Goal: Task Accomplishment & Management: Use online tool/utility

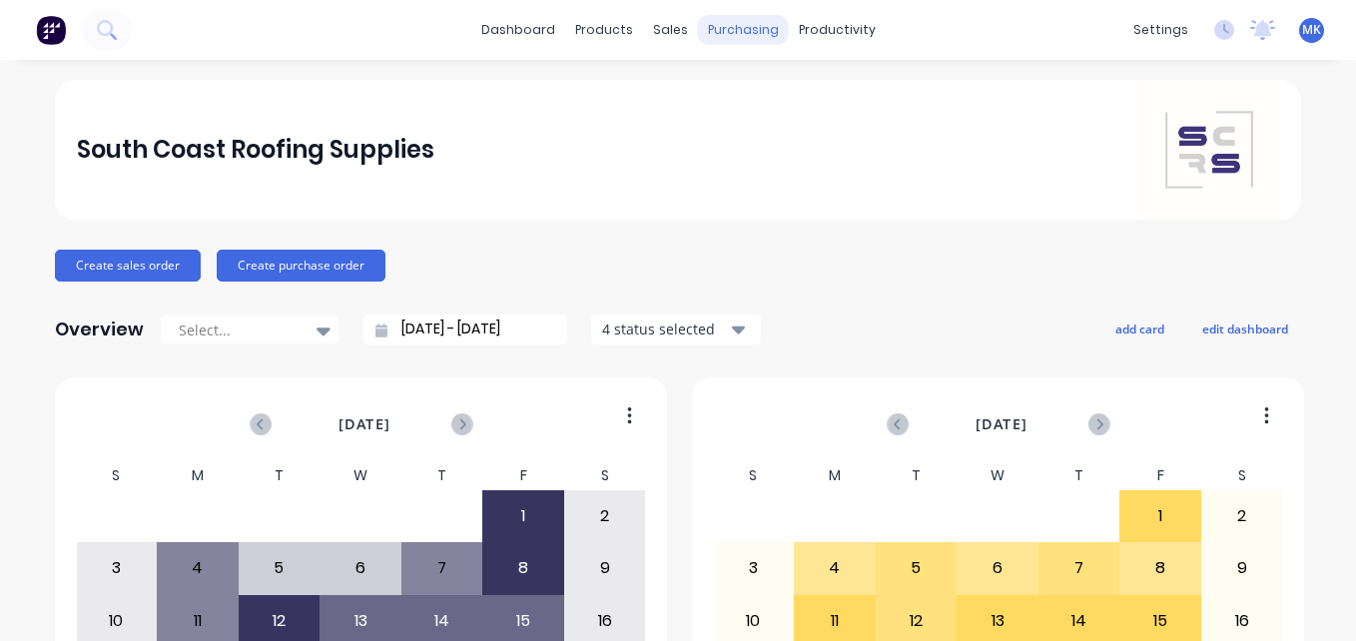
click at [727, 33] on div "purchasing" at bounding box center [743, 30] width 91 height 30
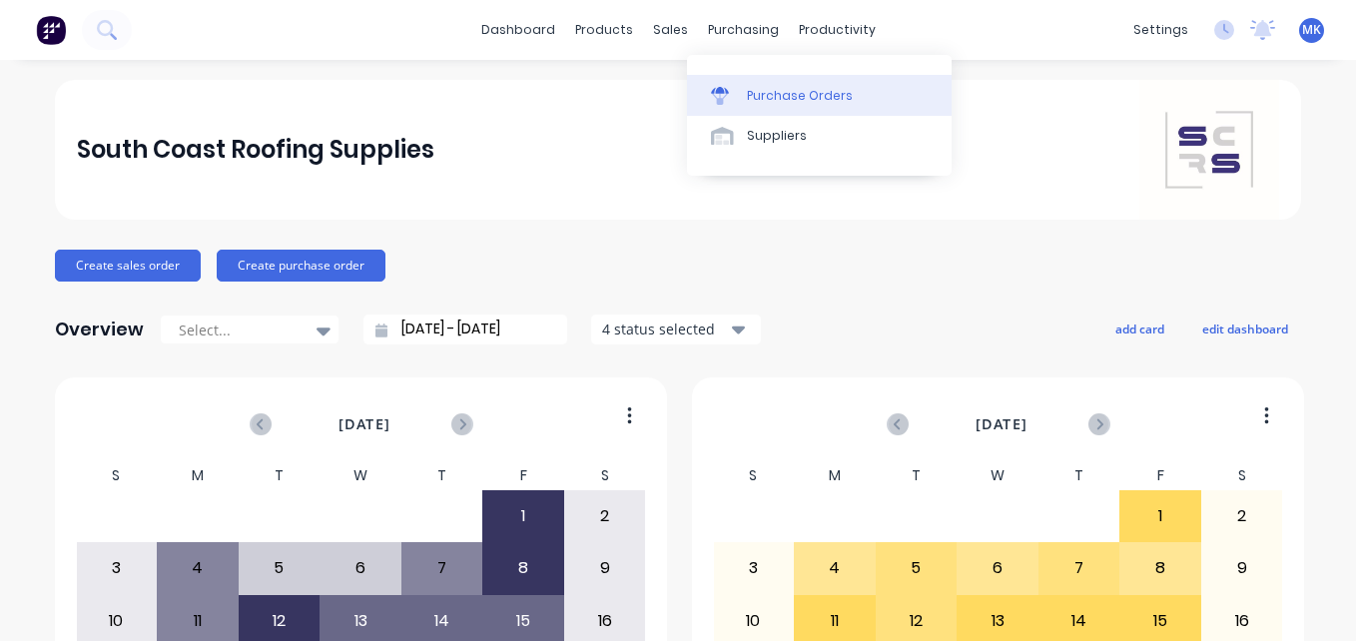
click at [739, 101] on div at bounding box center [726, 96] width 30 height 18
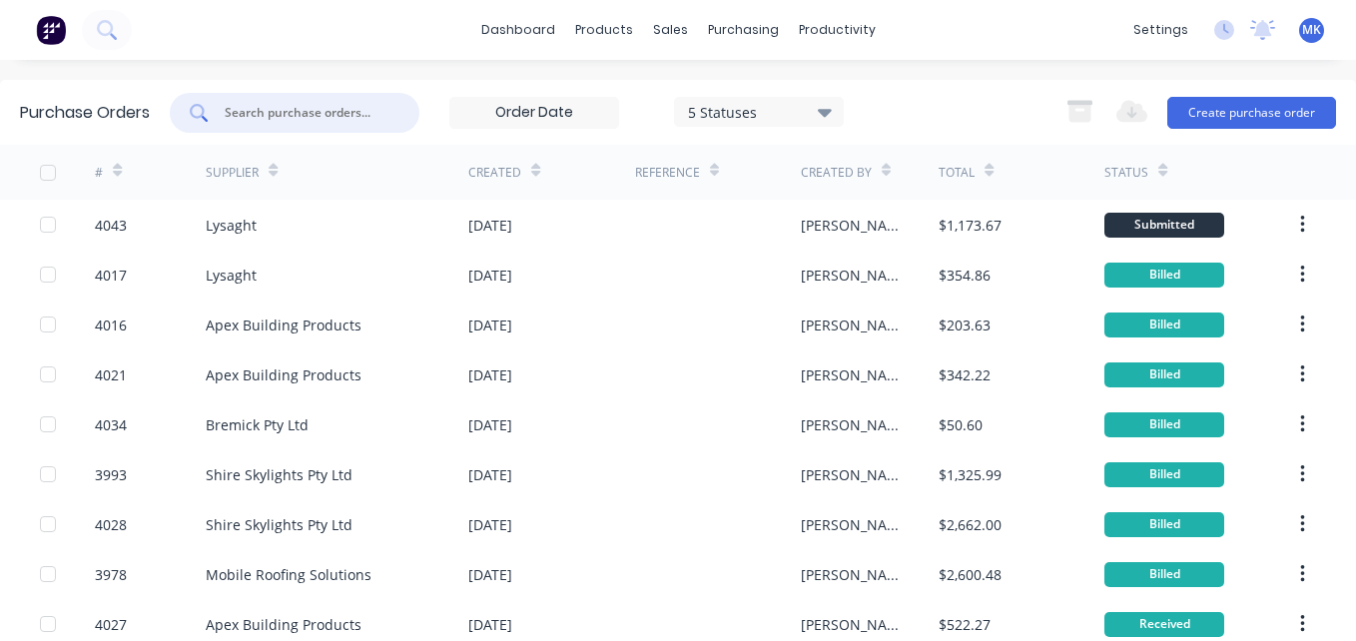
click at [382, 120] on input "text" at bounding box center [306, 113] width 166 height 20
type input "4022"
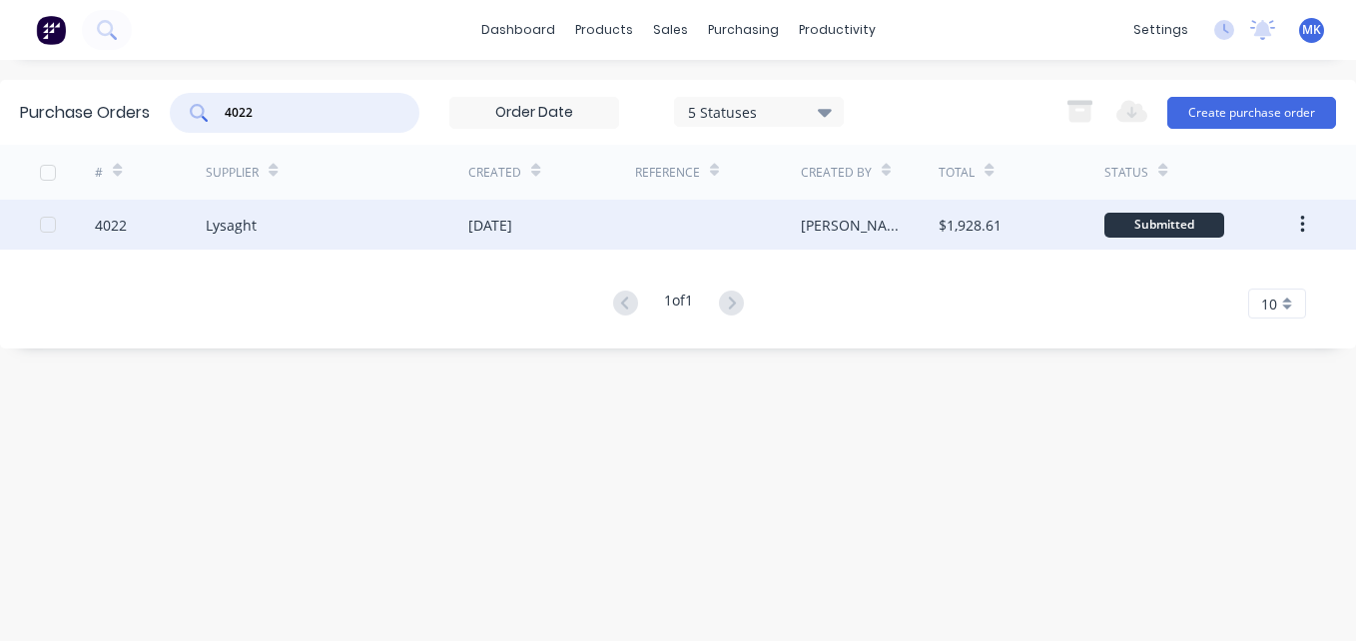
click at [605, 214] on div "[DATE]" at bounding box center [551, 225] width 166 height 50
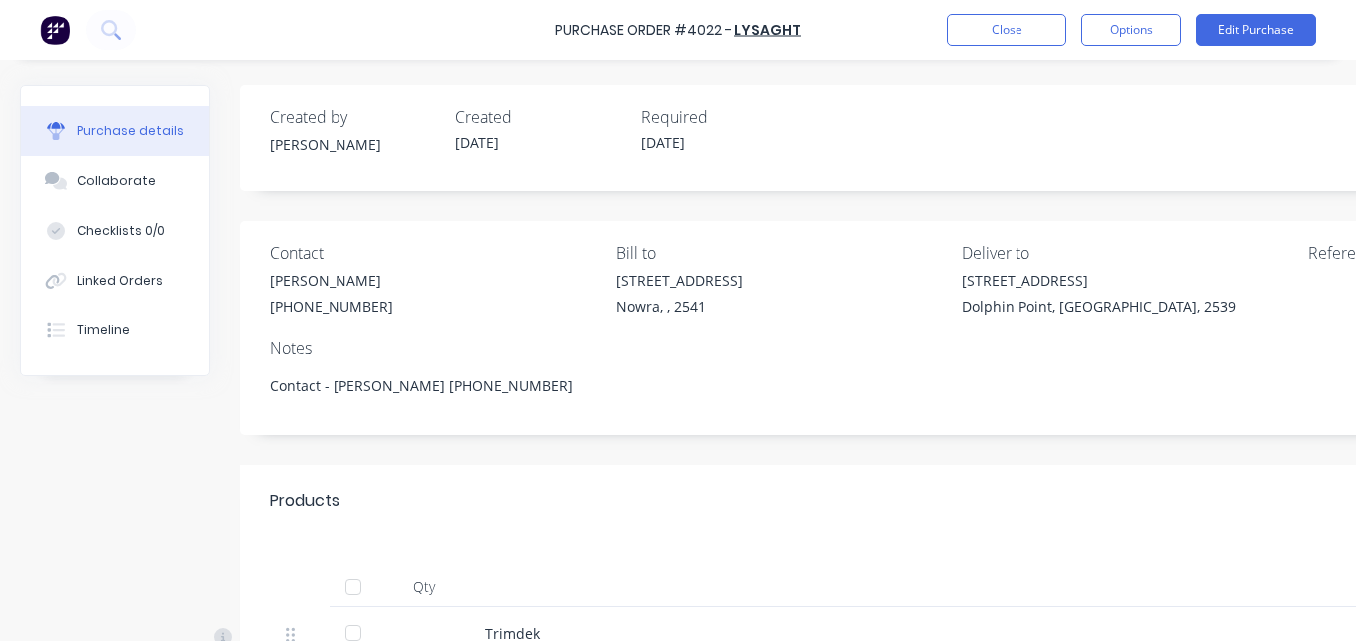
click at [349, 590] on div at bounding box center [353, 587] width 40 height 40
click at [1122, 34] on button "Options" at bounding box center [1131, 30] width 100 height 32
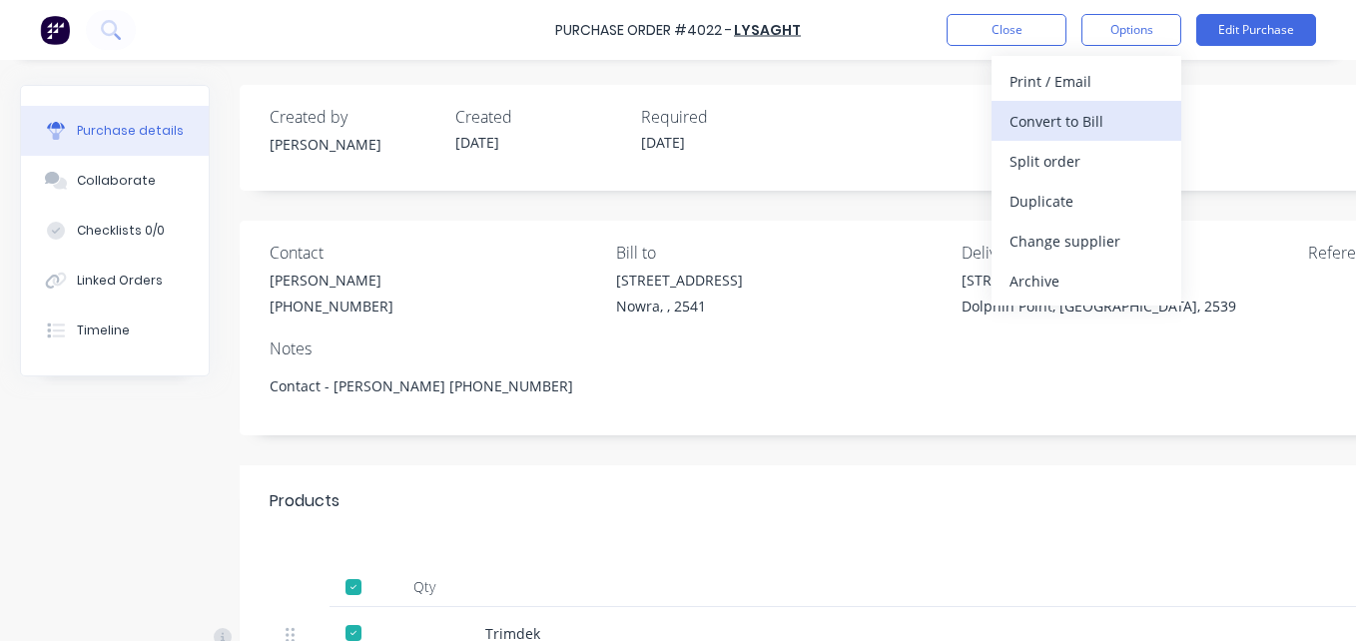
click at [1102, 120] on div "Convert to Bill" at bounding box center [1086, 121] width 154 height 29
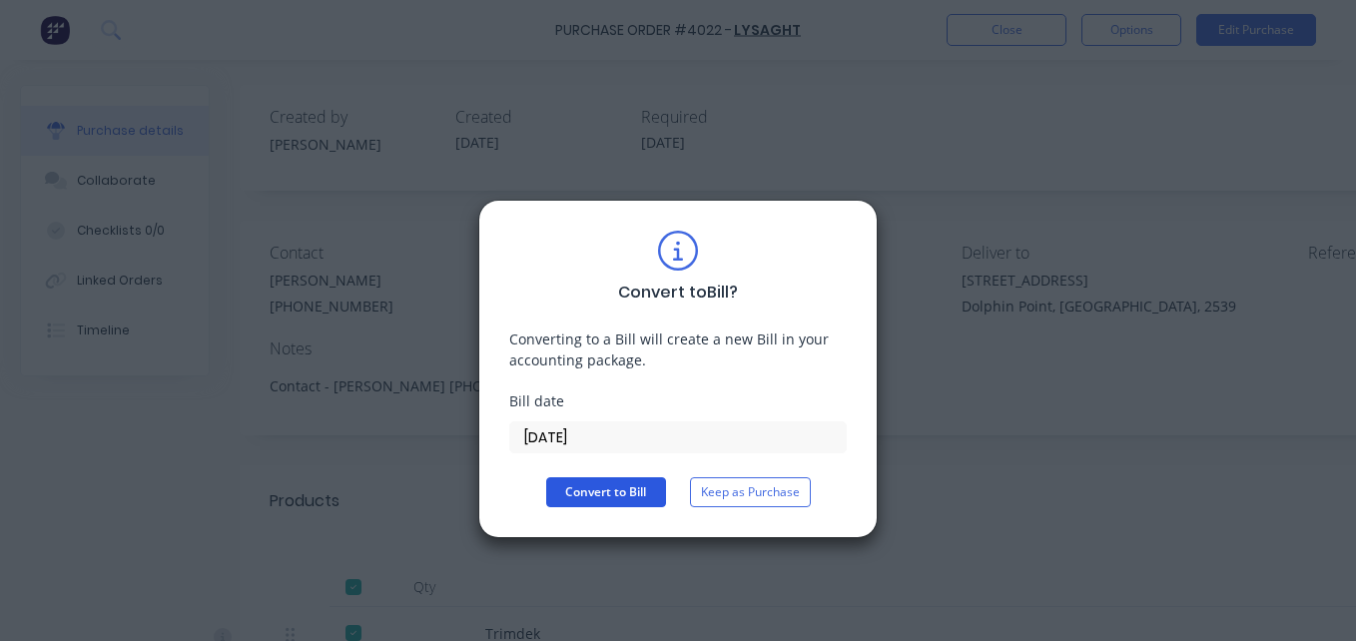
click at [597, 488] on button "Convert to Bill" at bounding box center [606, 492] width 120 height 30
type textarea "x"
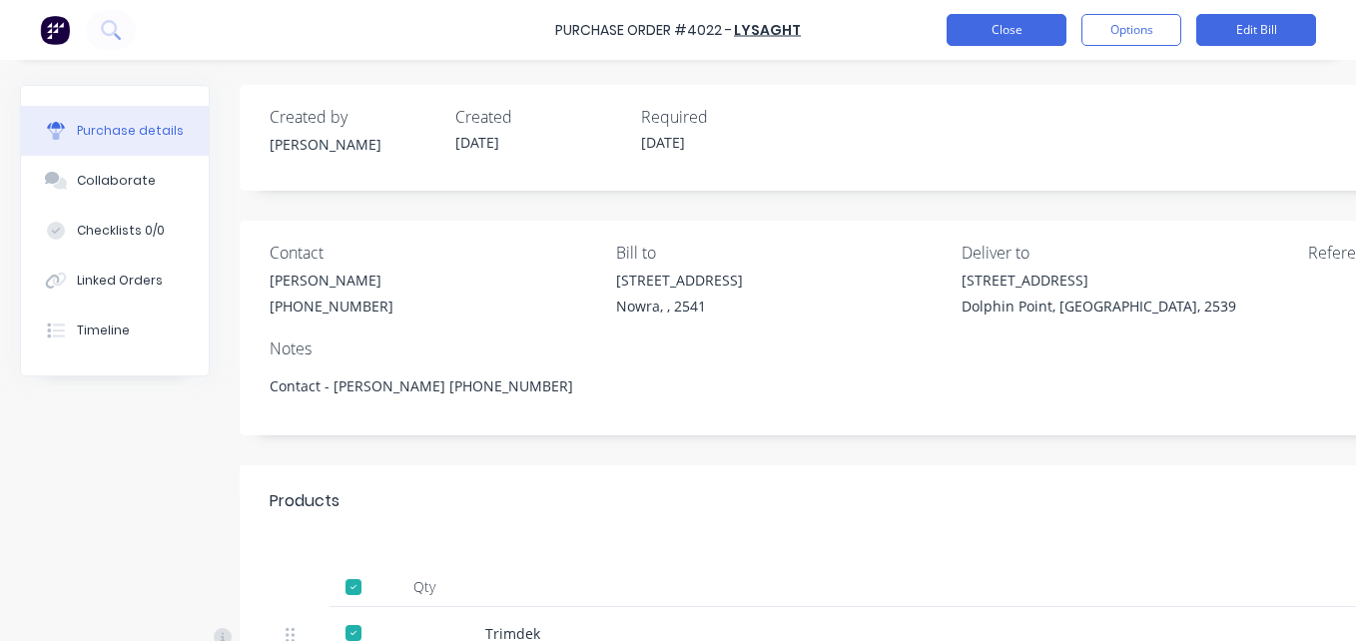
click at [1027, 42] on button "Close" at bounding box center [1006, 30] width 120 height 32
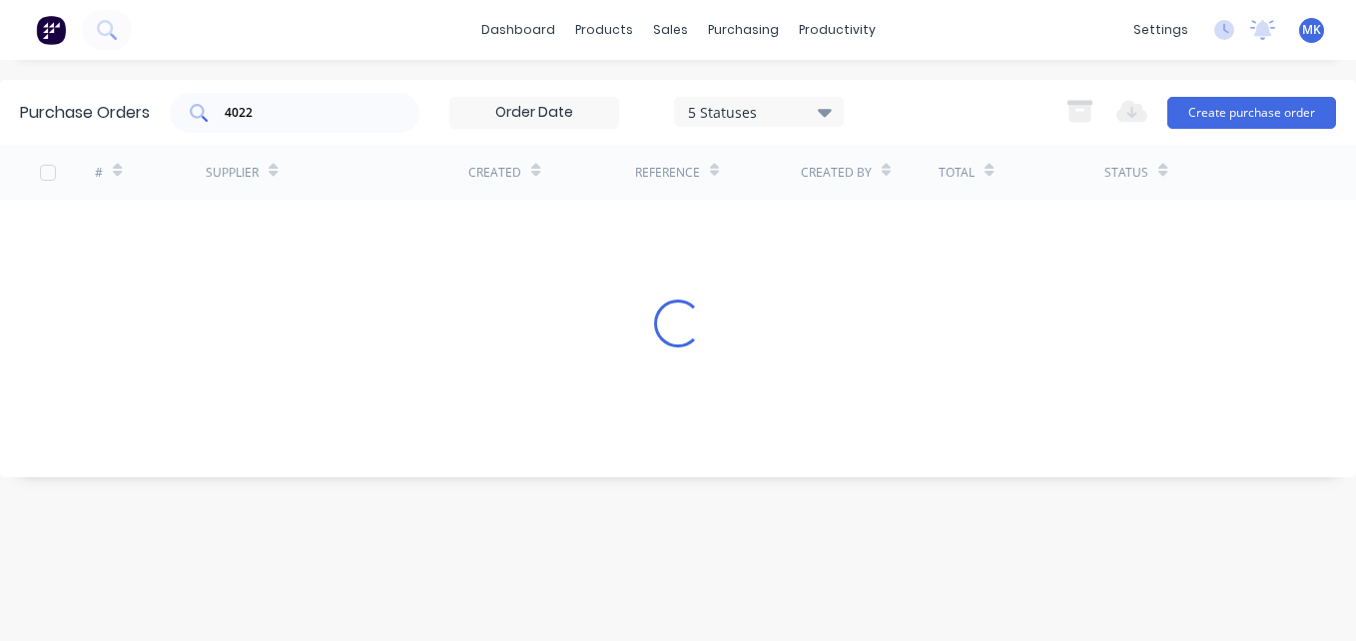
click at [335, 111] on input "4022" at bounding box center [306, 113] width 166 height 20
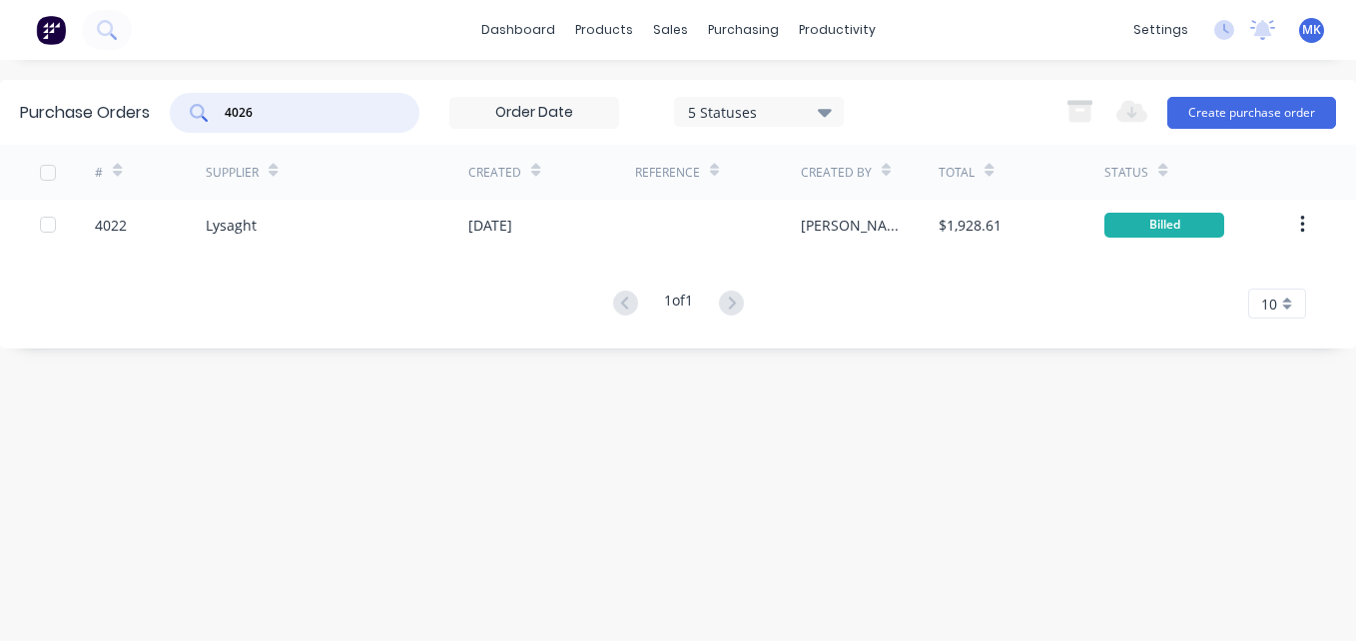
type input "4026"
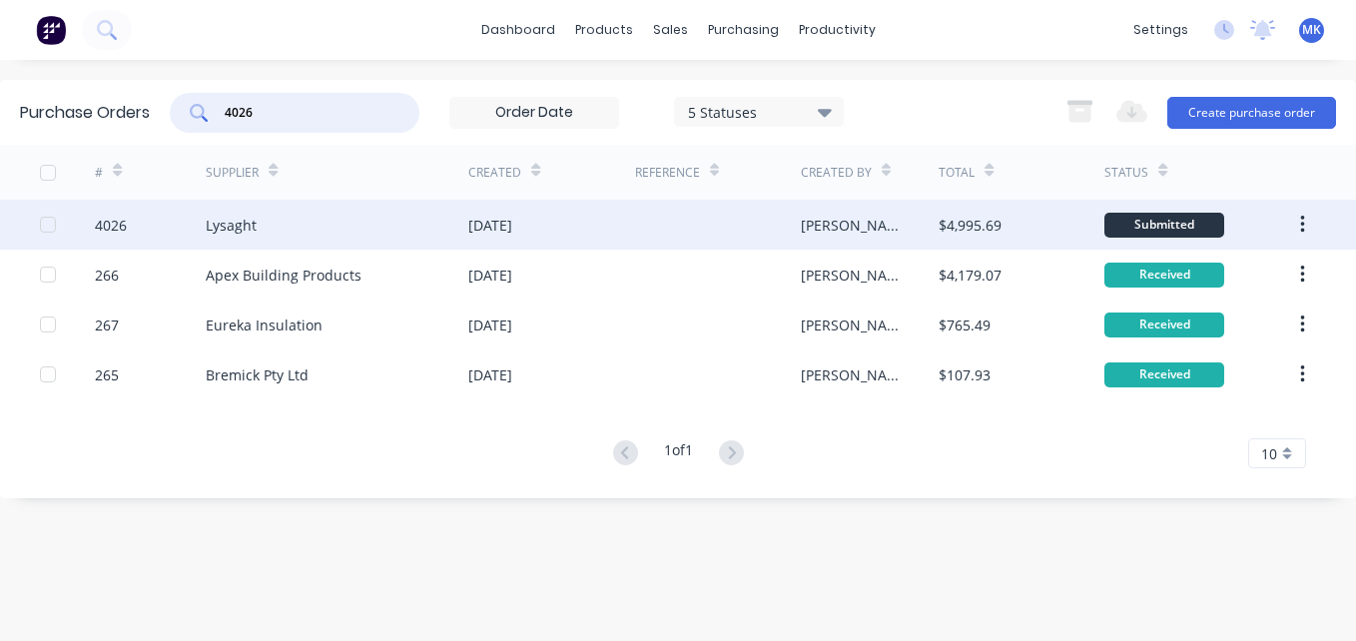
click at [605, 223] on div "[DATE]" at bounding box center [551, 225] width 166 height 50
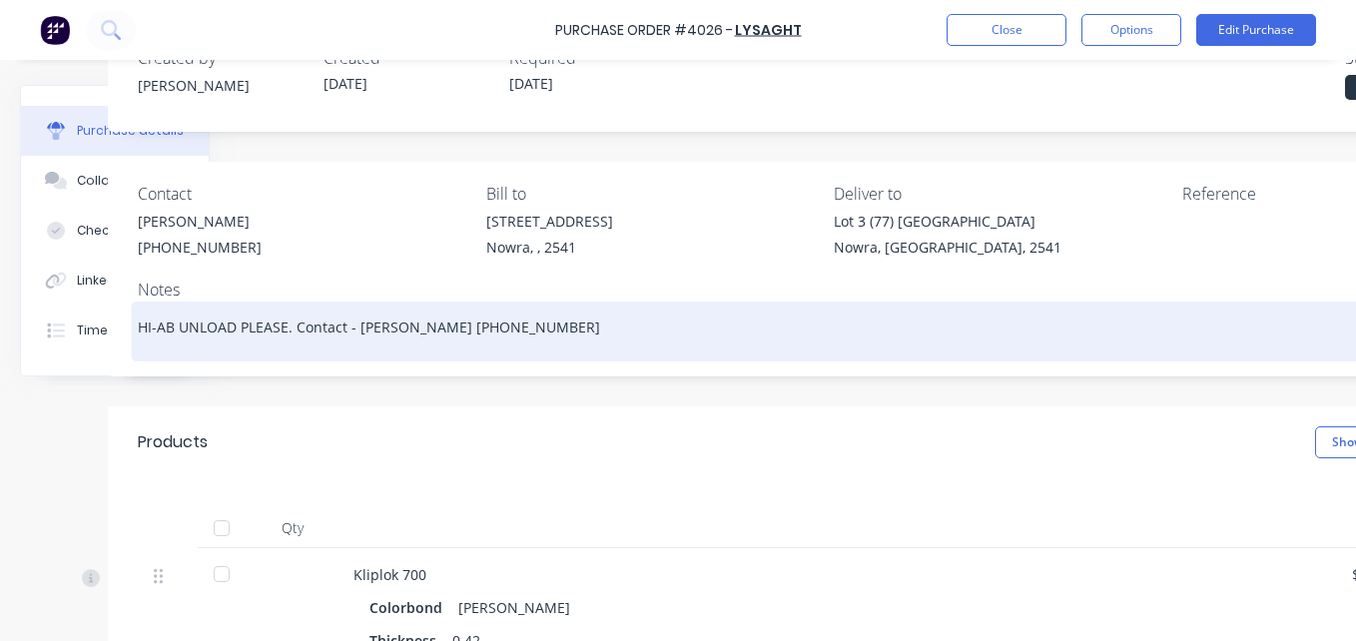
scroll to position [61, 133]
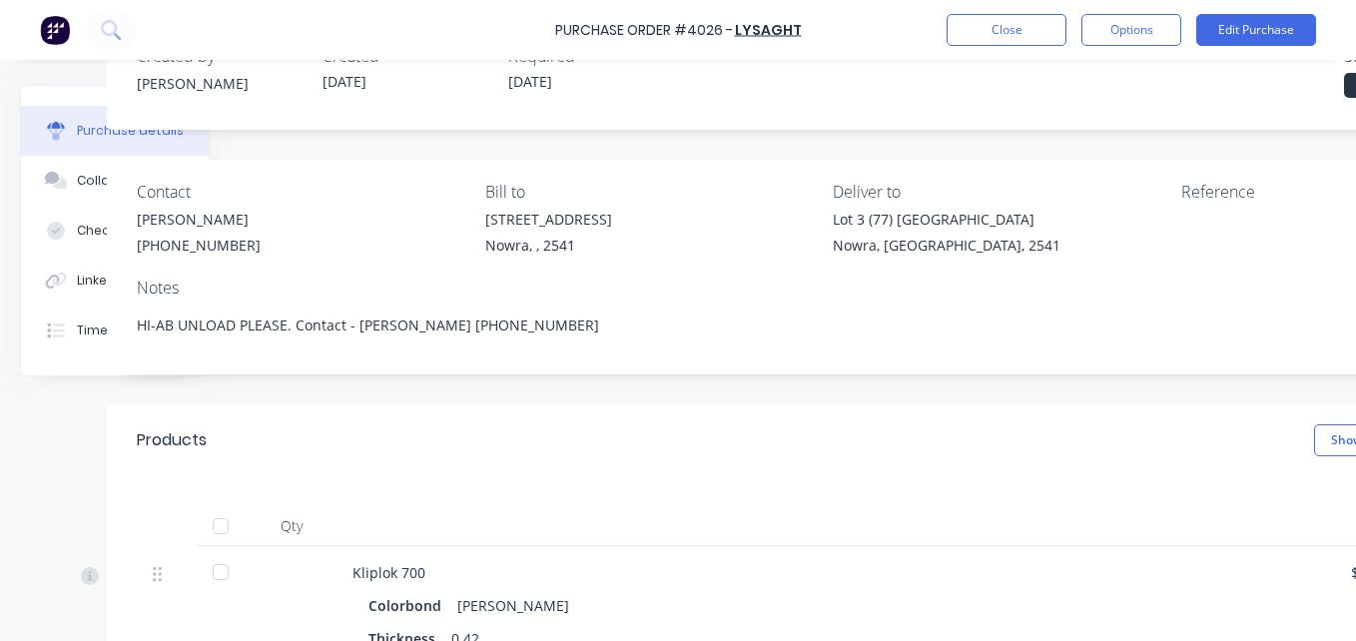
click at [230, 510] on div at bounding box center [221, 526] width 40 height 40
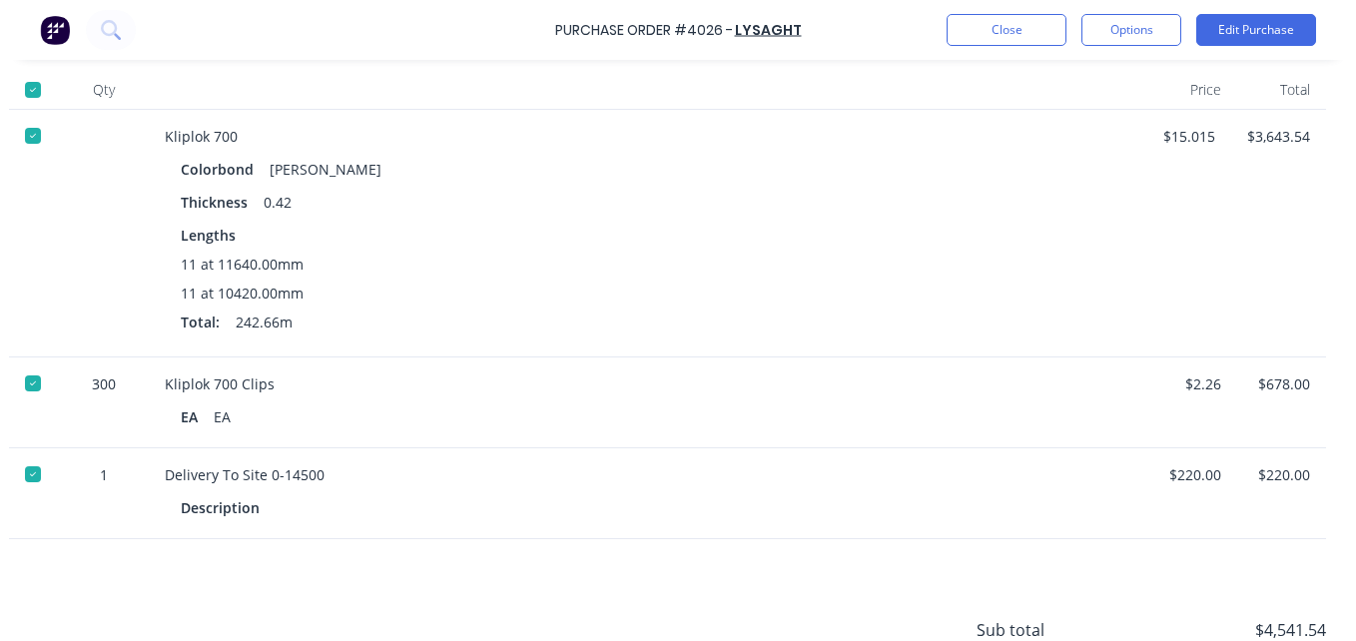
scroll to position [695, 335]
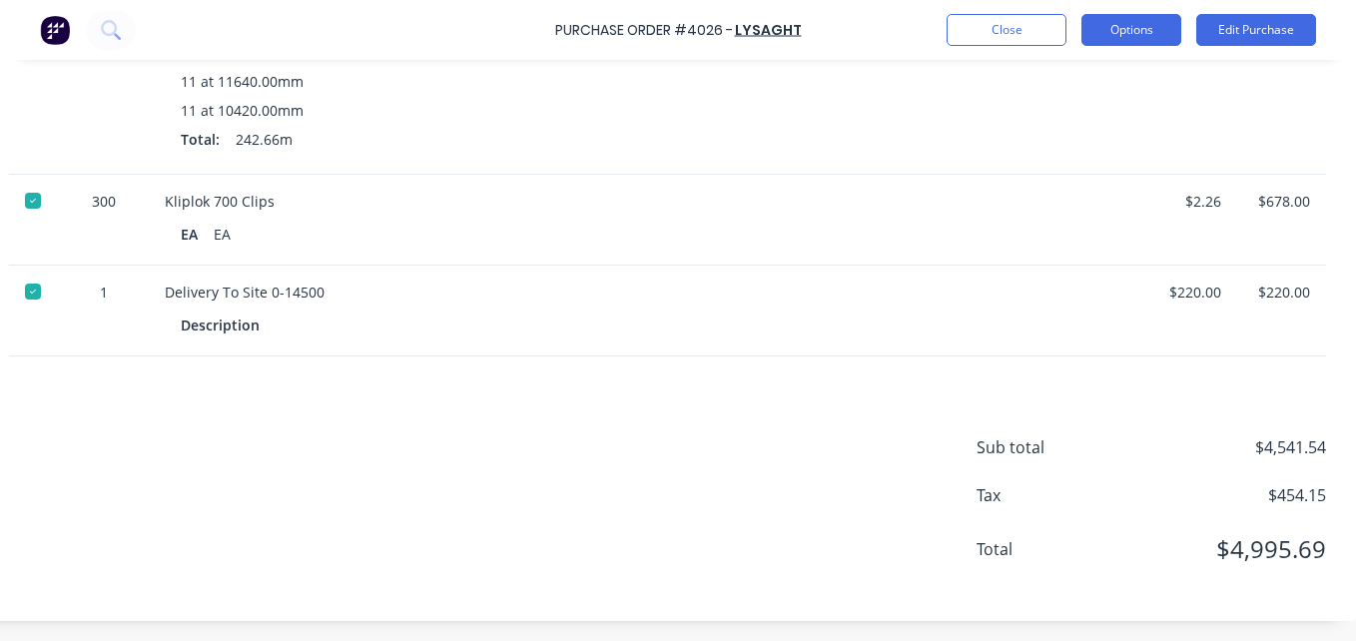
click at [1114, 36] on button "Options" at bounding box center [1131, 30] width 100 height 32
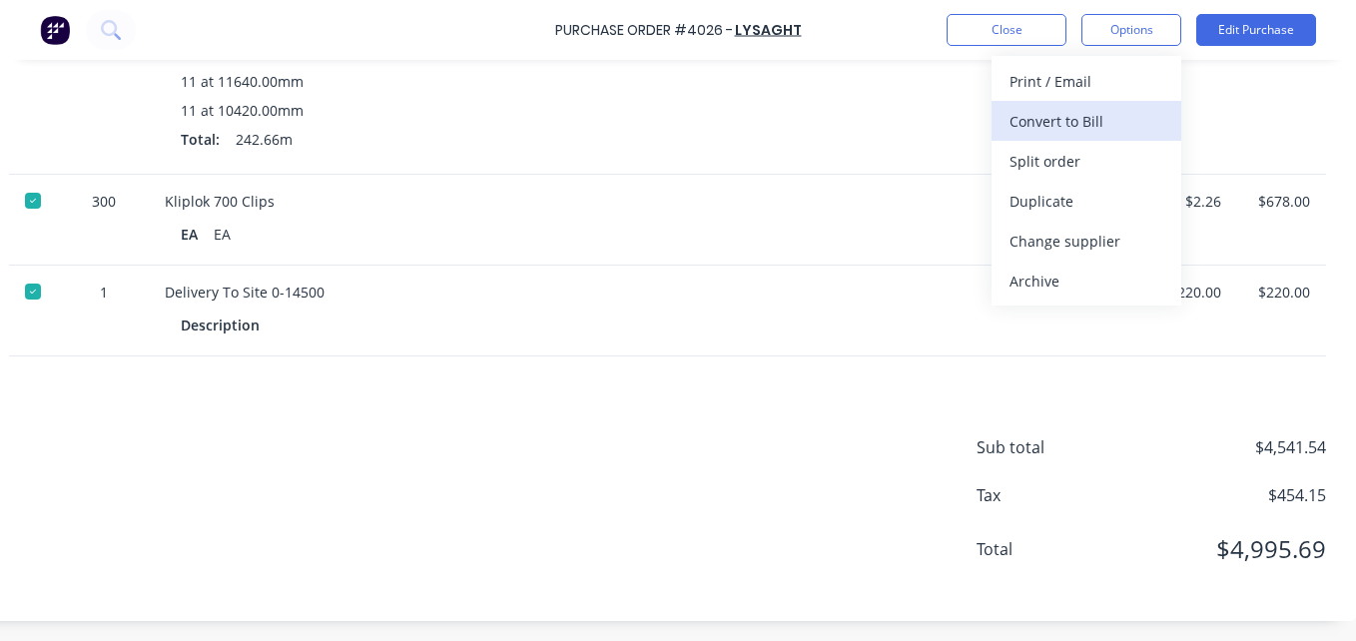
click at [1117, 110] on div "Convert to Bill" at bounding box center [1086, 121] width 154 height 29
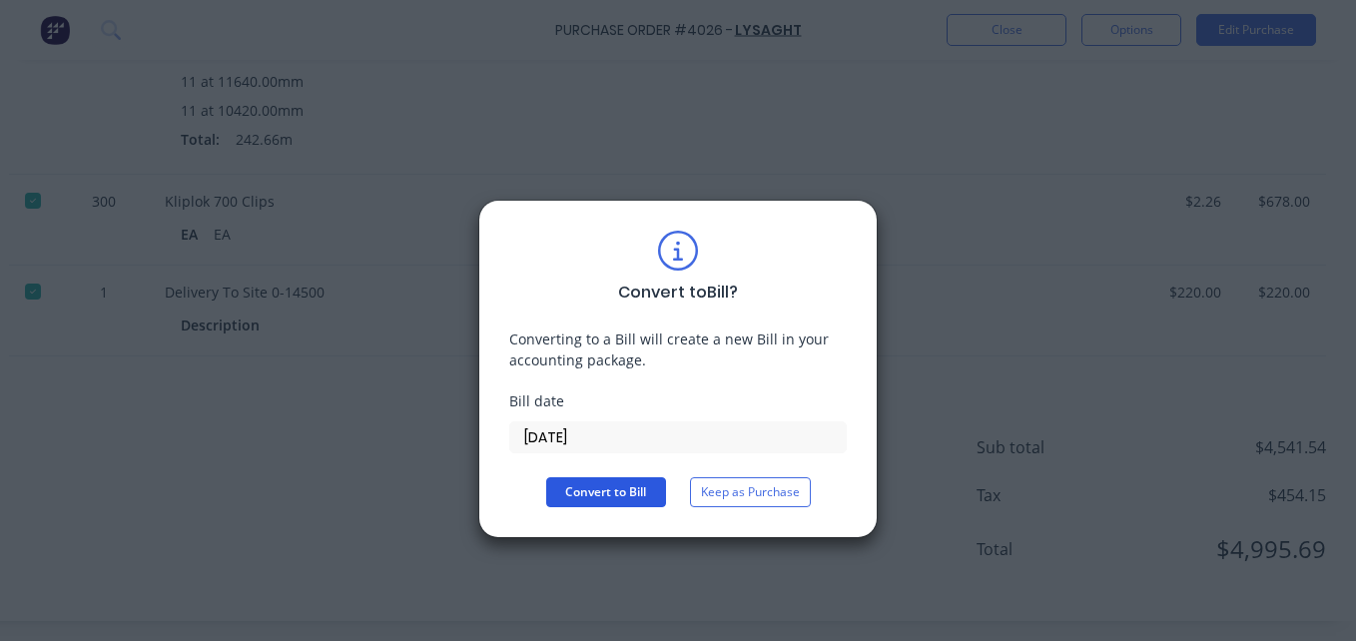
click at [572, 498] on button "Convert to Bill" at bounding box center [606, 492] width 120 height 30
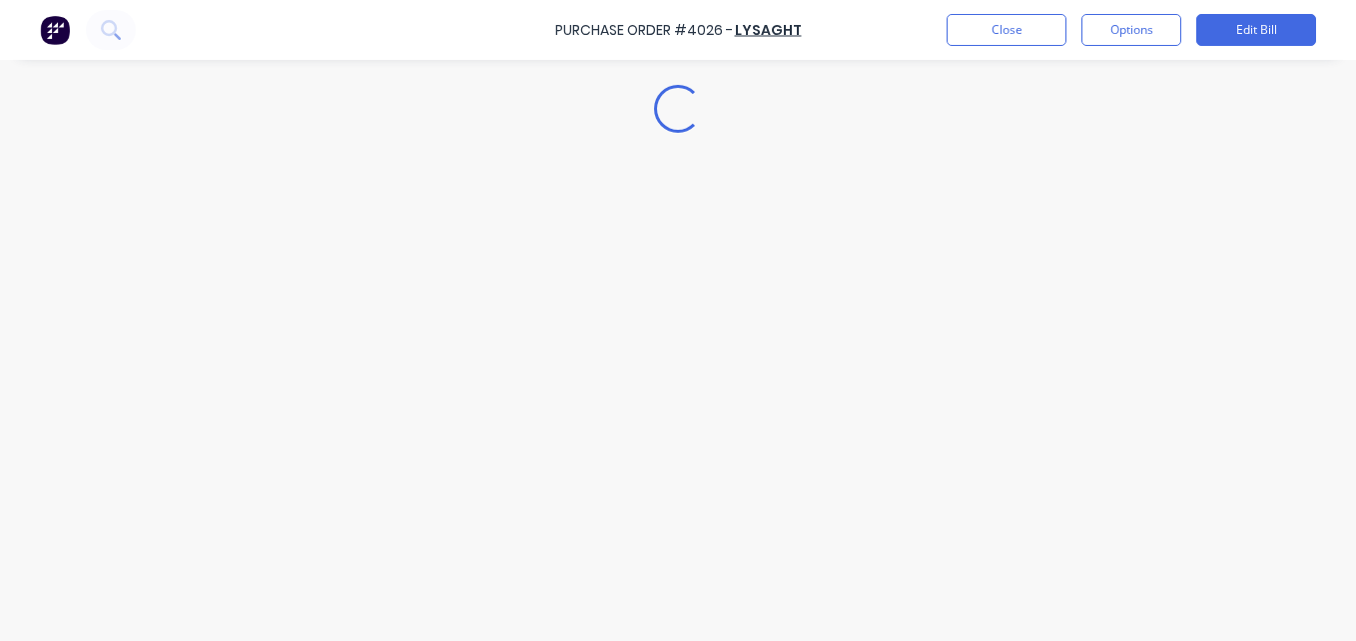
type textarea "x"
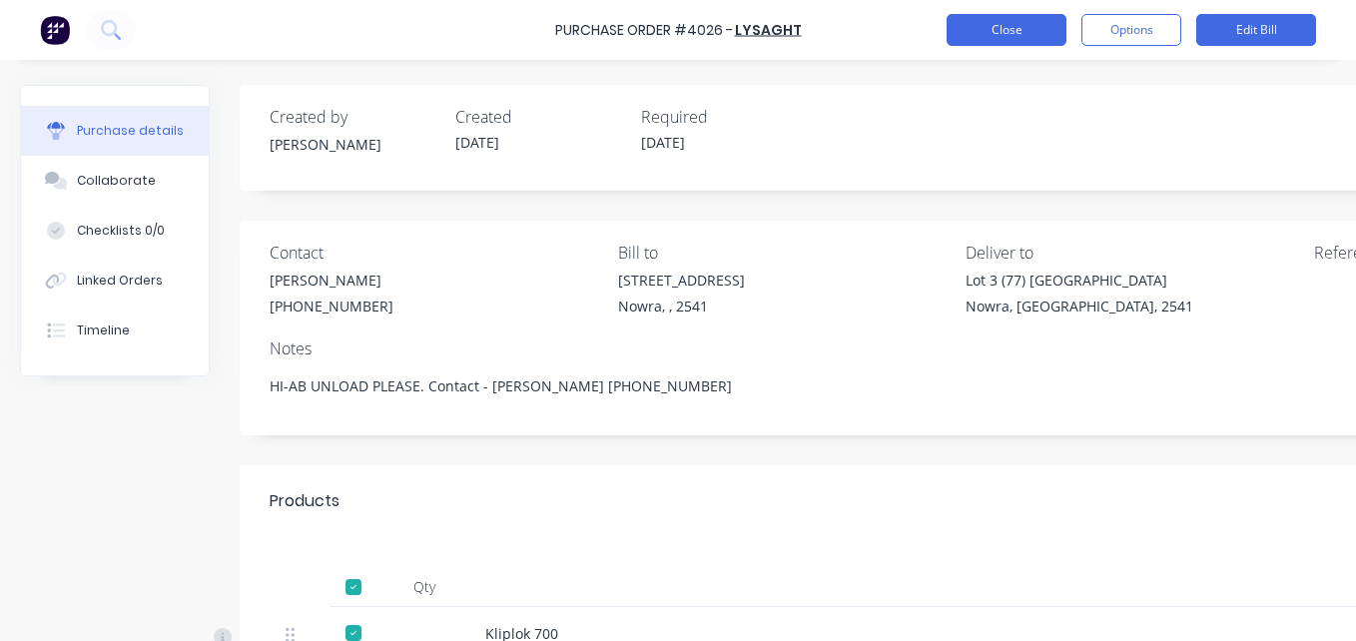
click at [989, 38] on button "Close" at bounding box center [1006, 30] width 120 height 32
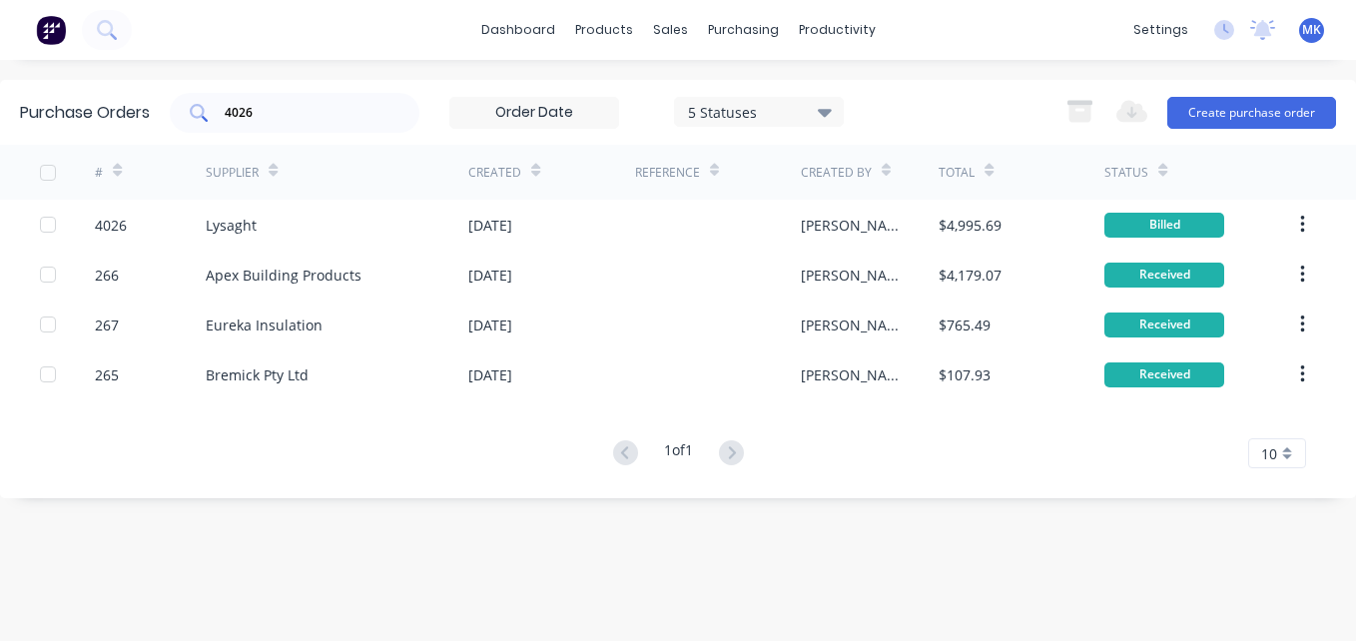
click at [298, 113] on input "4026" at bounding box center [306, 113] width 166 height 20
type input "4023"
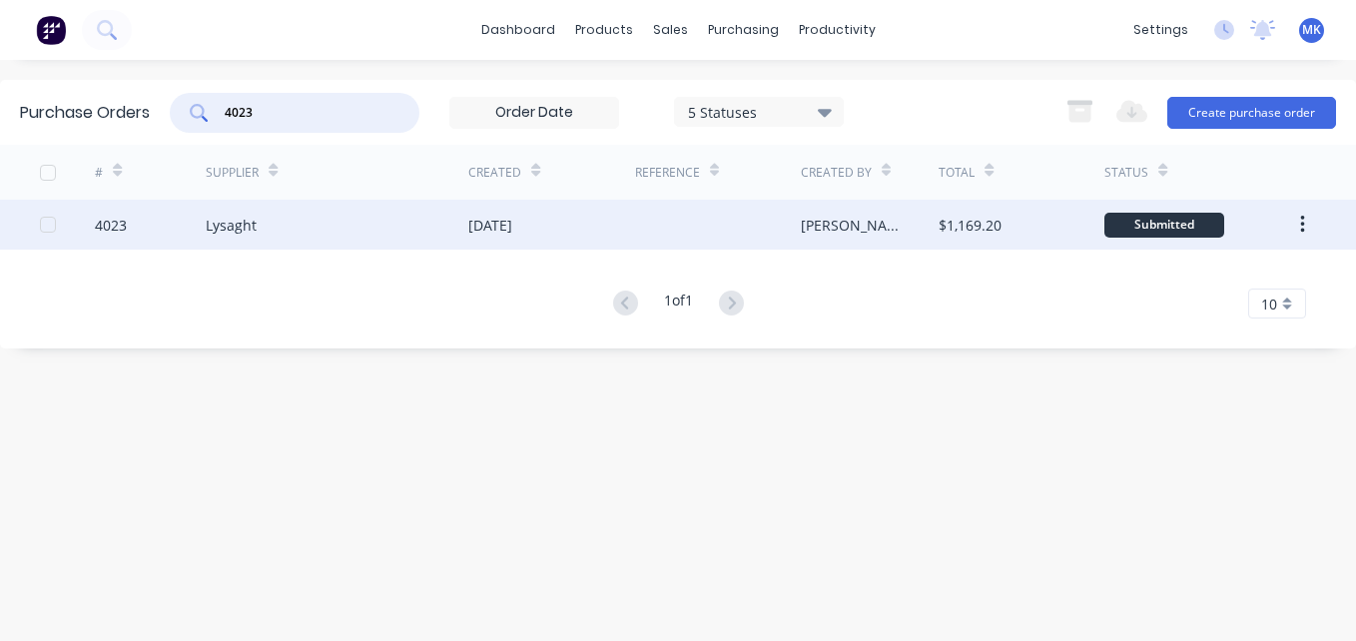
click at [745, 232] on div at bounding box center [718, 225] width 166 height 50
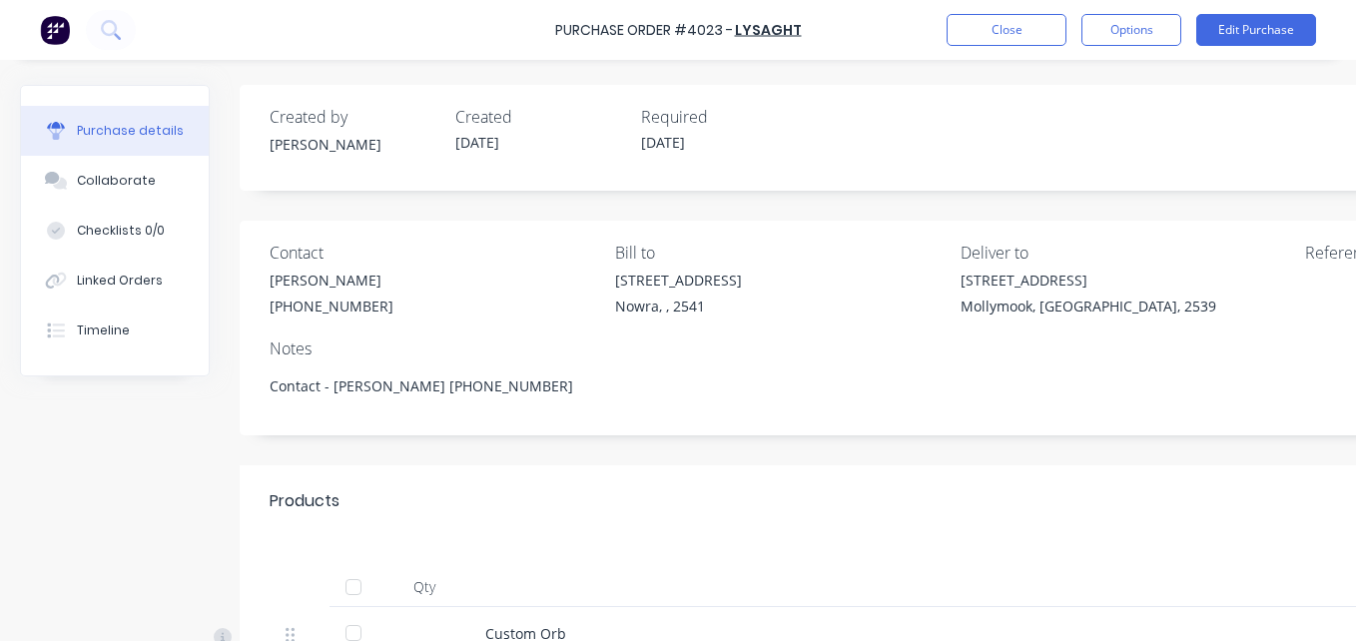
click at [345, 593] on div at bounding box center [353, 587] width 40 height 40
click at [1137, 39] on button "Options" at bounding box center [1131, 30] width 100 height 32
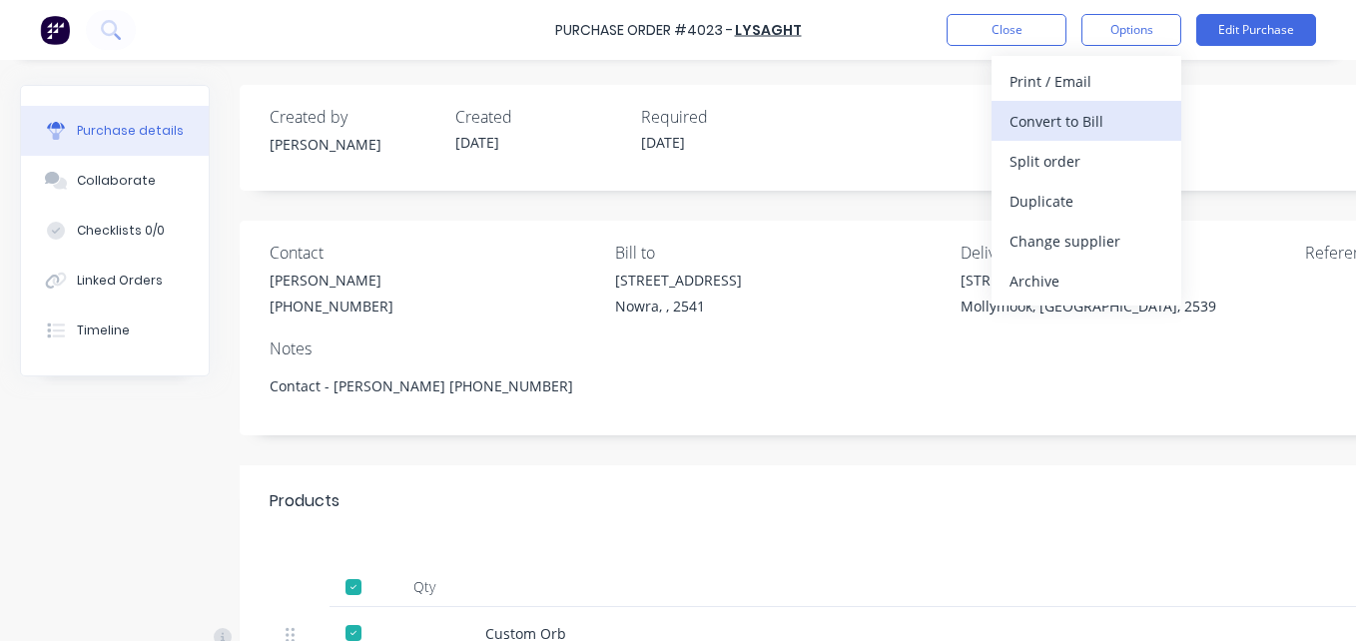
click at [1120, 111] on div "Convert to Bill" at bounding box center [1086, 121] width 154 height 29
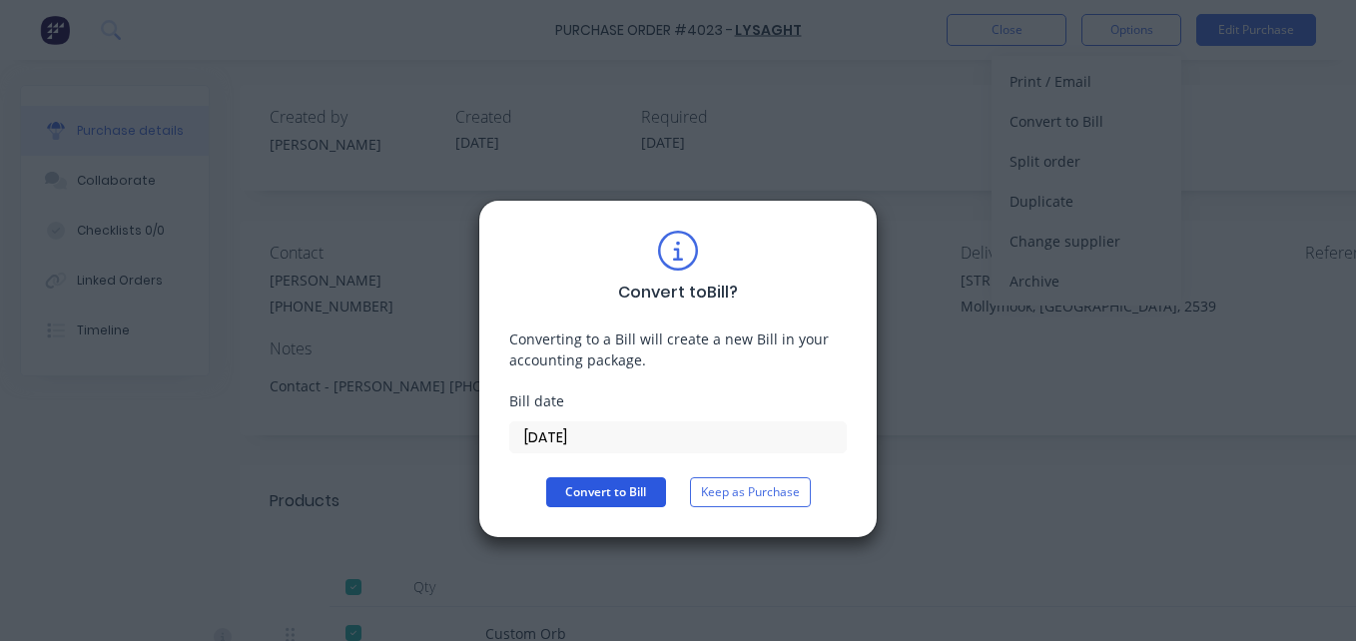
click at [612, 486] on button "Convert to Bill" at bounding box center [606, 492] width 120 height 30
type textarea "x"
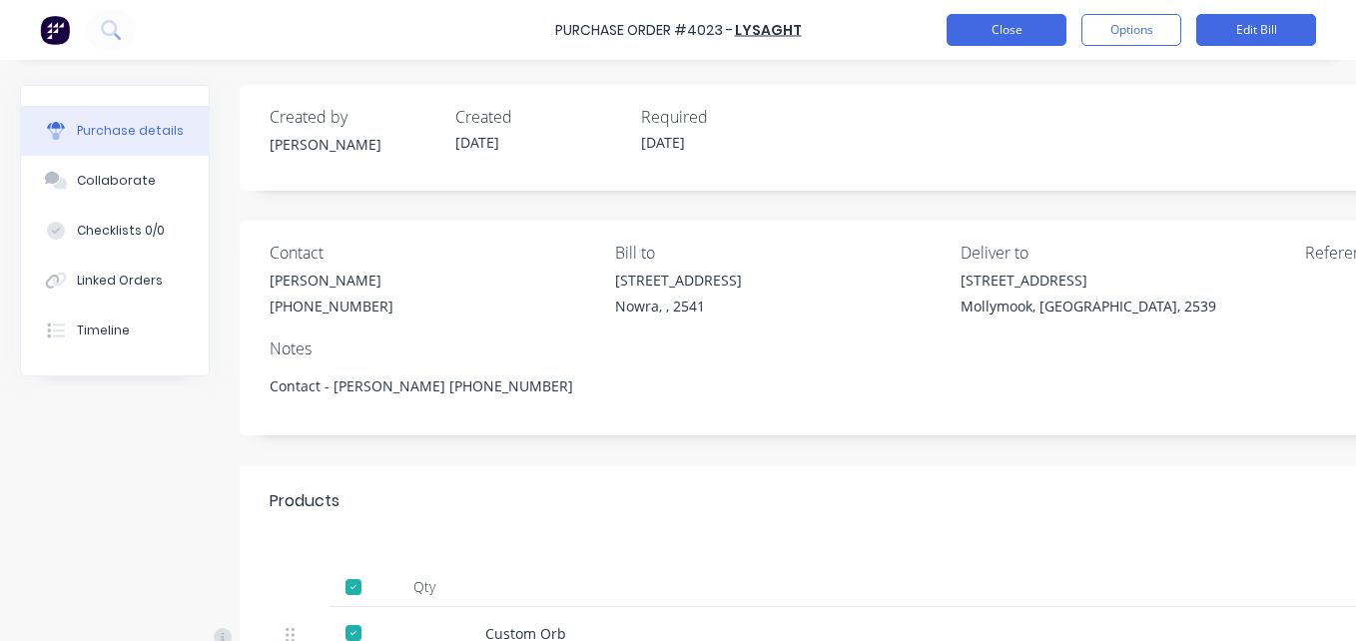
click at [982, 40] on button "Close" at bounding box center [1006, 30] width 120 height 32
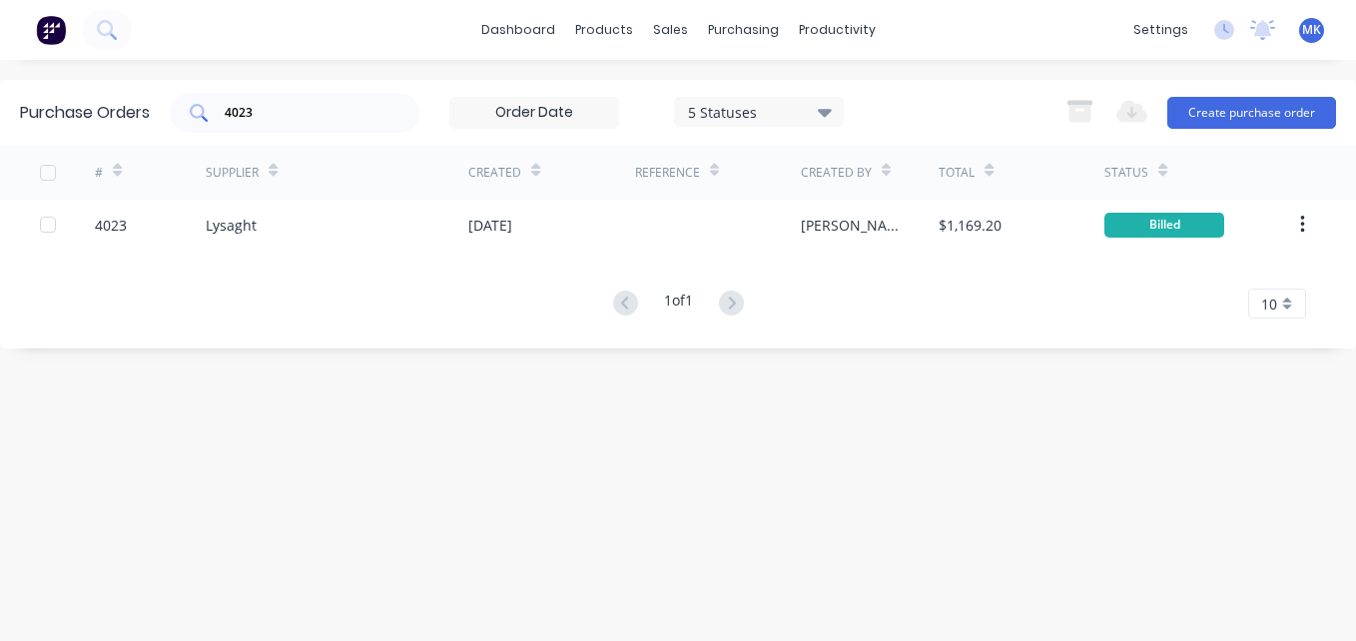
click at [361, 103] on input "4023" at bounding box center [306, 113] width 166 height 20
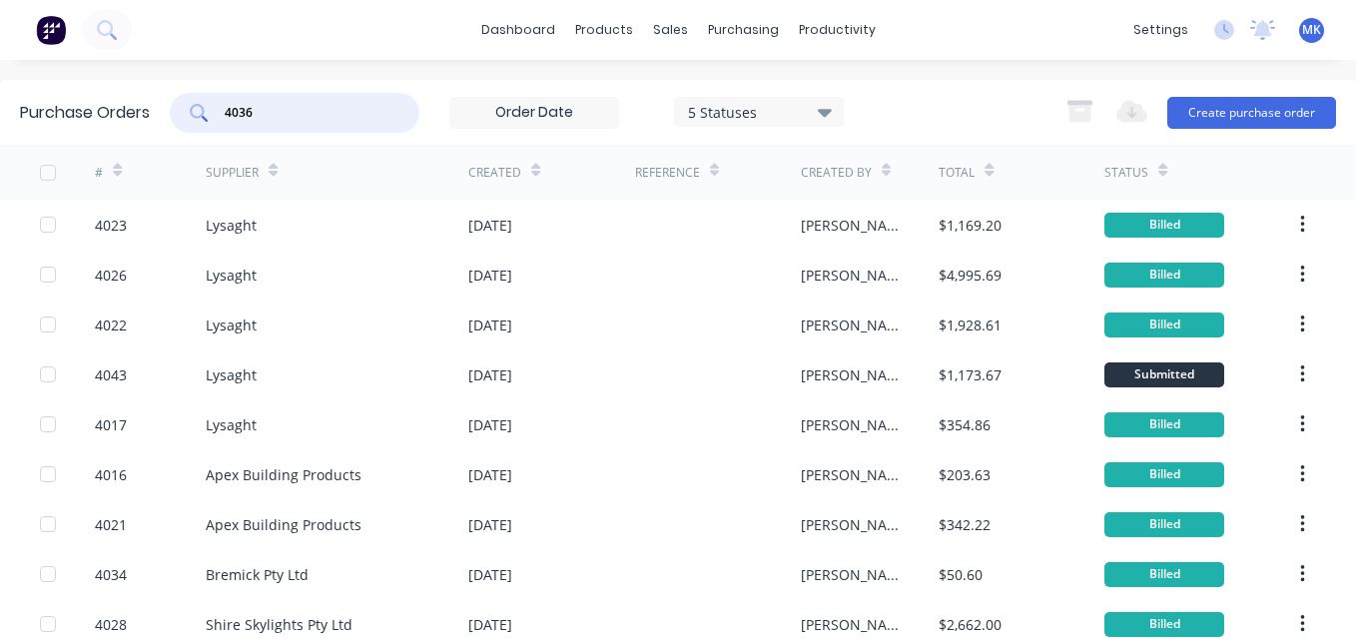
type input "4036"
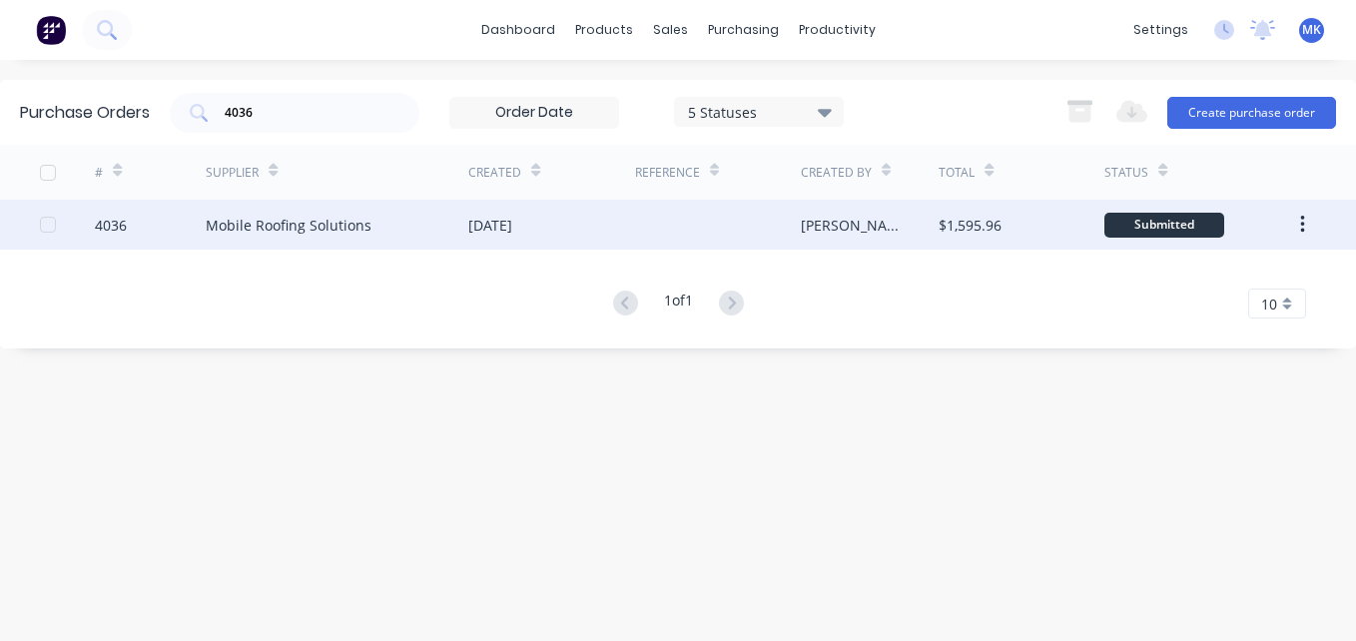
click at [908, 233] on div "[PERSON_NAME]" at bounding box center [870, 225] width 139 height 50
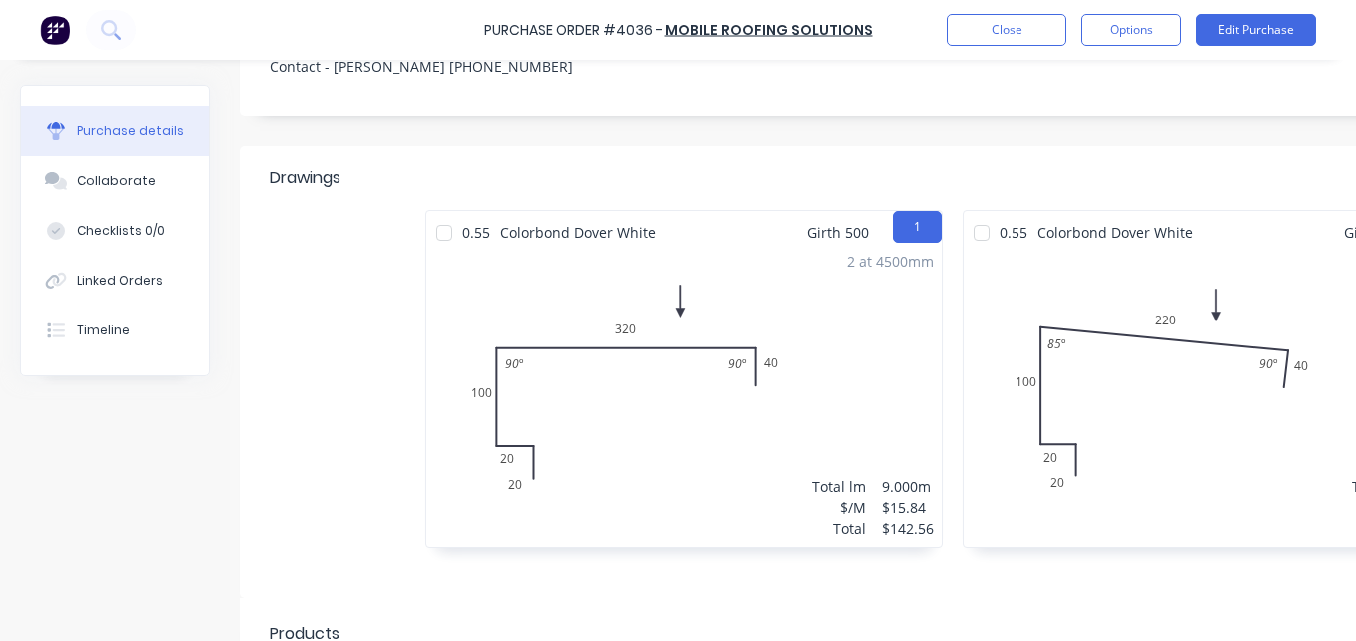
scroll to position [269, 324]
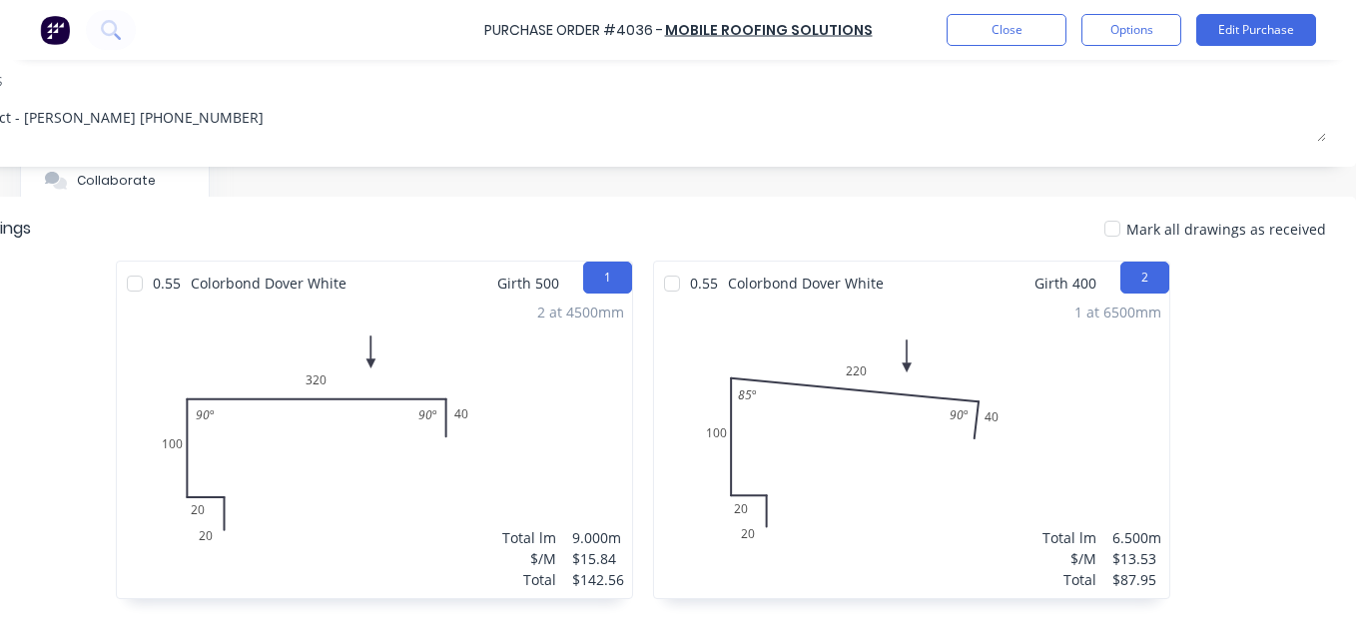
click at [1107, 234] on div at bounding box center [1112, 229] width 40 height 40
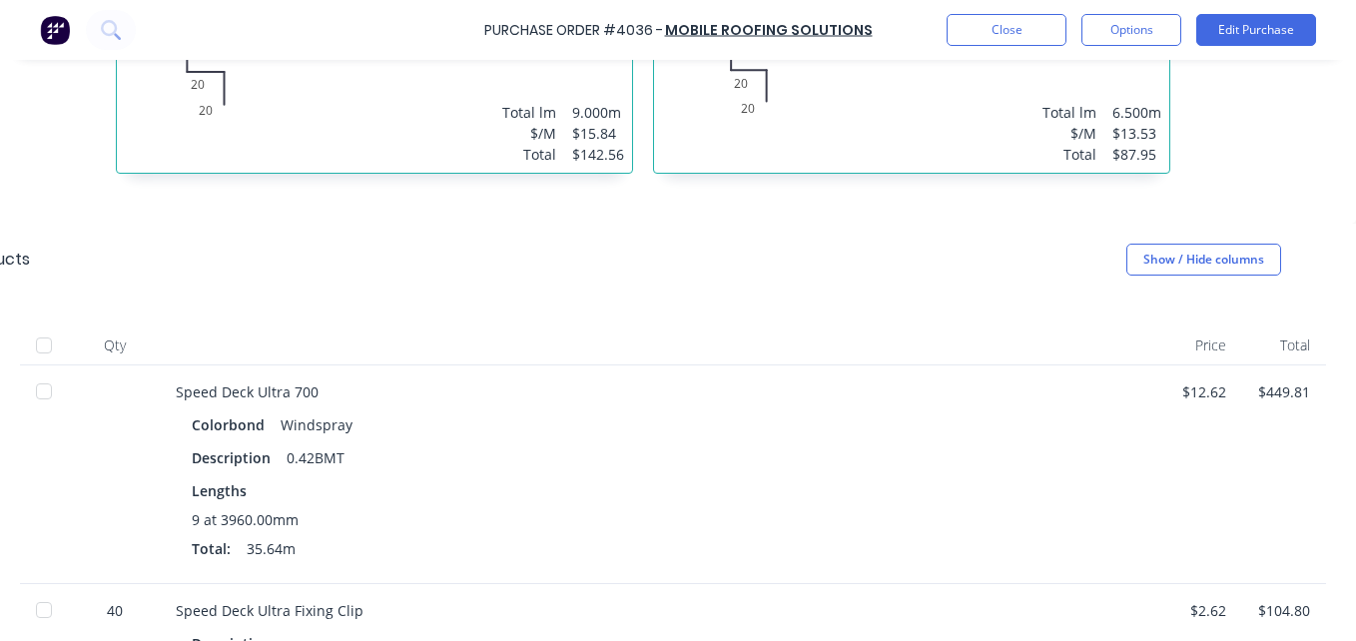
scroll to position [695, 324]
click at [44, 349] on div at bounding box center [44, 344] width 40 height 40
click at [1089, 32] on button "Options" at bounding box center [1131, 30] width 100 height 32
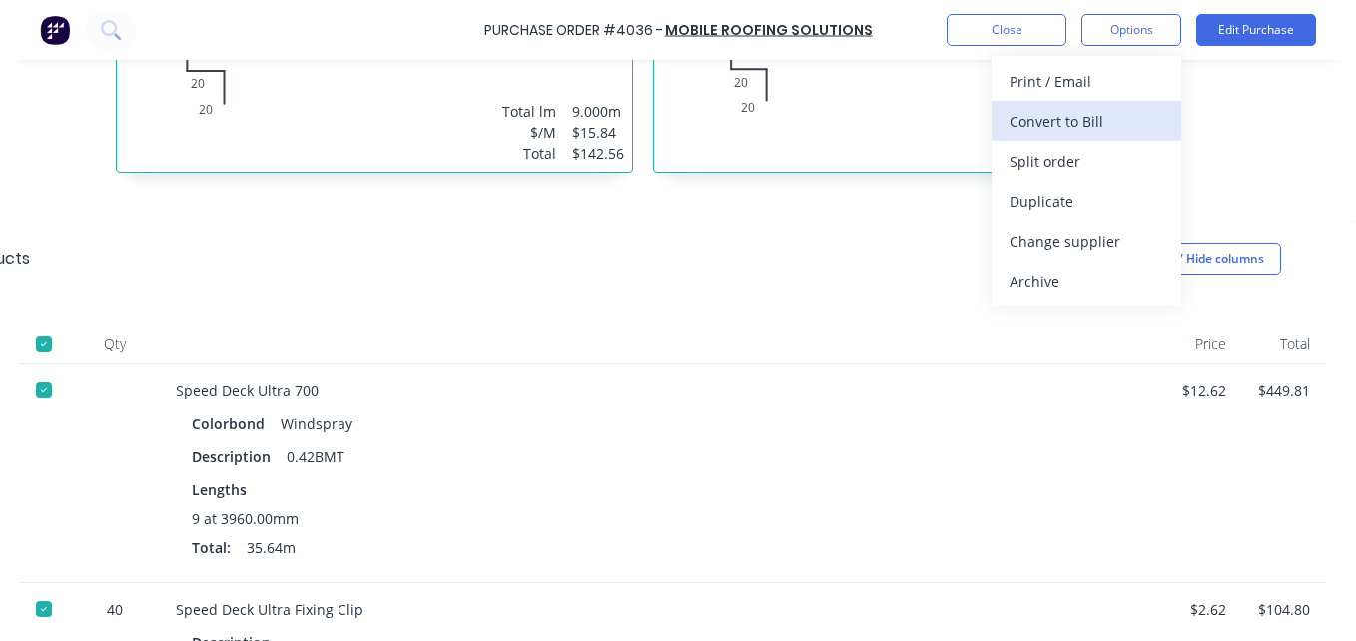
click at [1093, 112] on div "Convert to Bill" at bounding box center [1086, 121] width 154 height 29
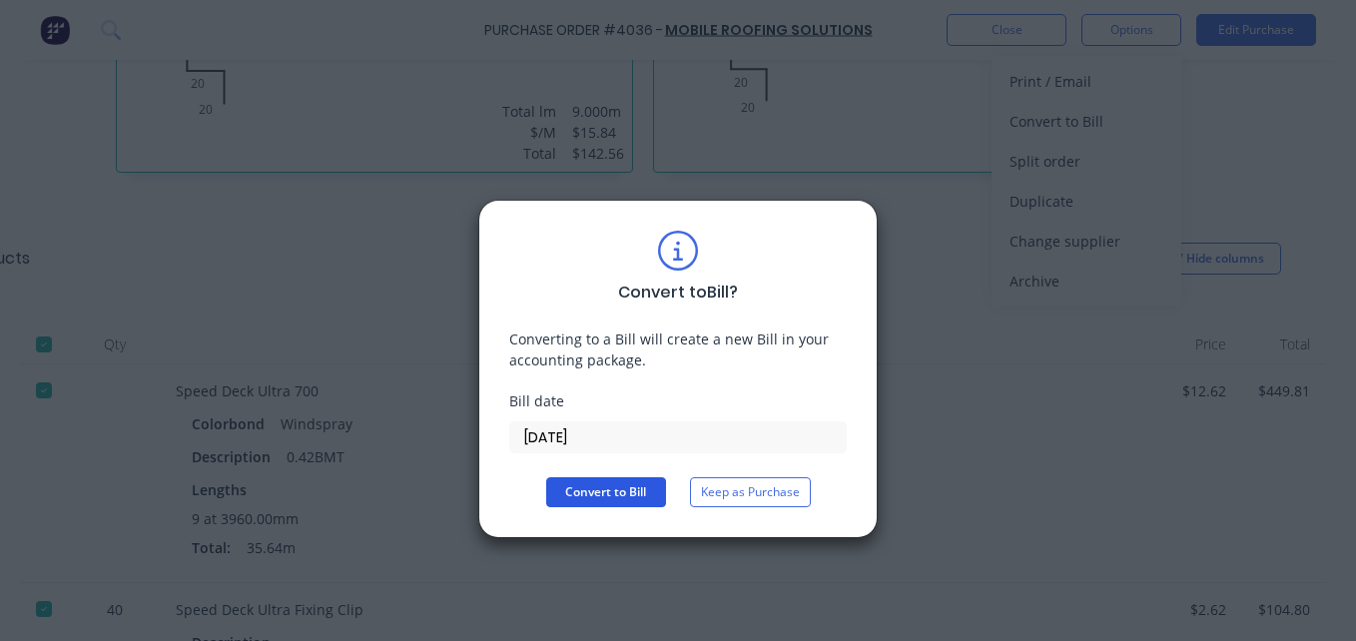
click at [608, 498] on button "Convert to Bill" at bounding box center [606, 492] width 120 height 30
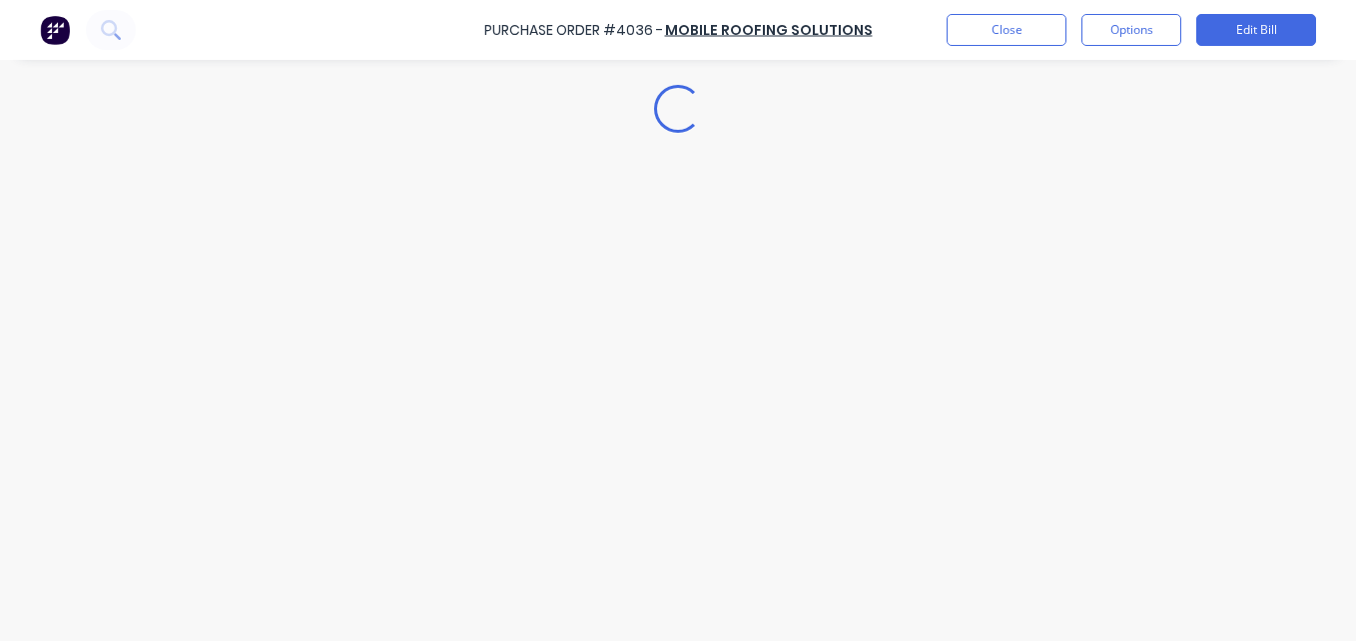
type textarea "x"
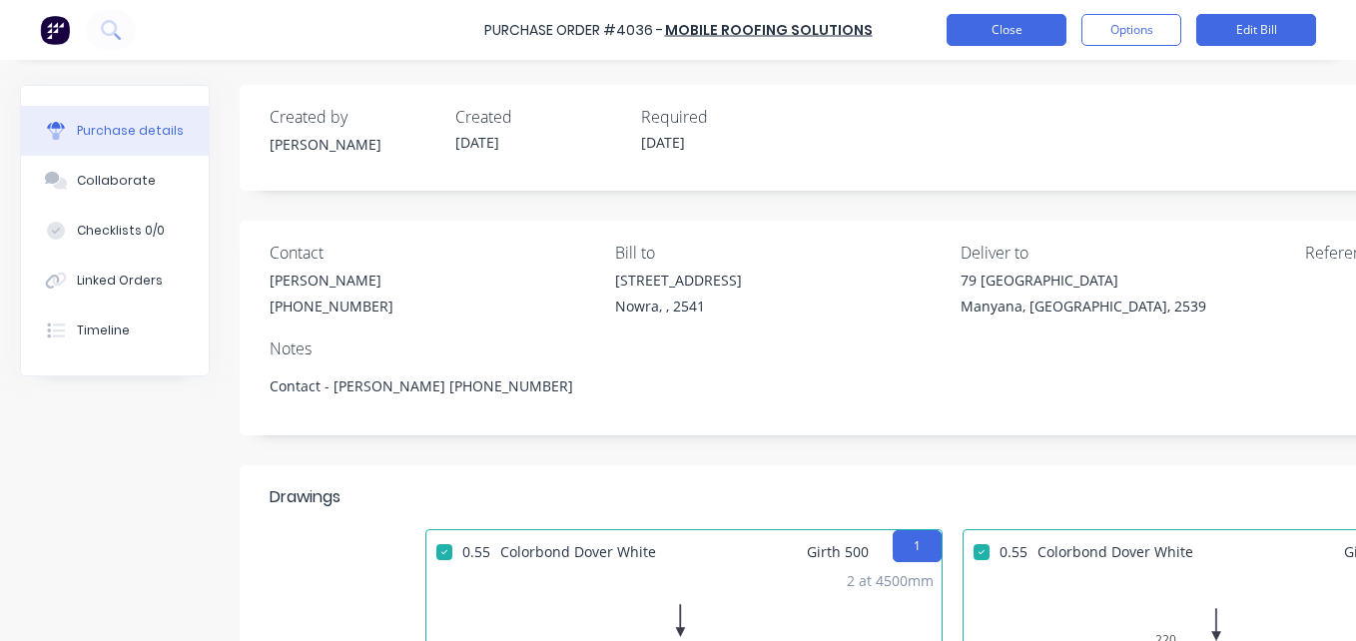
click at [983, 41] on button "Close" at bounding box center [1006, 30] width 120 height 32
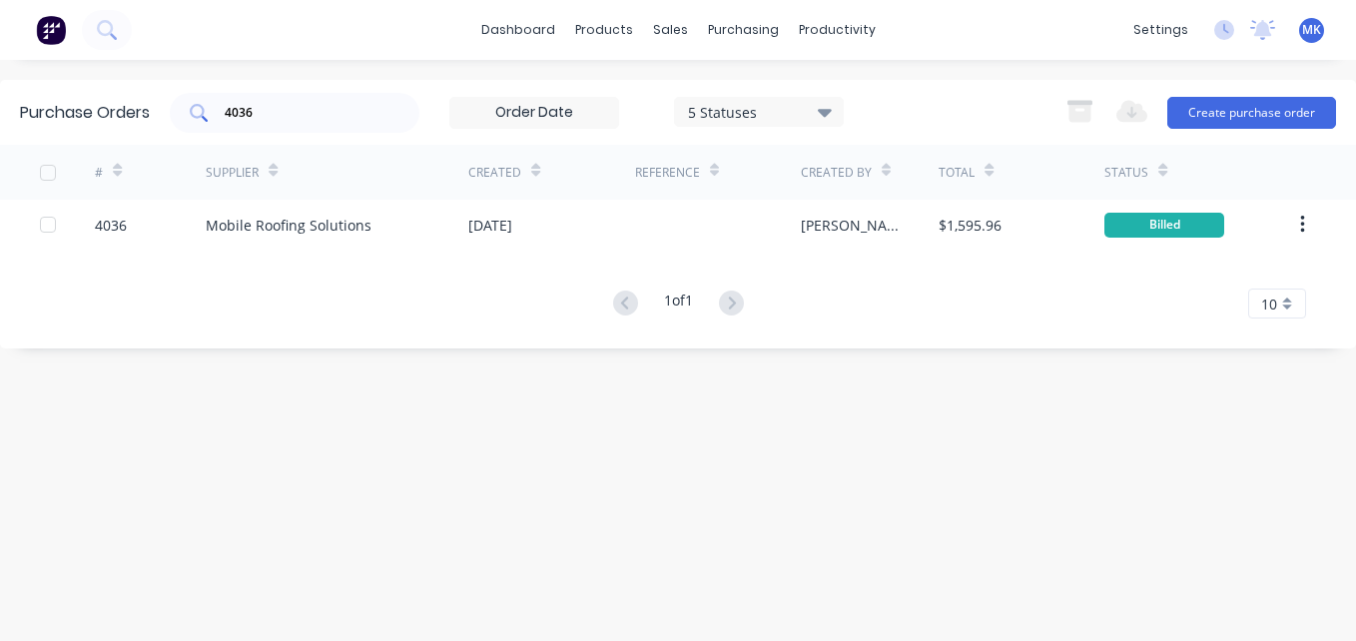
click at [348, 121] on input "4036" at bounding box center [306, 113] width 166 height 20
type input "4035"
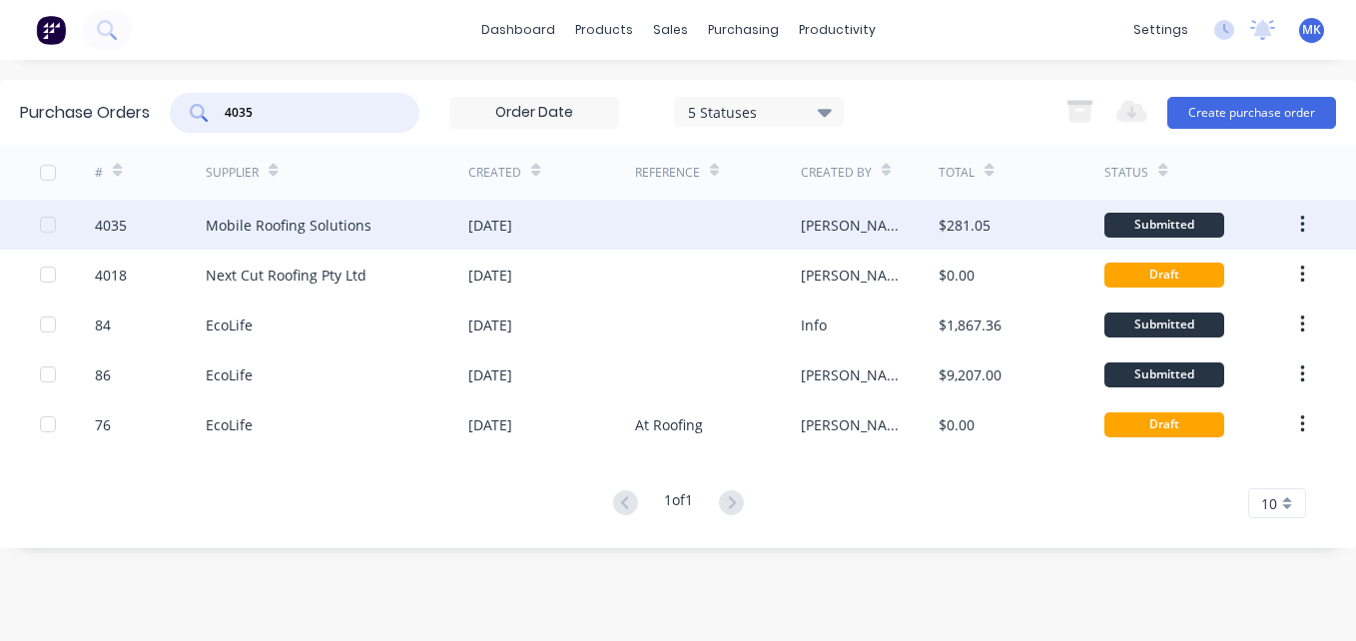
click at [652, 234] on div at bounding box center [718, 225] width 166 height 50
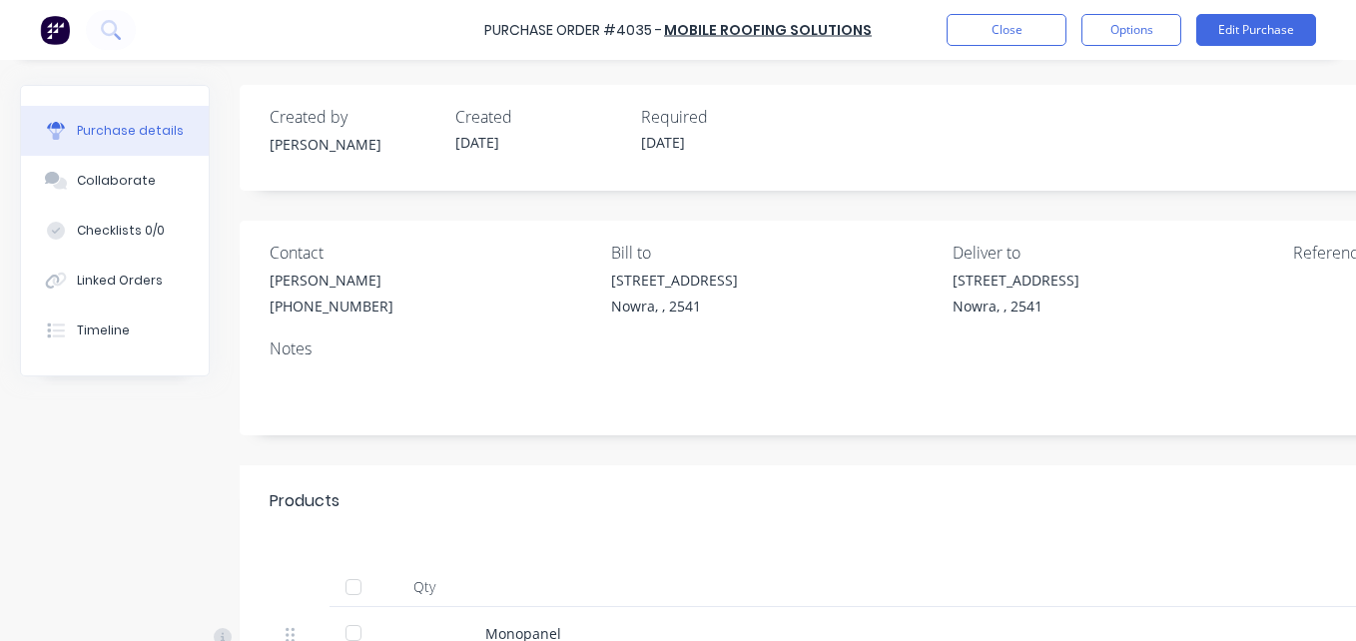
click at [344, 592] on div at bounding box center [353, 587] width 40 height 40
click at [1115, 39] on button "Options" at bounding box center [1131, 30] width 100 height 32
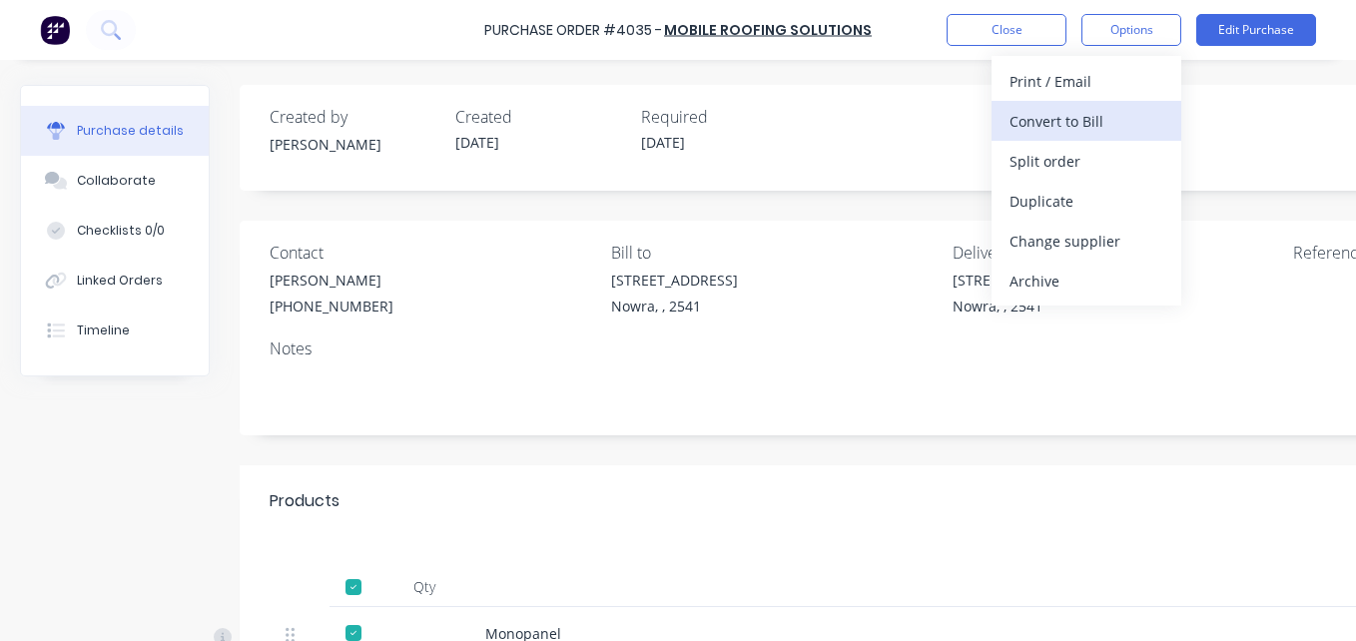
click at [1092, 115] on div "Convert to Bill" at bounding box center [1086, 121] width 154 height 29
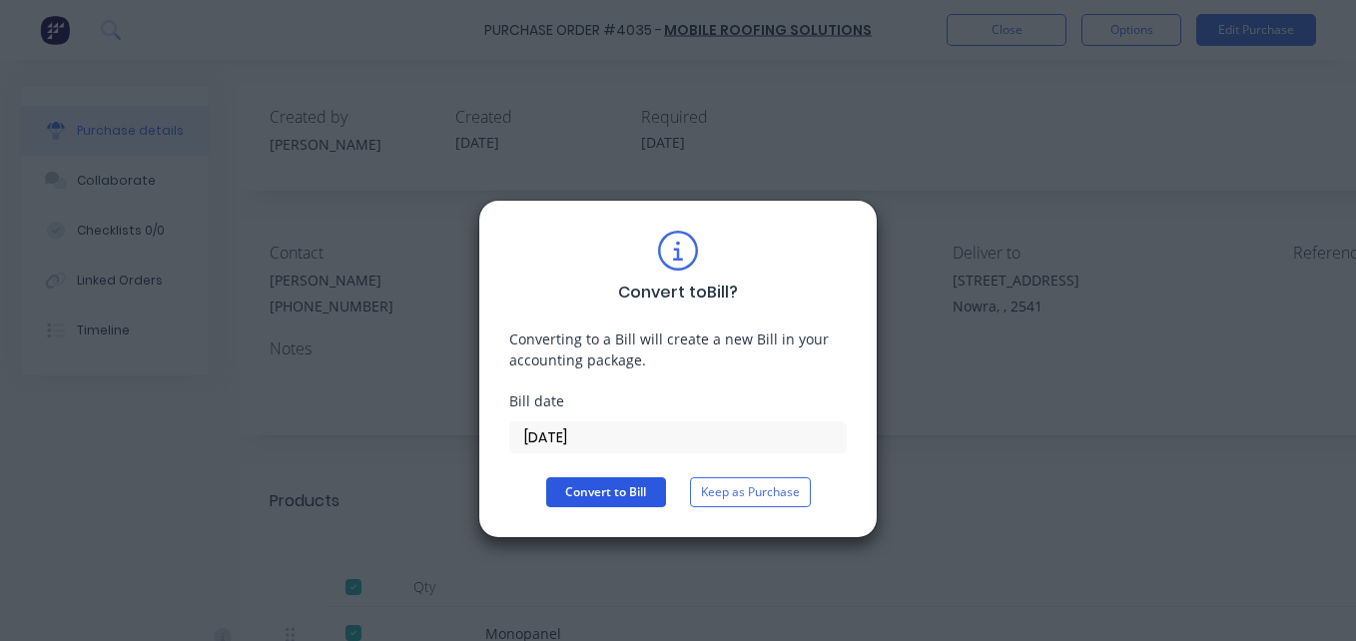
click at [588, 500] on button "Convert to Bill" at bounding box center [606, 492] width 120 height 30
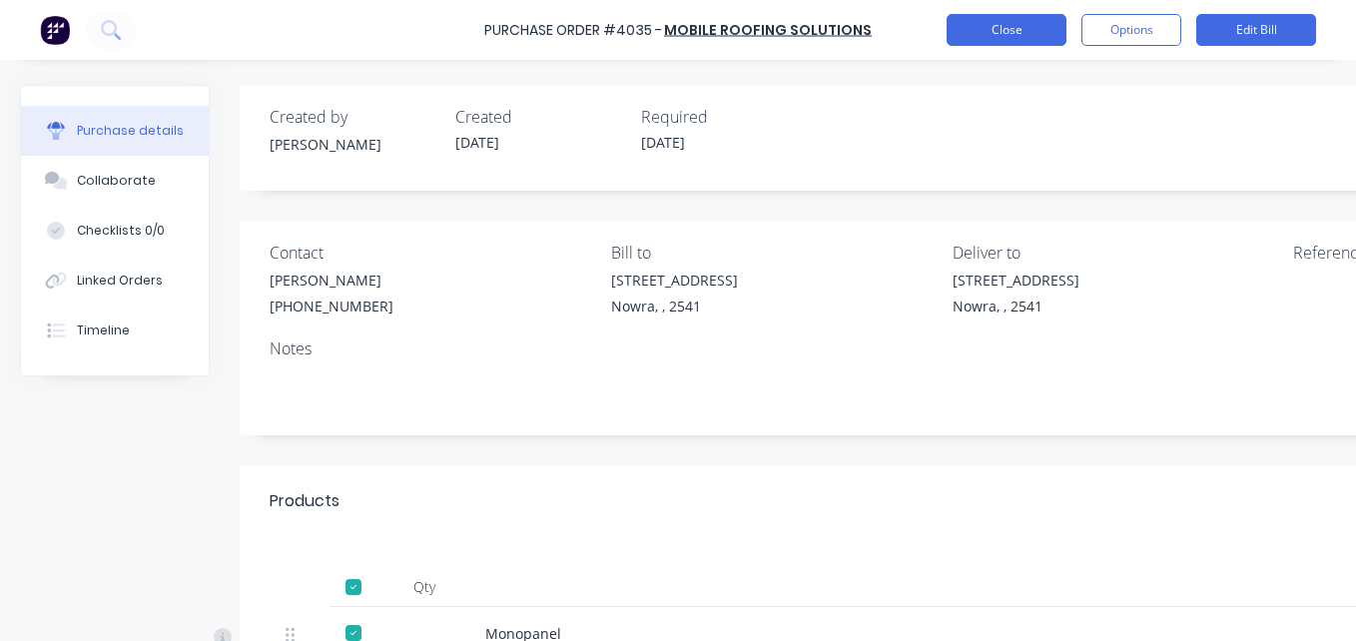
click at [970, 41] on button "Close" at bounding box center [1006, 30] width 120 height 32
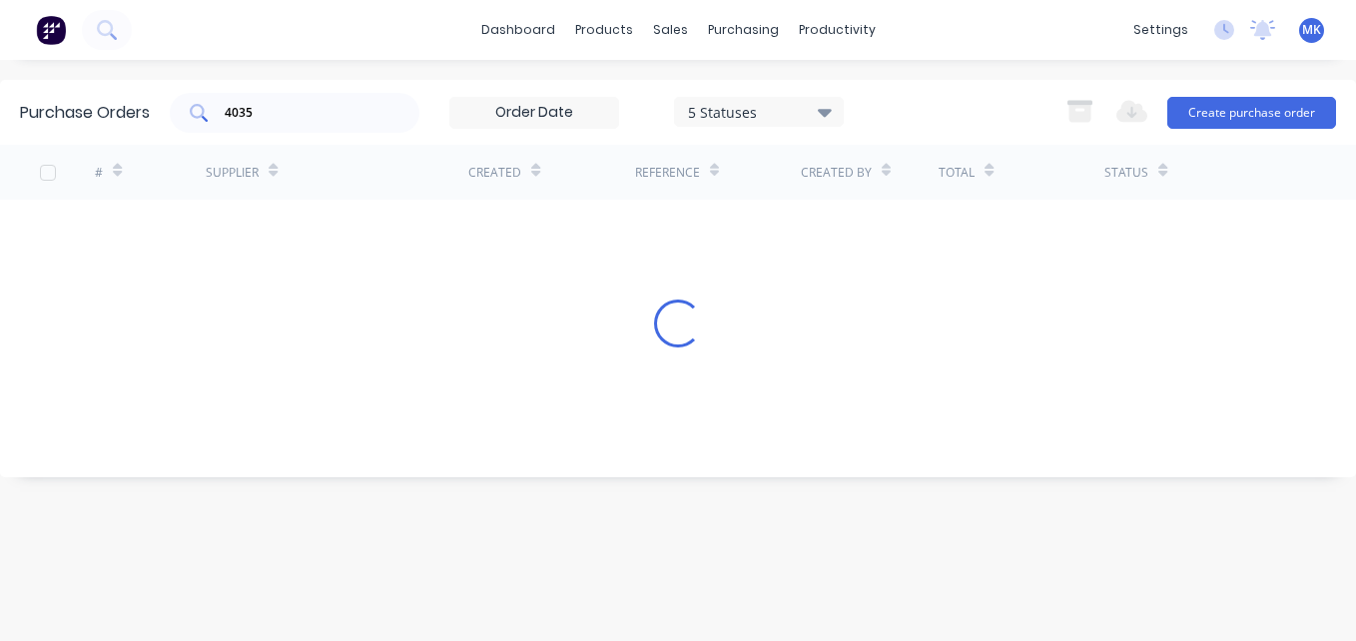
click at [319, 116] on input "4035" at bounding box center [306, 113] width 166 height 20
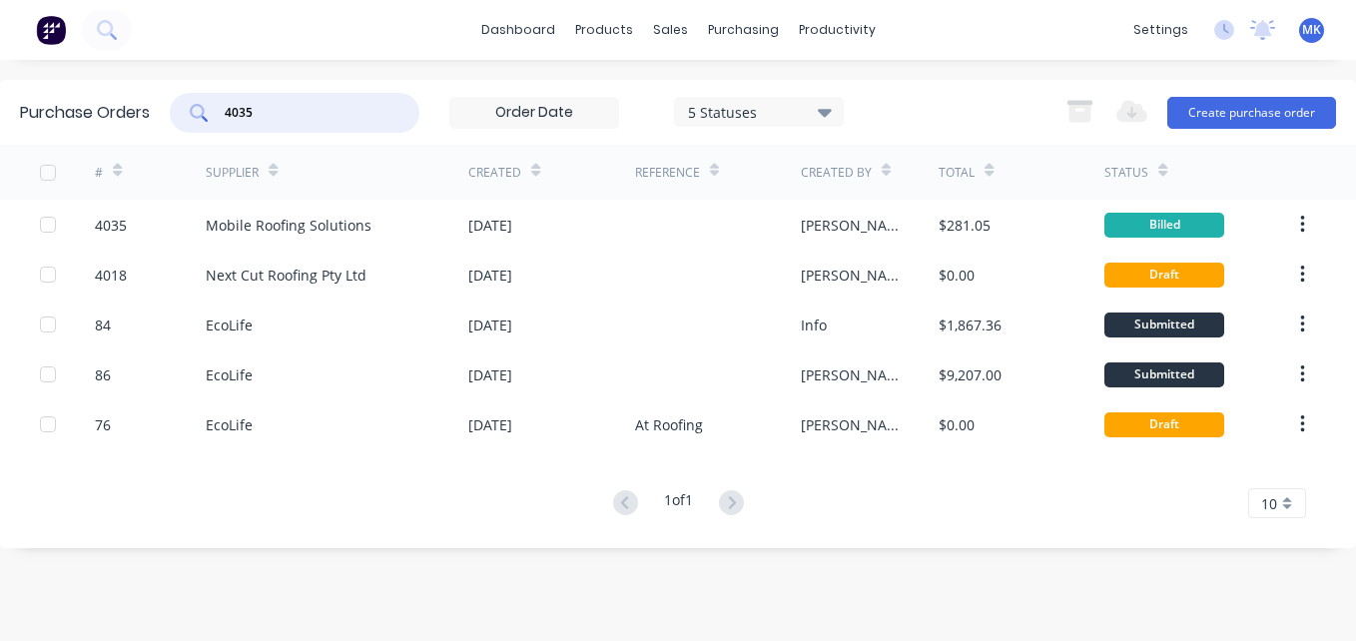
click at [319, 116] on input "4035" at bounding box center [306, 113] width 166 height 20
type input "LEAF"
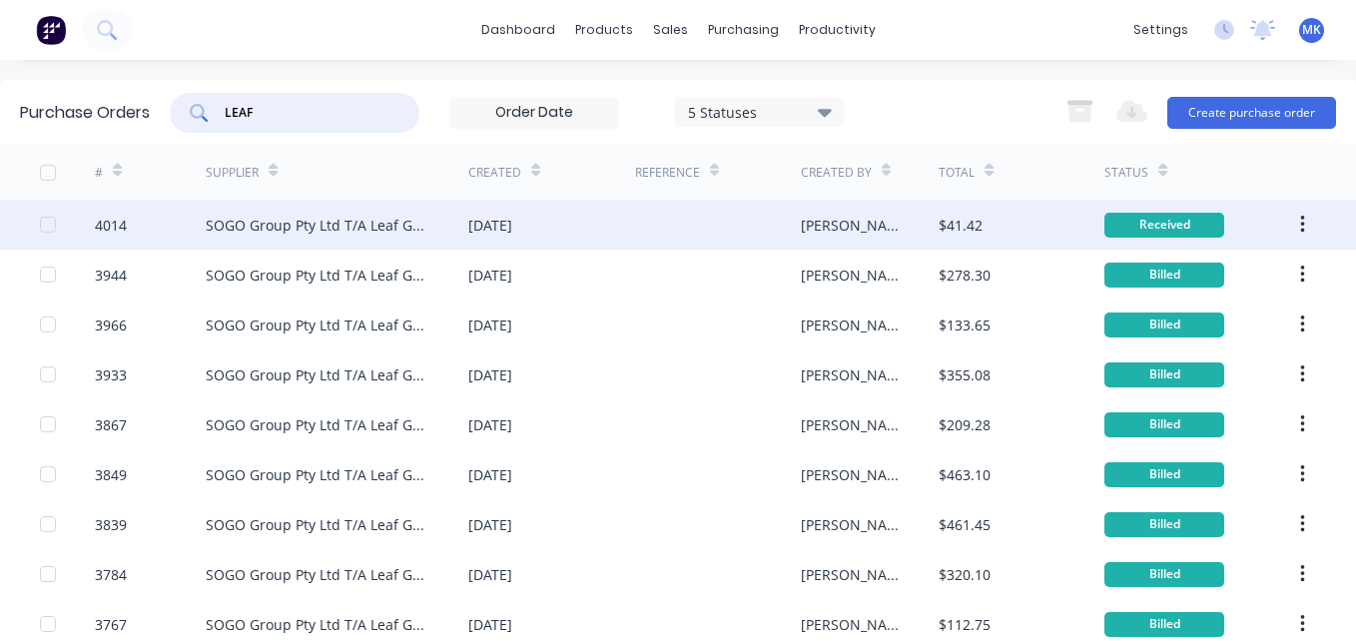
click at [375, 209] on div "SOGO Group Pty Ltd T/A Leaf Guard Australia" at bounding box center [337, 225] width 263 height 50
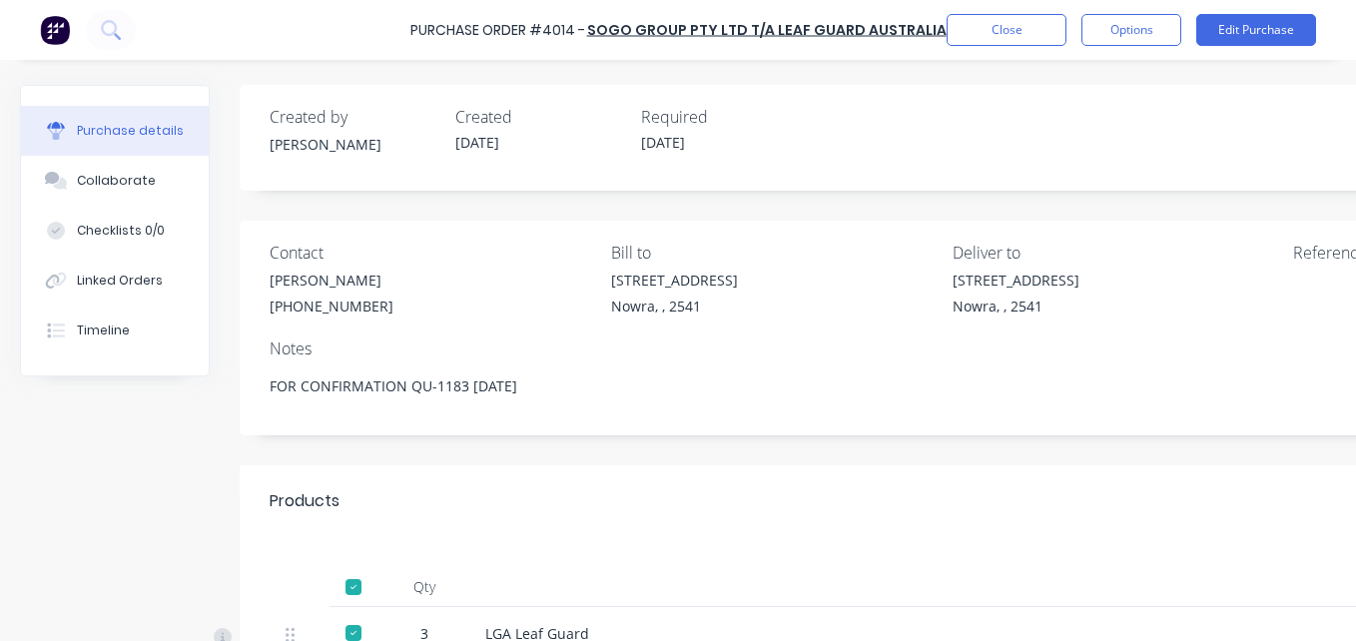
click at [1115, 49] on div "Purchase Order #4014 - SOGO Group Pty Ltd T/A Leaf Guard Australia Close Option…" at bounding box center [678, 30] width 1356 height 60
click at [1111, 40] on button "Options" at bounding box center [1131, 30] width 100 height 32
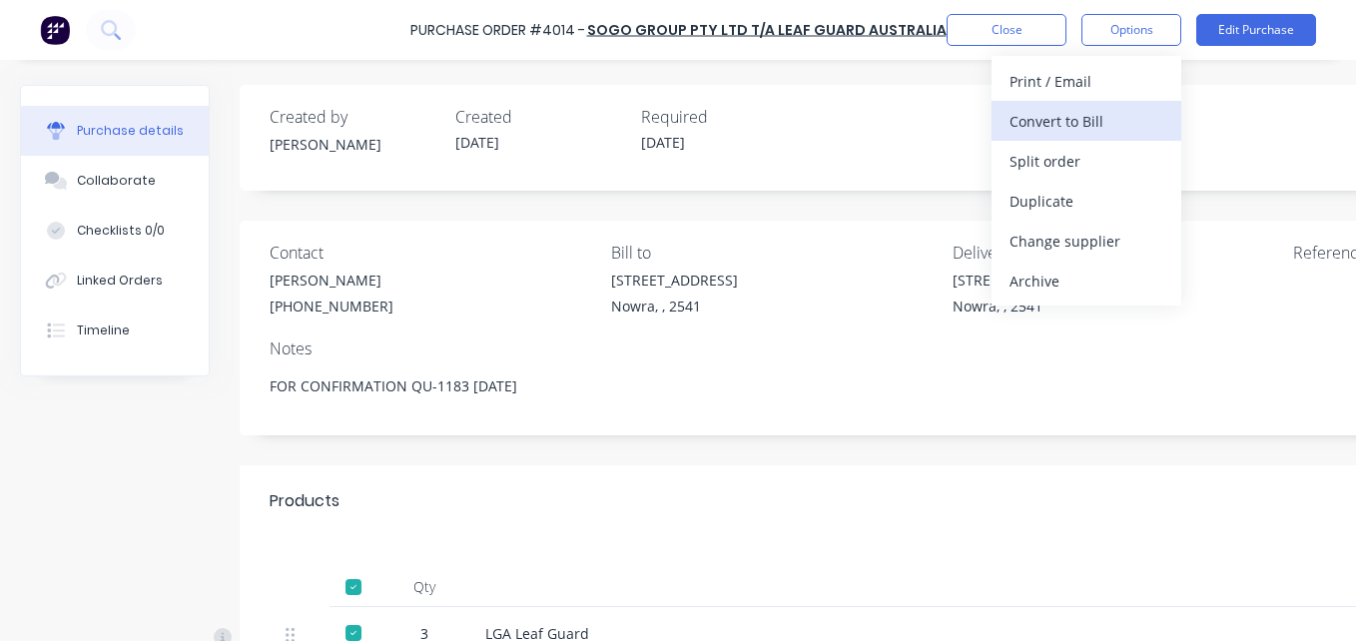
click at [1094, 111] on div "Convert to Bill" at bounding box center [1086, 121] width 154 height 29
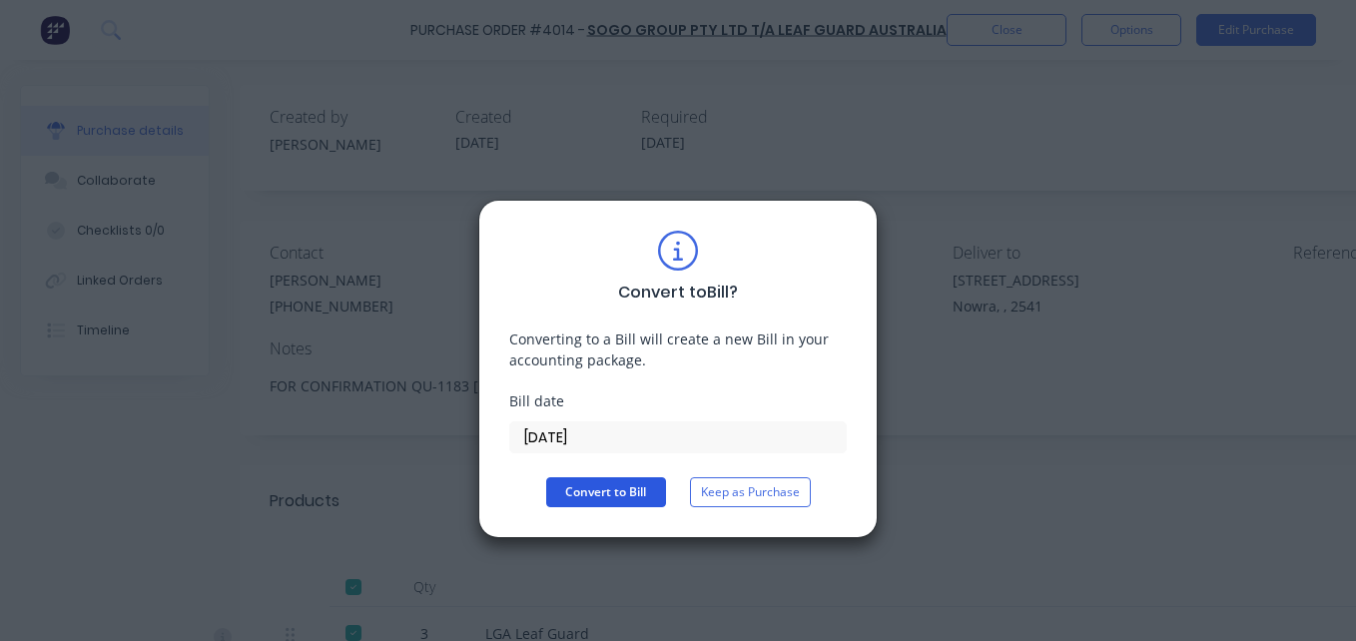
click at [569, 487] on button "Convert to Bill" at bounding box center [606, 492] width 120 height 30
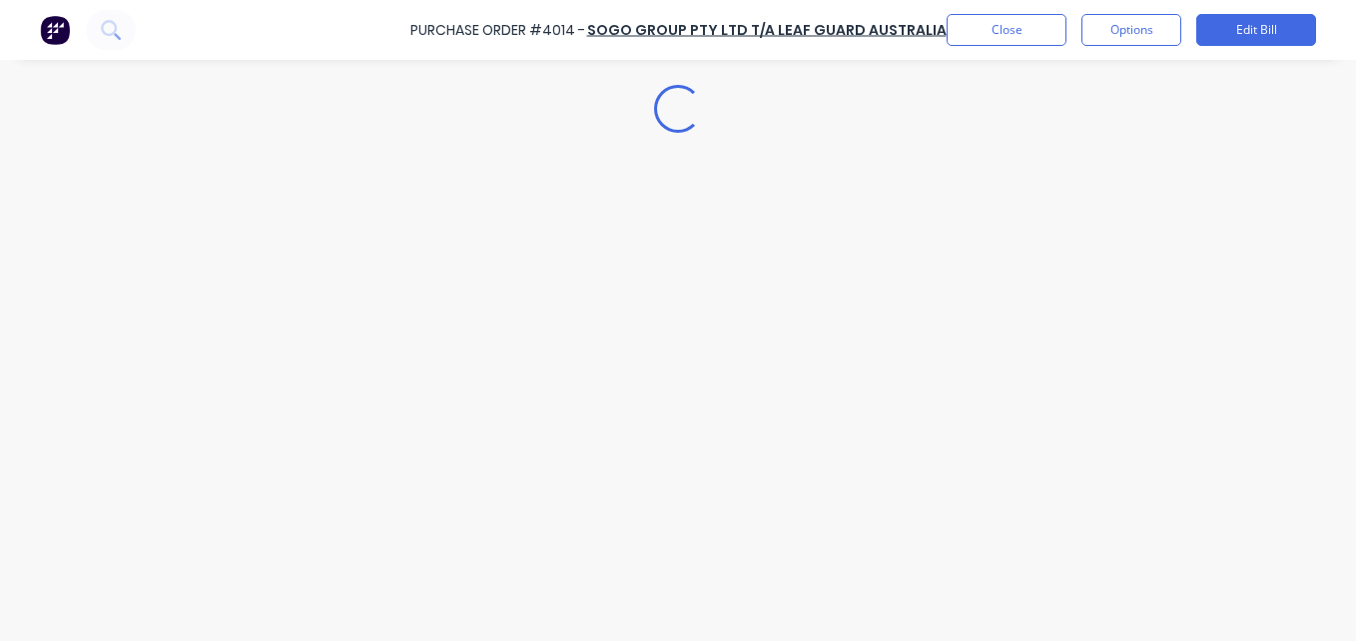
type textarea "x"
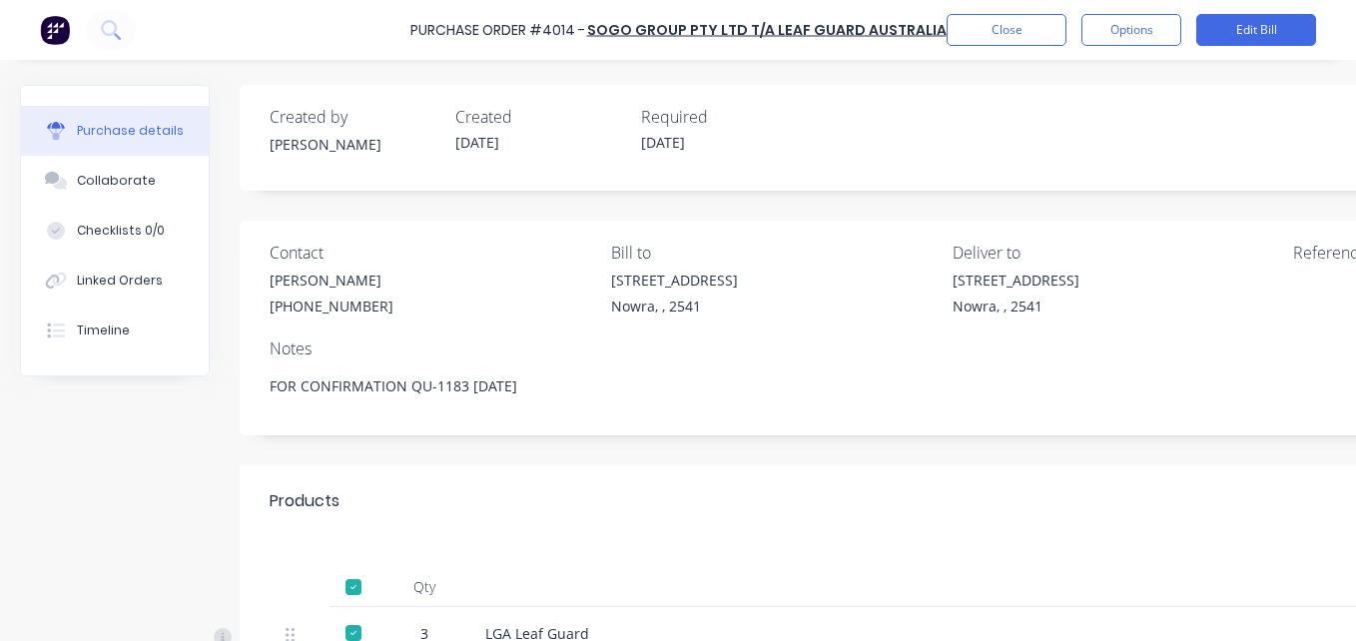
click at [1008, 55] on div "Purchase Order #4014 - SOGO Group Pty Ltd T/A Leaf Guard Australia Close Option…" at bounding box center [678, 30] width 1356 height 60
click at [985, 39] on button "Close" at bounding box center [1006, 30] width 120 height 32
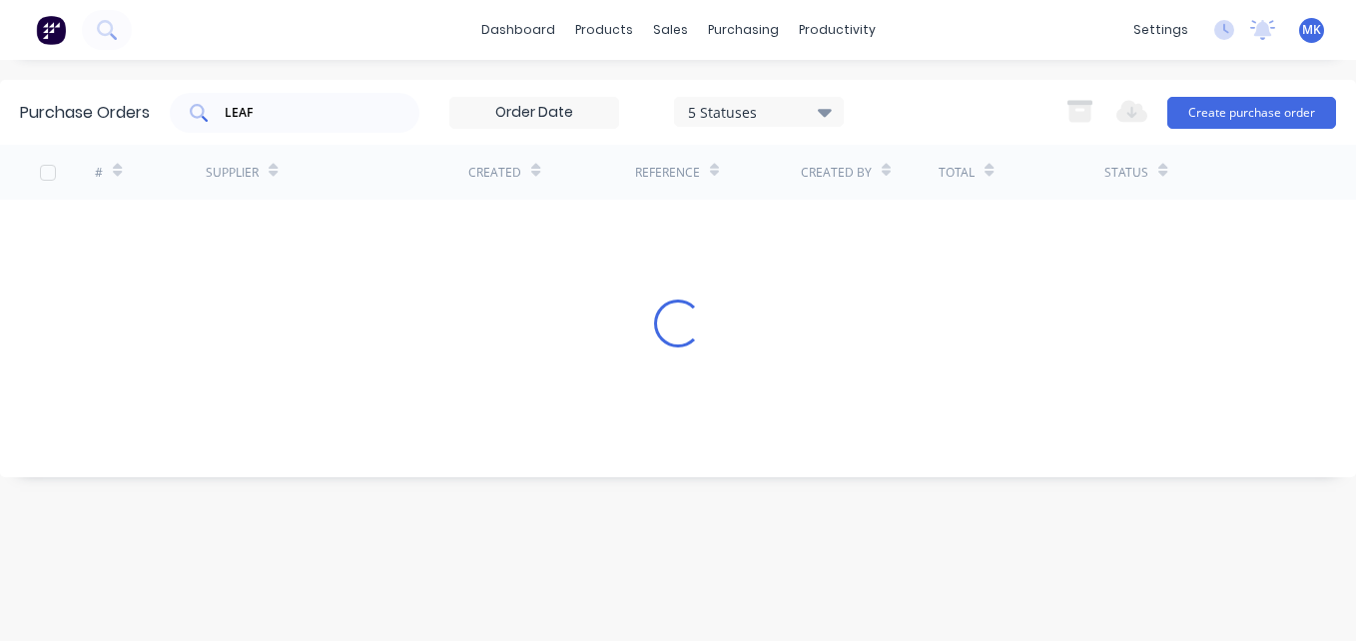
click at [273, 121] on input "LEAF" at bounding box center [306, 113] width 166 height 20
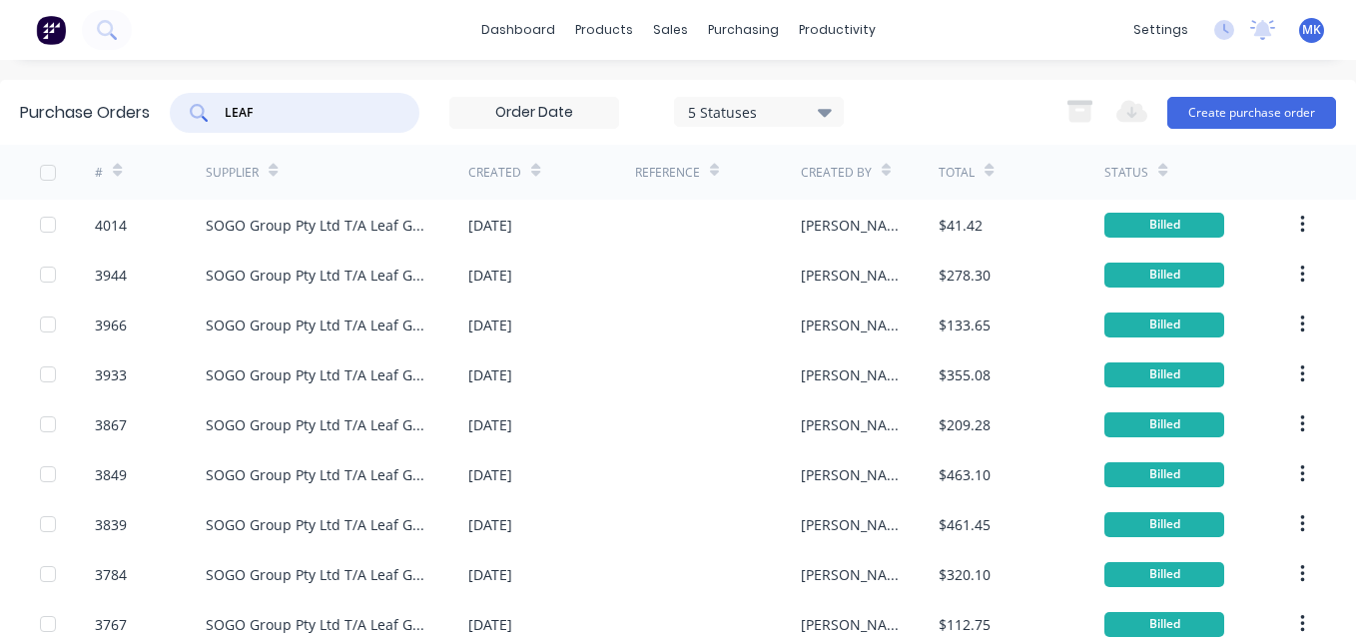
click at [273, 121] on input "LEAF" at bounding box center [306, 113] width 166 height 20
type input "4027"
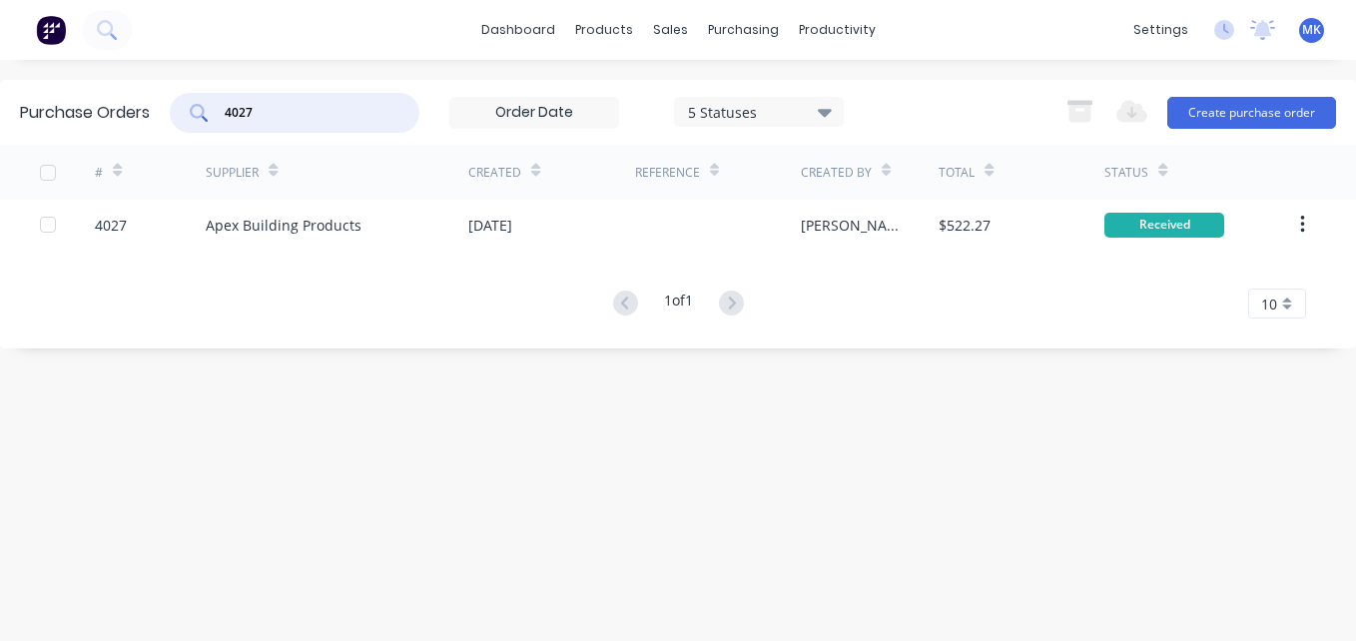
click at [580, 254] on div "# Supplier Created Reference Created By Total Status 4027 Apex Building Product…" at bounding box center [678, 232] width 1356 height 174
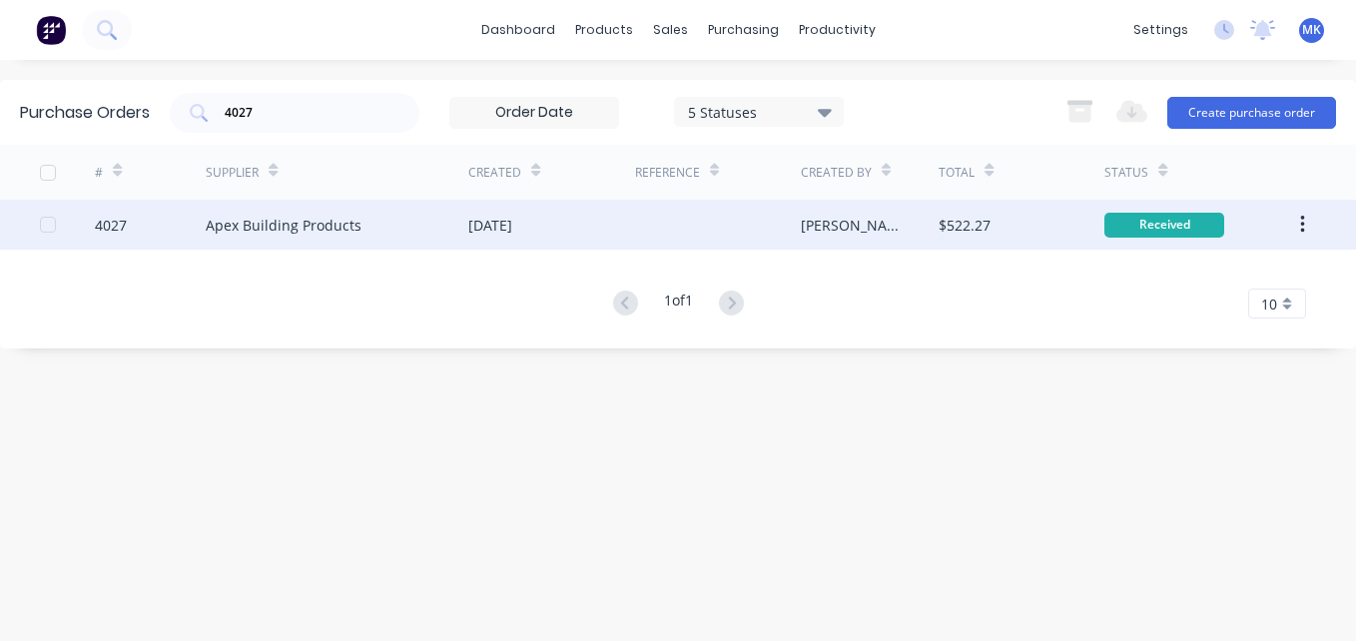
click at [550, 215] on div "[DATE]" at bounding box center [551, 225] width 166 height 50
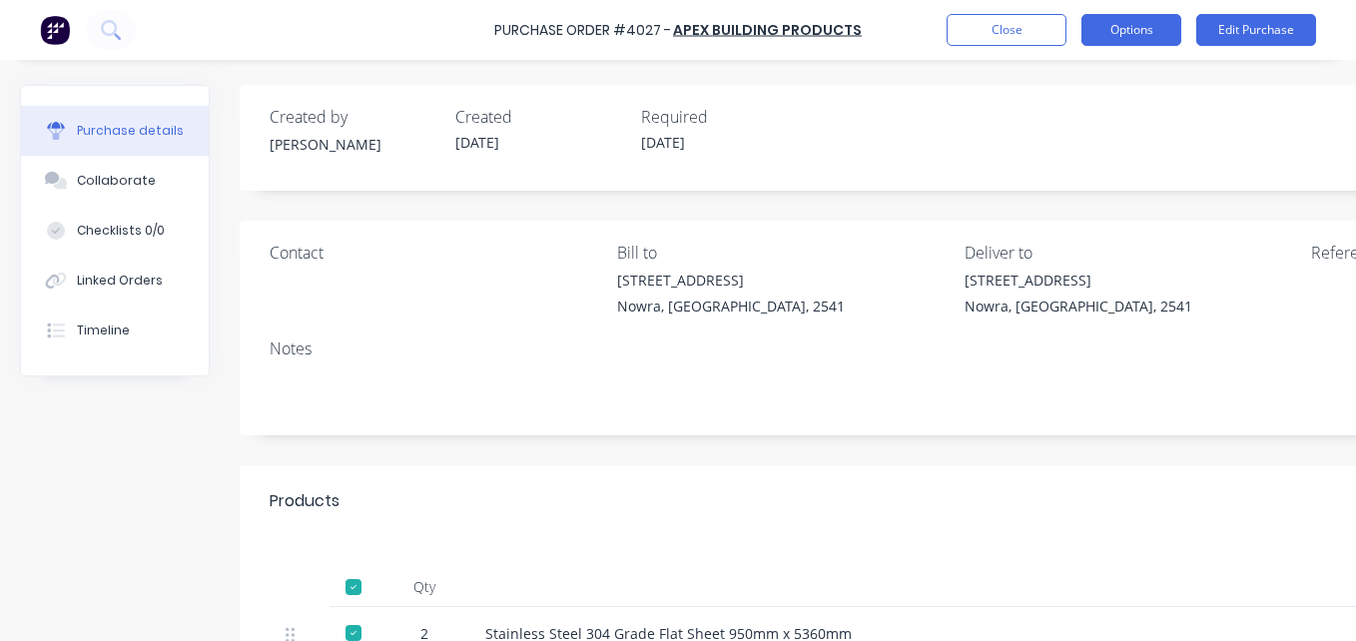
click at [1139, 32] on button "Options" at bounding box center [1131, 30] width 100 height 32
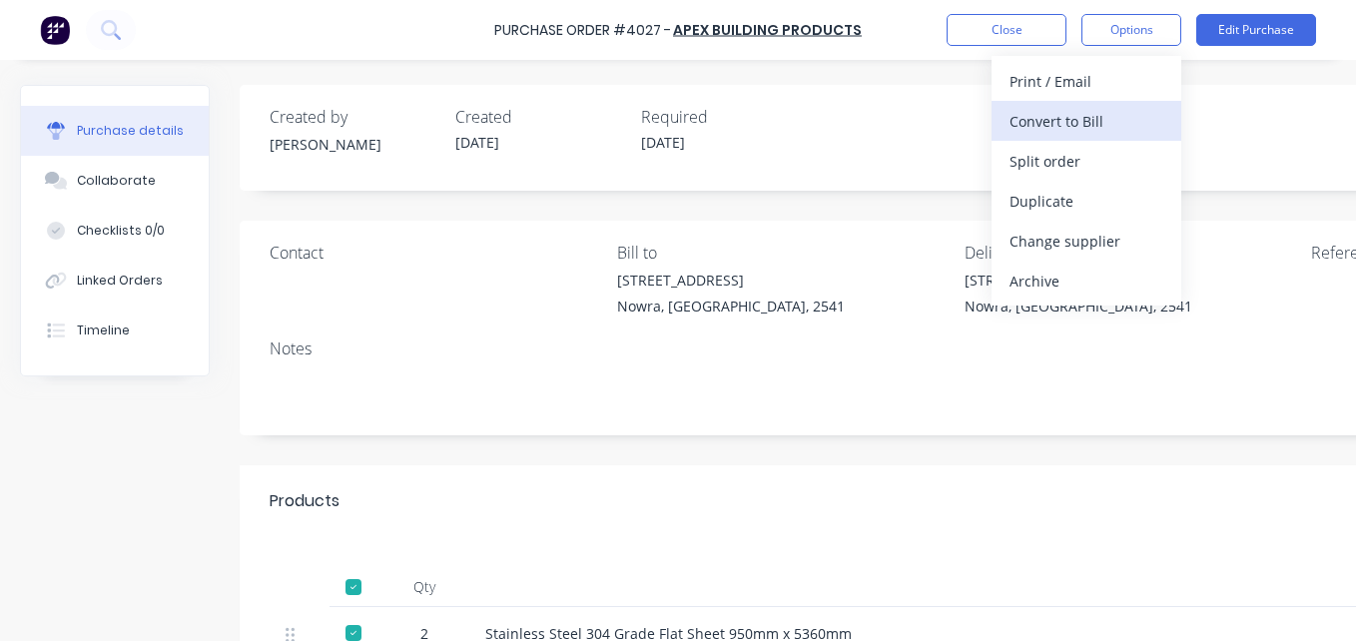
click at [1116, 123] on div "Convert to Bill" at bounding box center [1086, 121] width 154 height 29
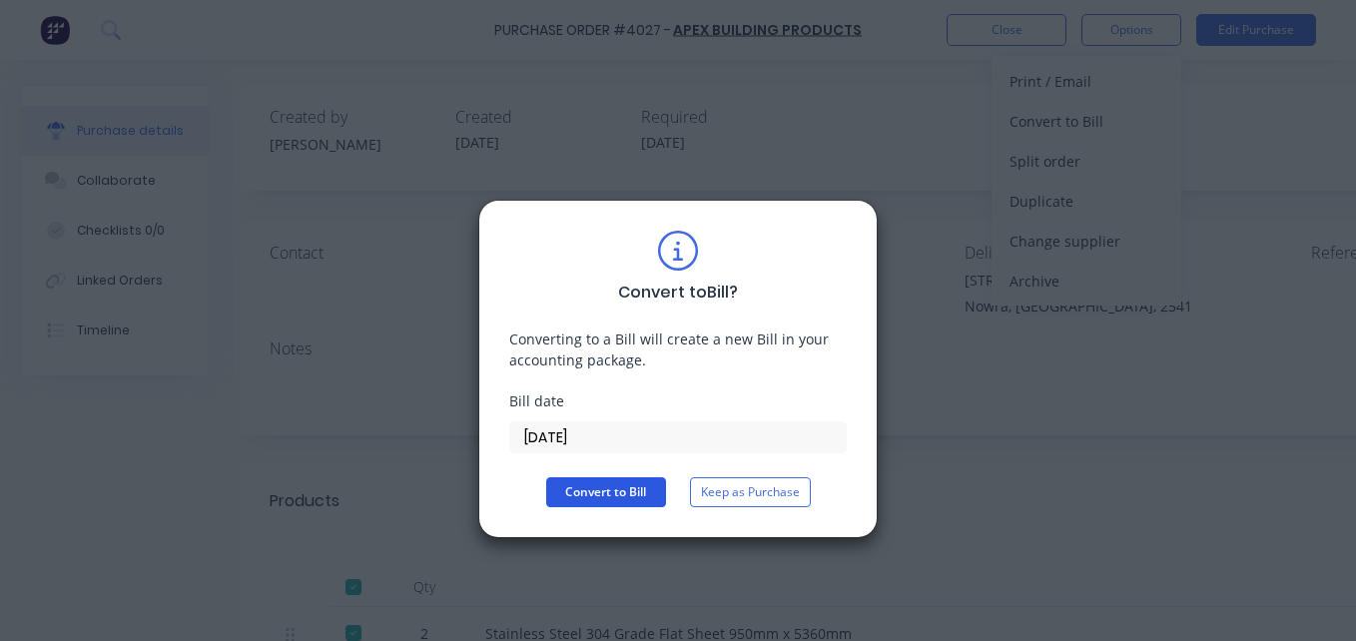
click at [591, 501] on button "Convert to Bill" at bounding box center [606, 492] width 120 height 30
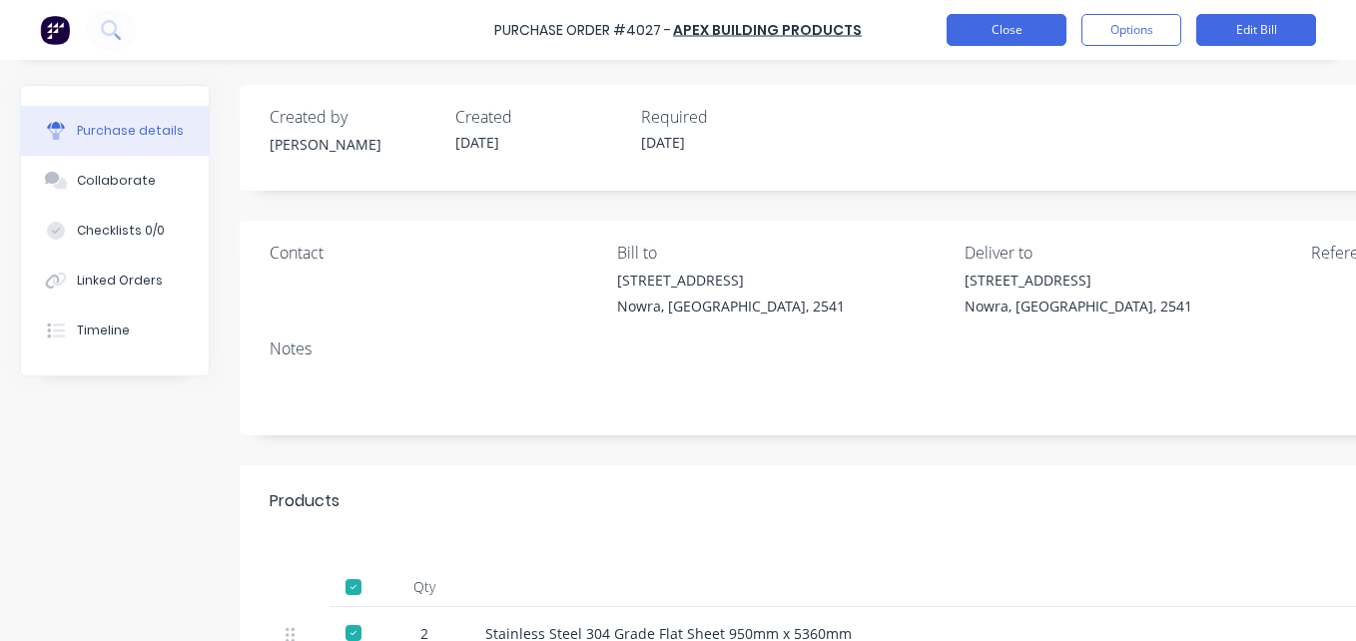
click at [971, 28] on button "Close" at bounding box center [1006, 30] width 120 height 32
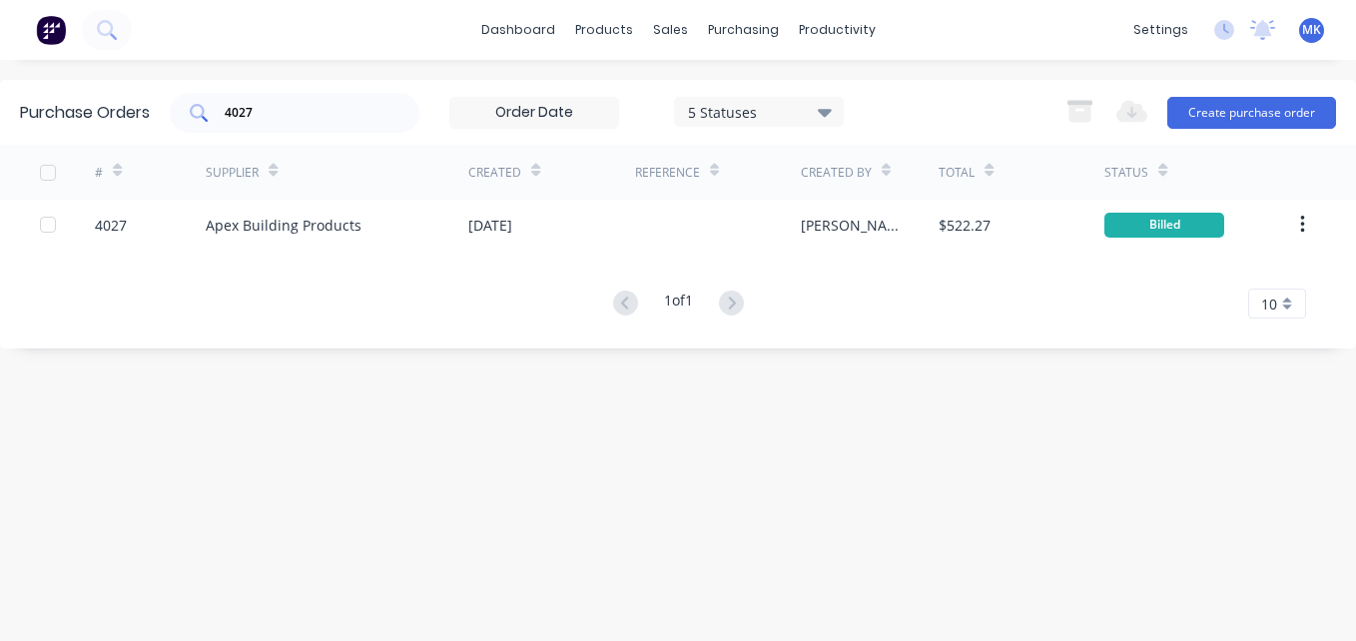
click at [327, 124] on div "4027" at bounding box center [295, 113] width 250 height 40
type input "4037"
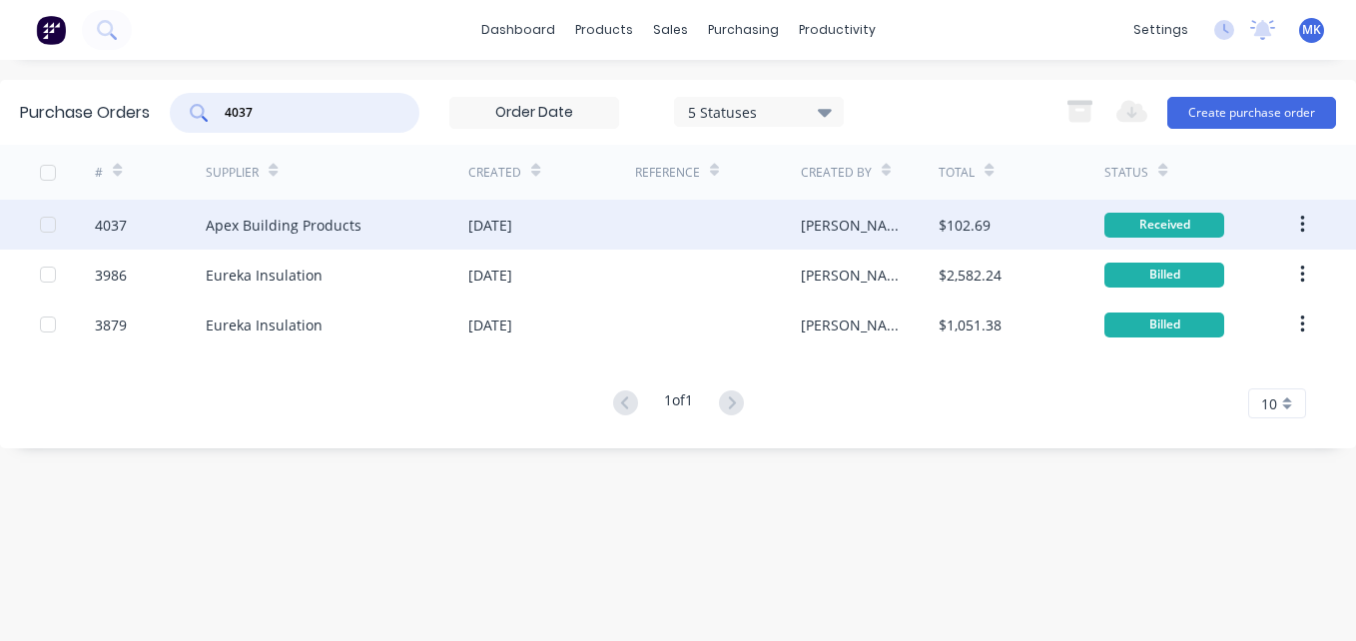
click at [604, 228] on div "[DATE]" at bounding box center [551, 225] width 166 height 50
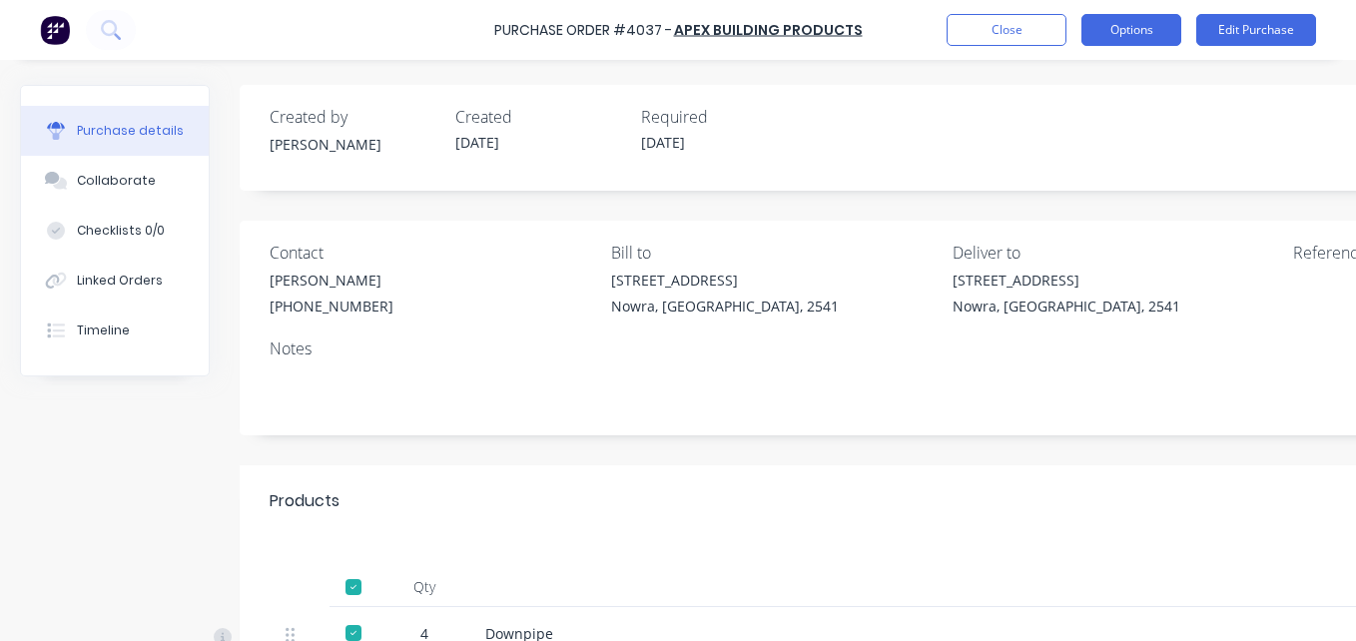
click at [1128, 38] on button "Options" at bounding box center [1131, 30] width 100 height 32
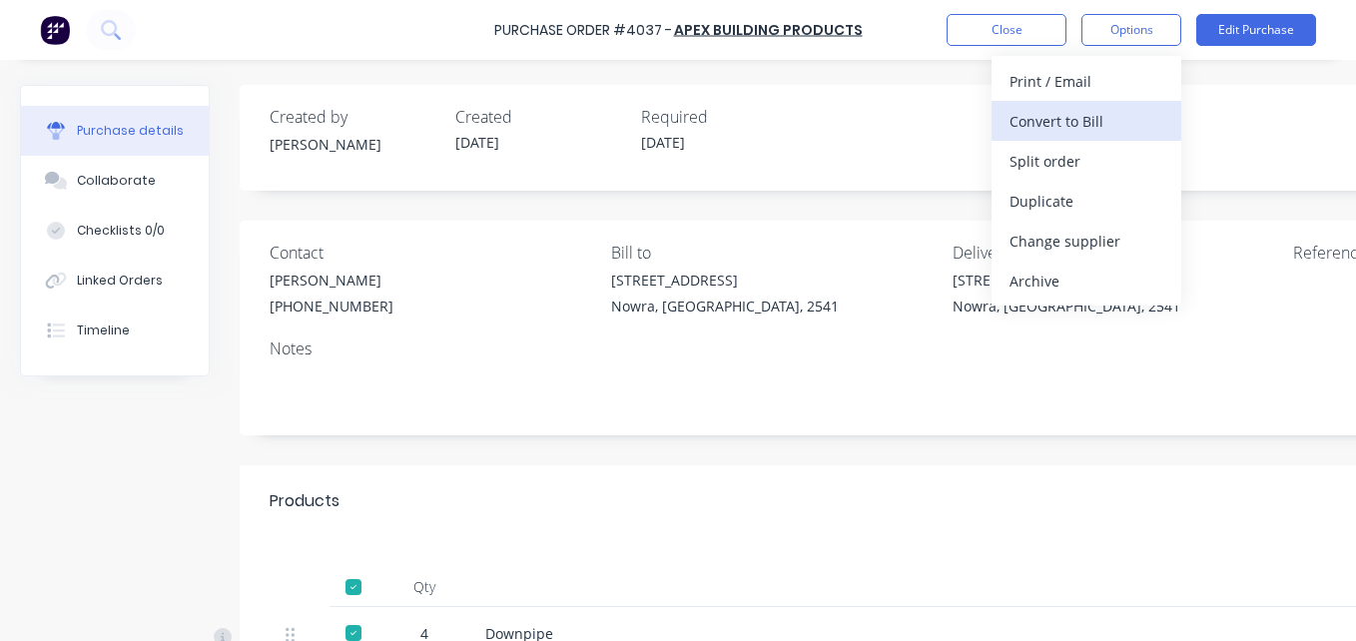
click at [1100, 138] on button "Convert to Bill" at bounding box center [1086, 121] width 190 height 40
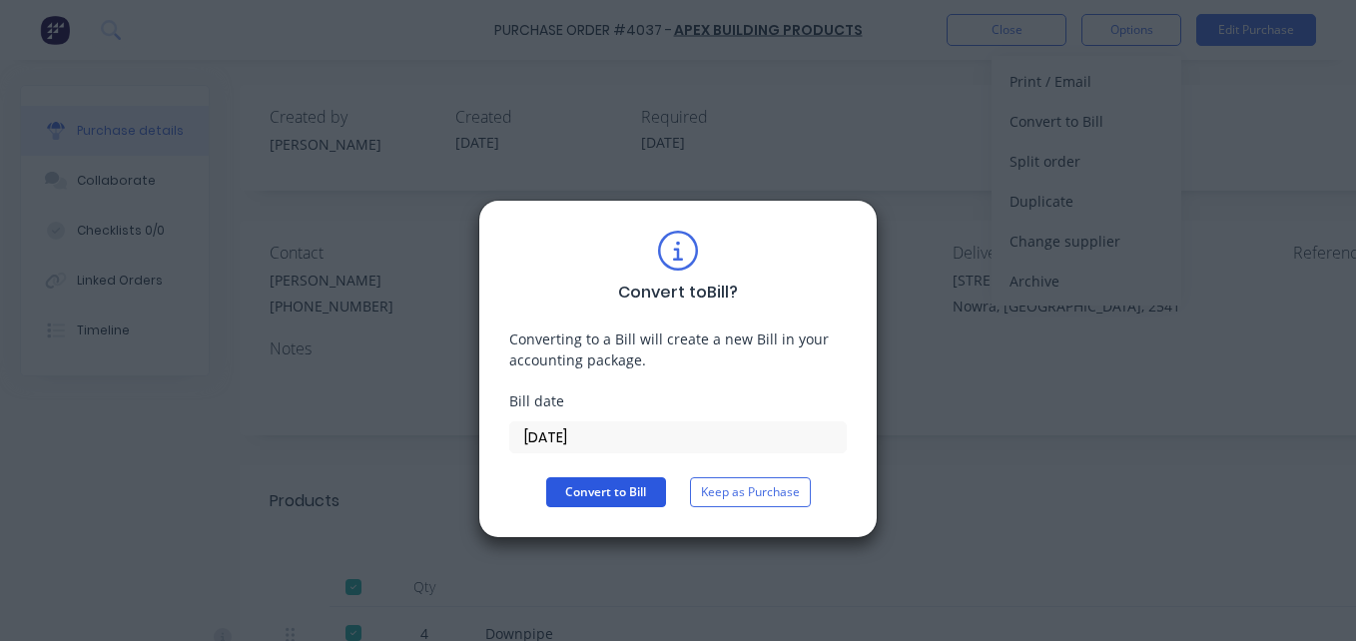
click at [607, 498] on button "Convert to Bill" at bounding box center [606, 492] width 120 height 30
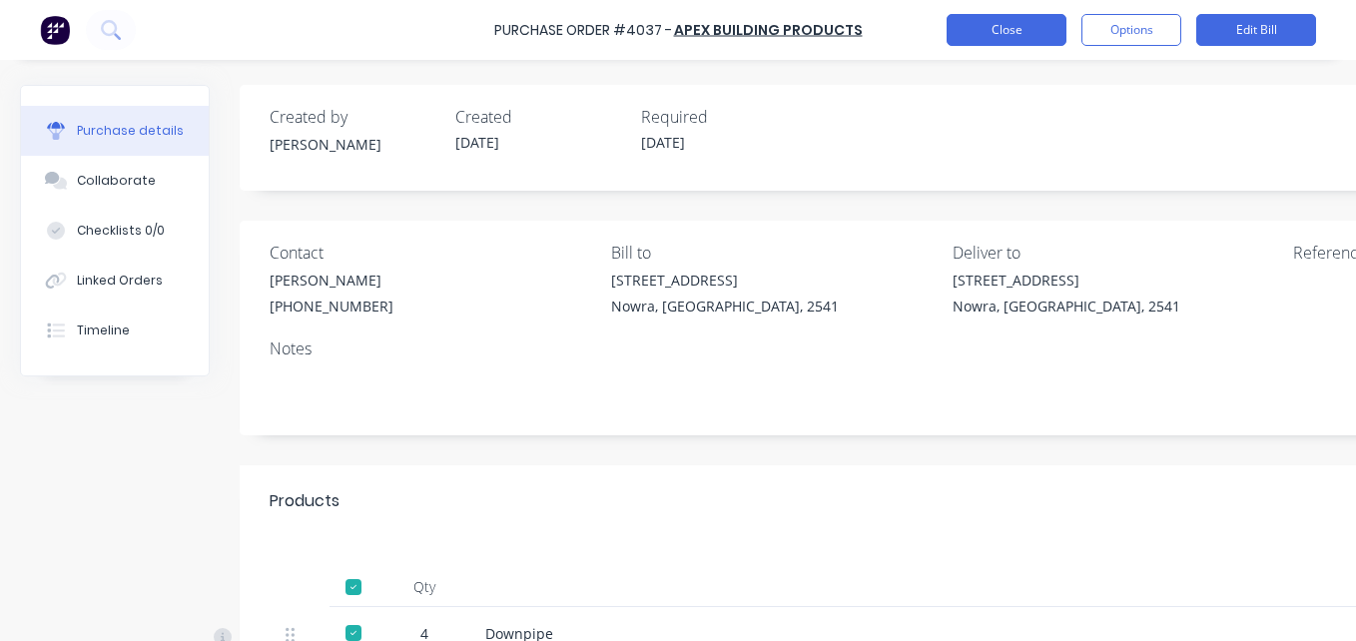
click at [1024, 33] on button "Close" at bounding box center [1006, 30] width 120 height 32
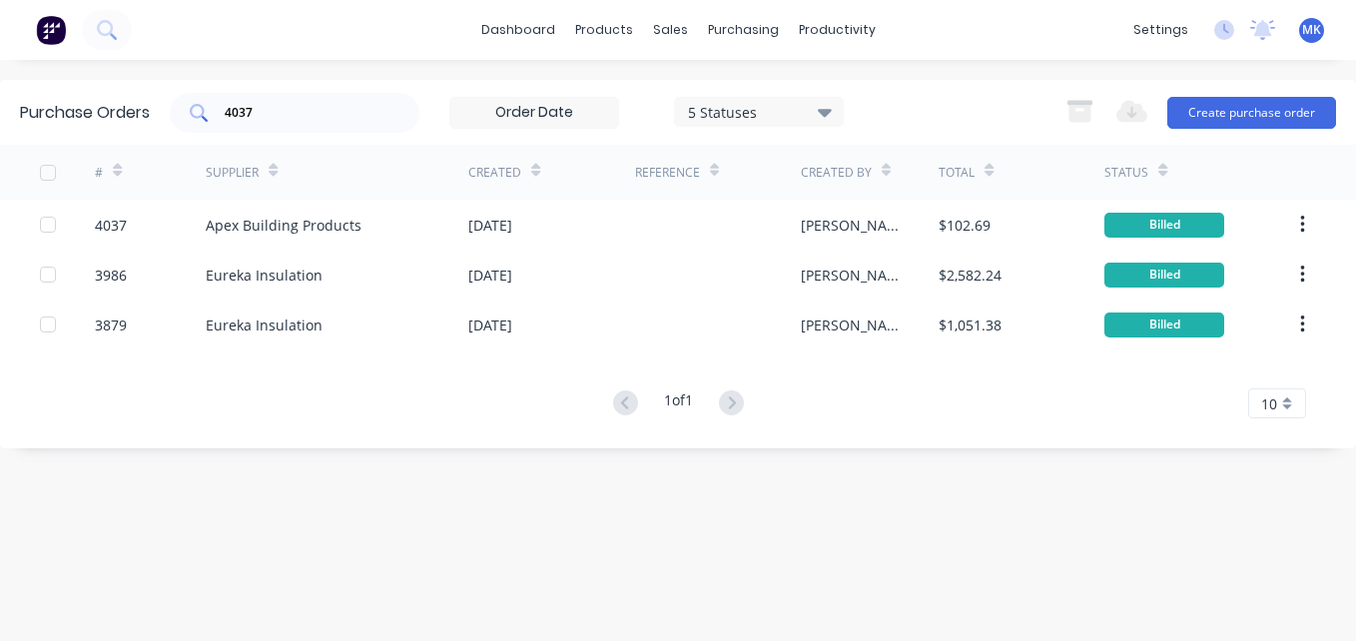
click at [299, 123] on div "4037" at bounding box center [295, 113] width 250 height 40
click at [299, 124] on div "4037" at bounding box center [295, 113] width 250 height 40
click at [270, 104] on input "4037" at bounding box center [306, 113] width 166 height 20
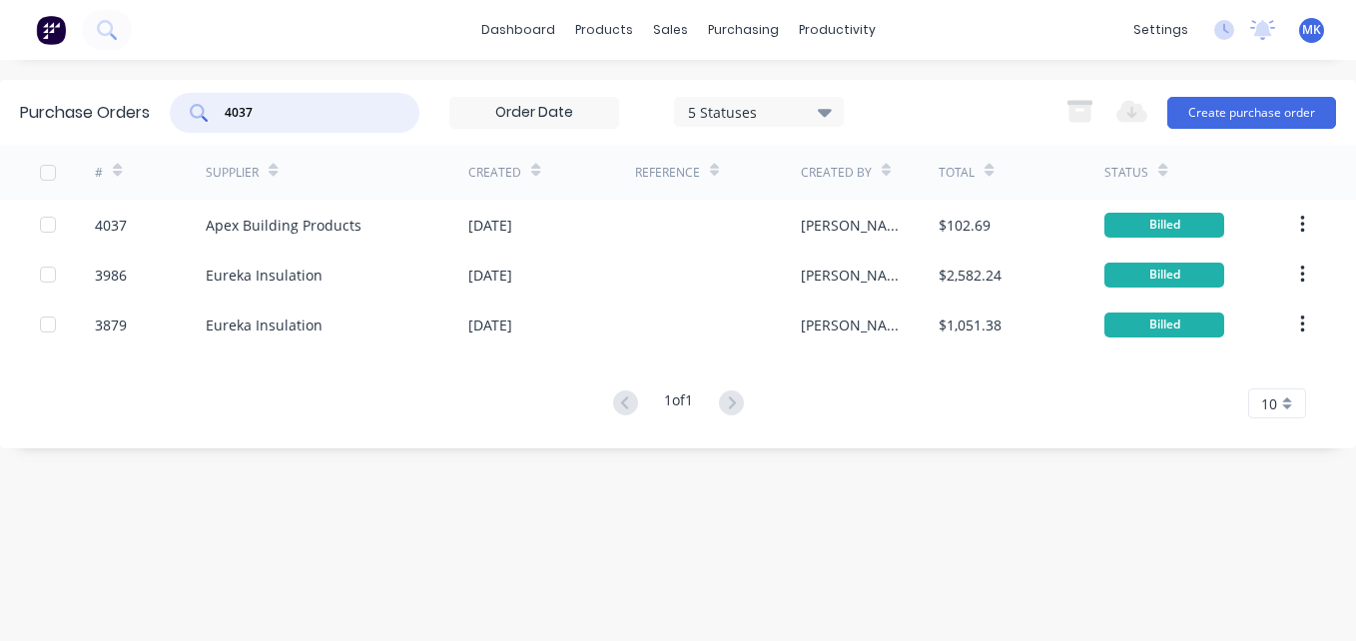
click at [272, 105] on input "4037" at bounding box center [306, 113] width 166 height 20
type input "2"
type input "4025"
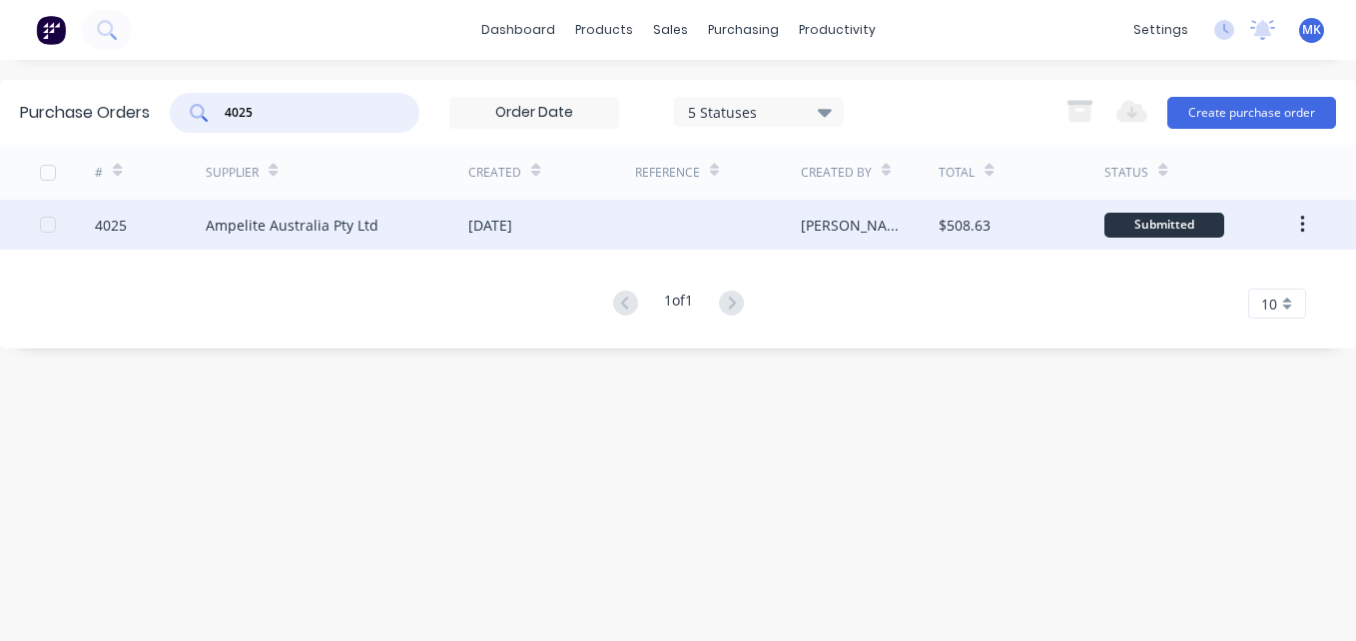
click at [512, 225] on div "[DATE]" at bounding box center [490, 225] width 44 height 21
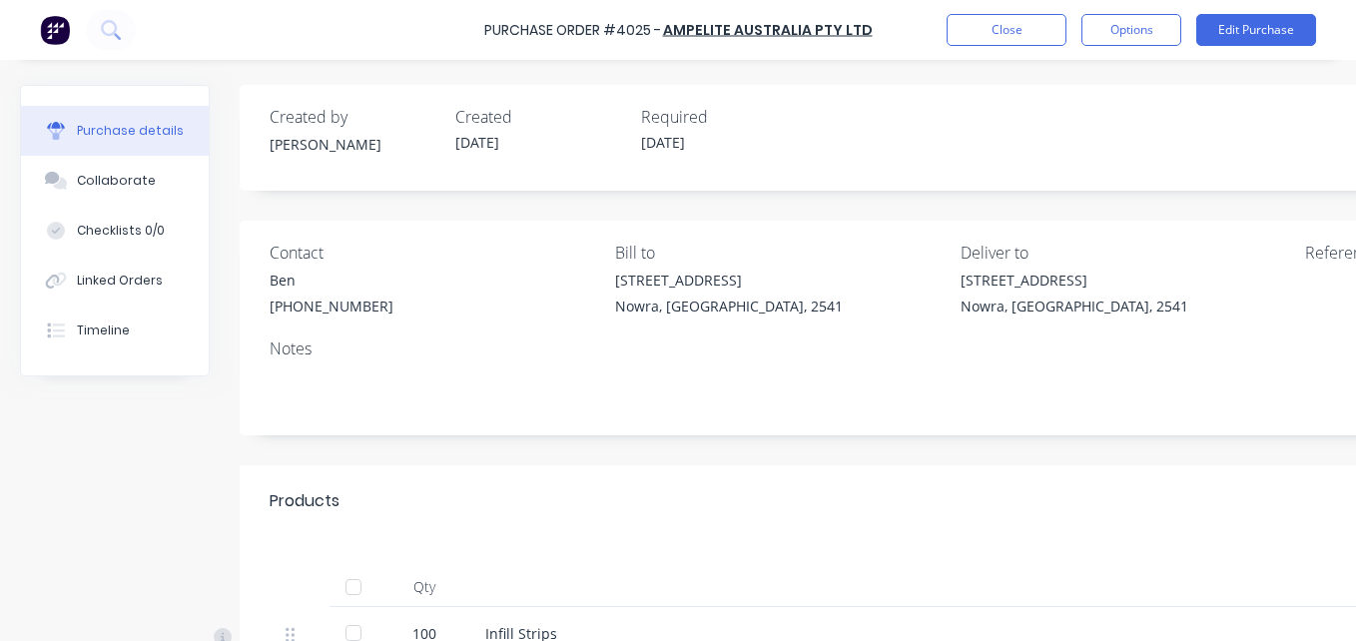
click at [364, 586] on div at bounding box center [353, 587] width 40 height 40
click at [1136, 41] on button "Options" at bounding box center [1131, 30] width 100 height 32
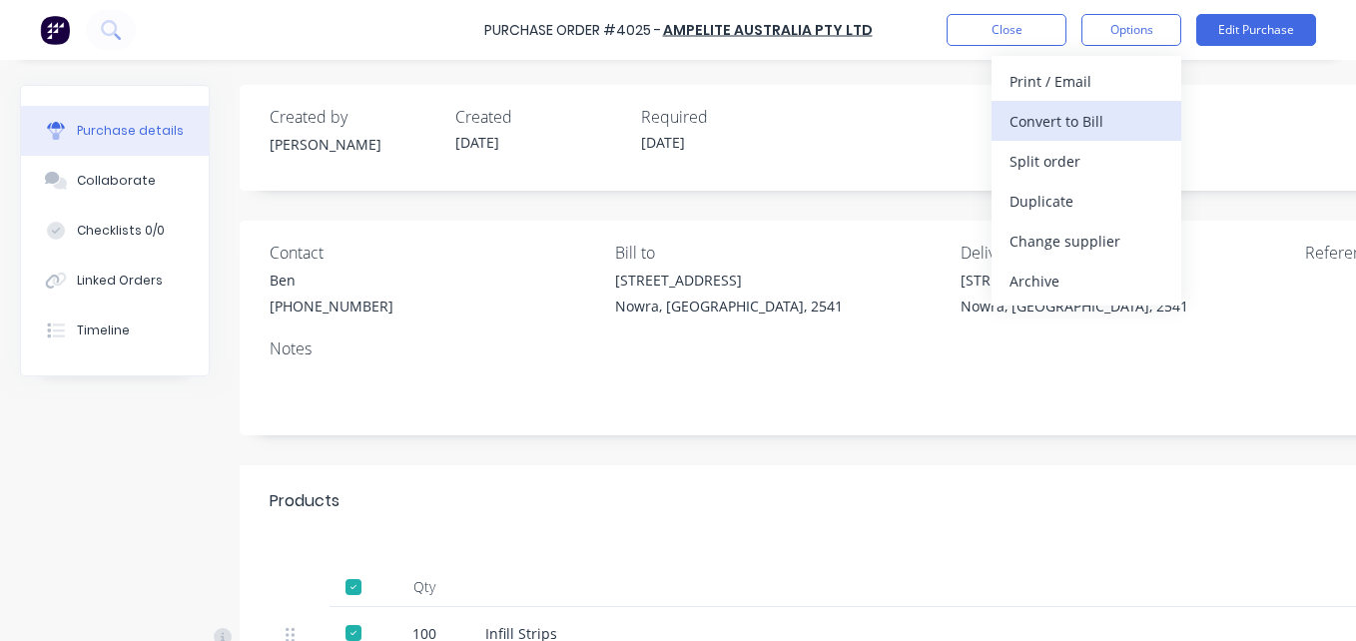
click at [1129, 109] on div "Convert to Bill" at bounding box center [1086, 121] width 154 height 29
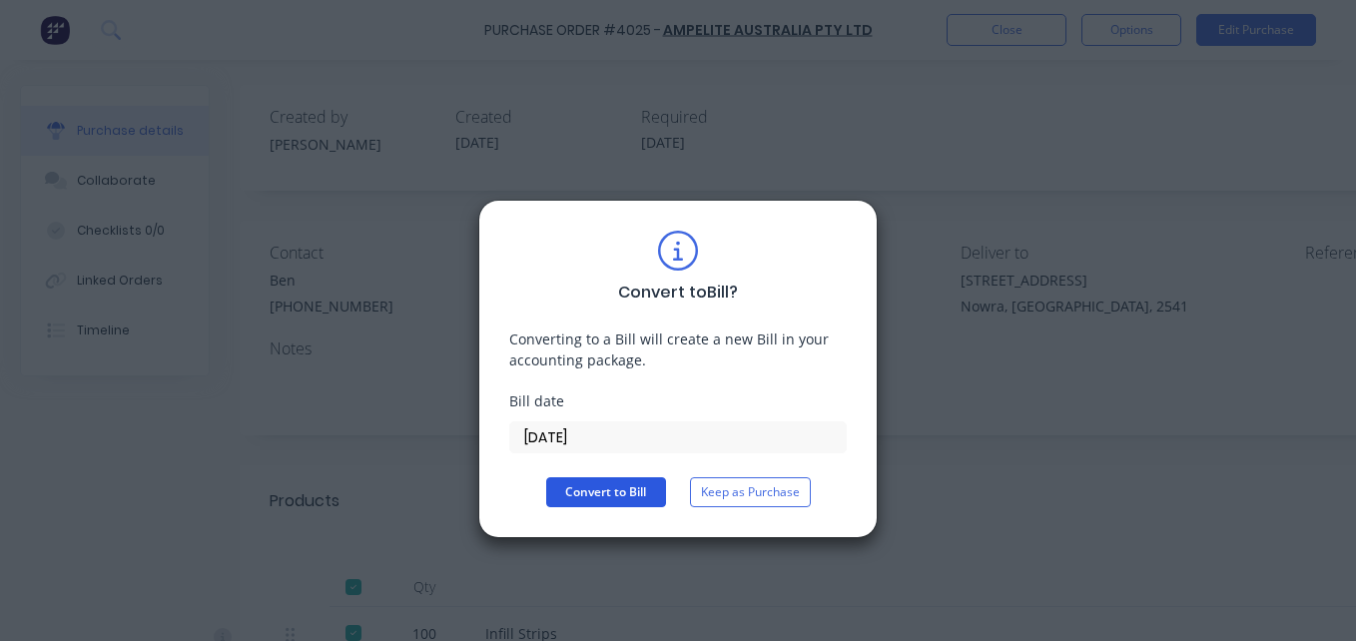
click at [635, 491] on button "Convert to Bill" at bounding box center [606, 492] width 120 height 30
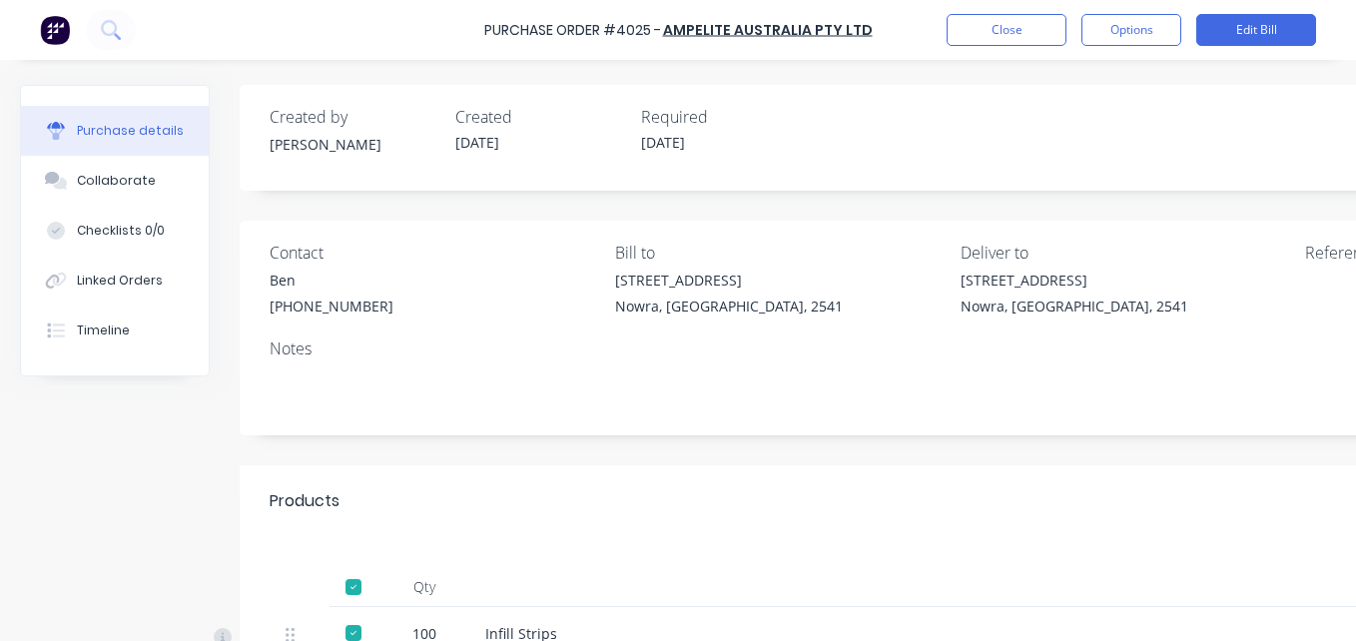
click at [1075, 20] on div "Close Options Edit Bill" at bounding box center [1130, 30] width 369 height 32
click at [1020, 25] on button "Close" at bounding box center [1006, 30] width 120 height 32
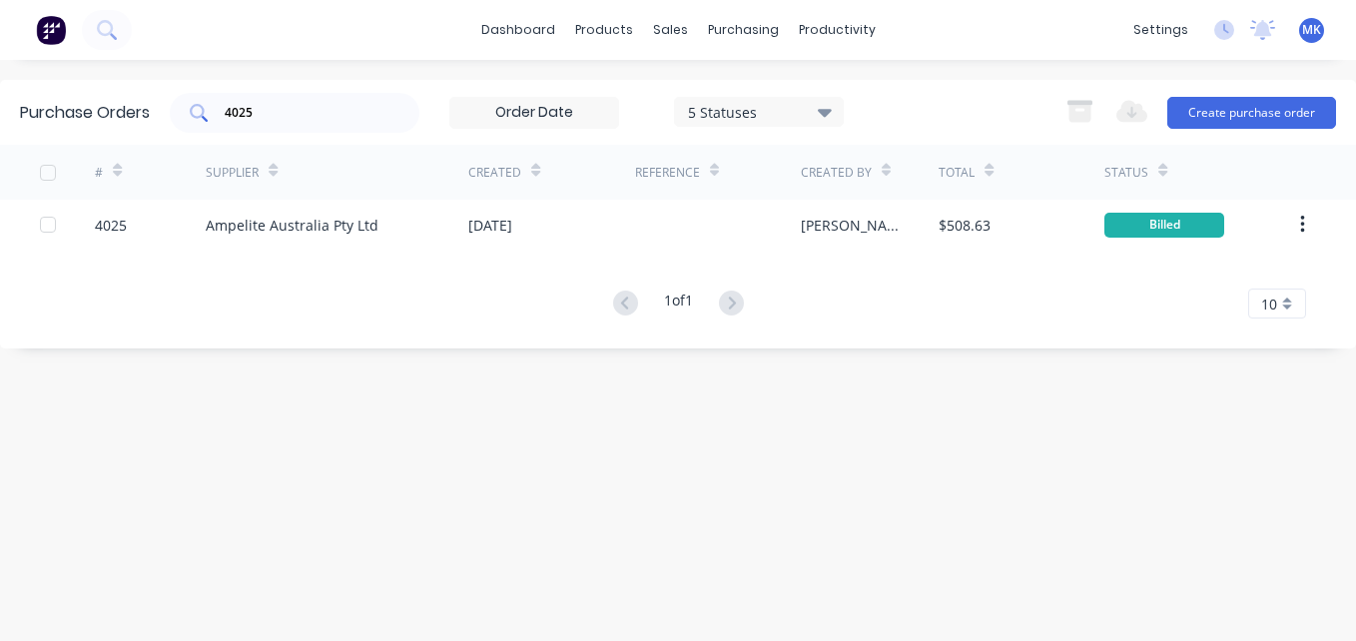
click at [283, 111] on input "4025" at bounding box center [306, 113] width 166 height 20
type input "S"
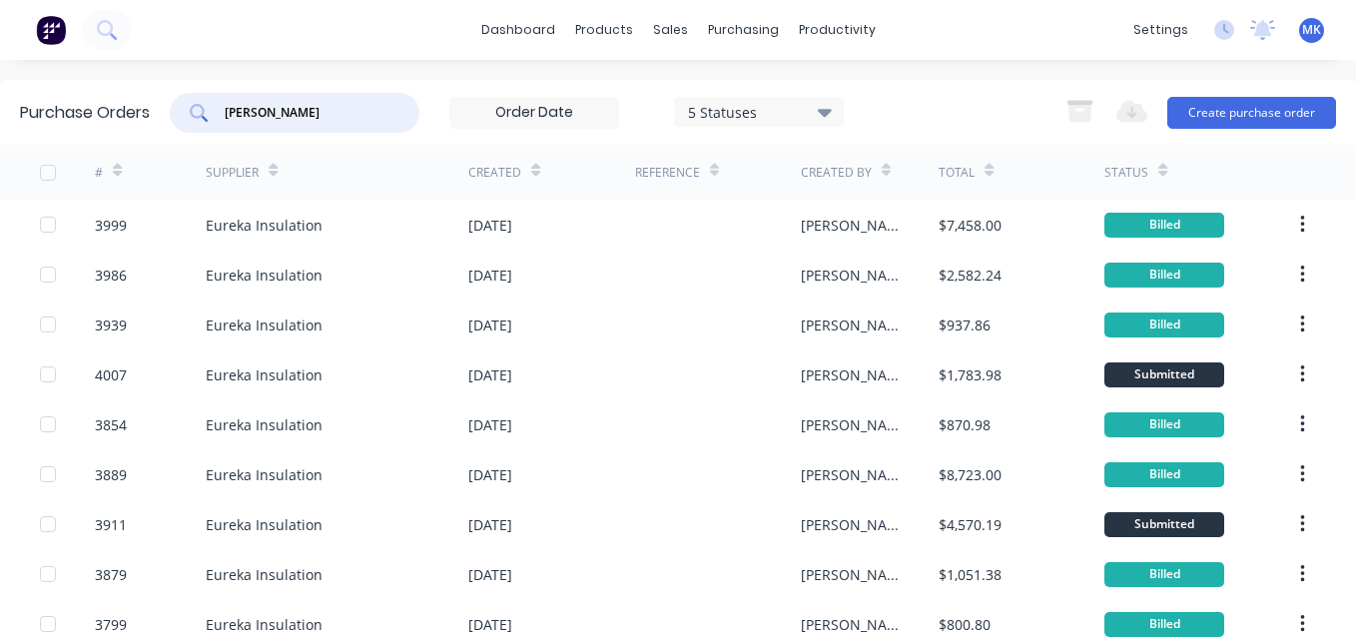
click at [256, 115] on input "[PERSON_NAME]" at bounding box center [306, 113] width 166 height 20
type input "4039"
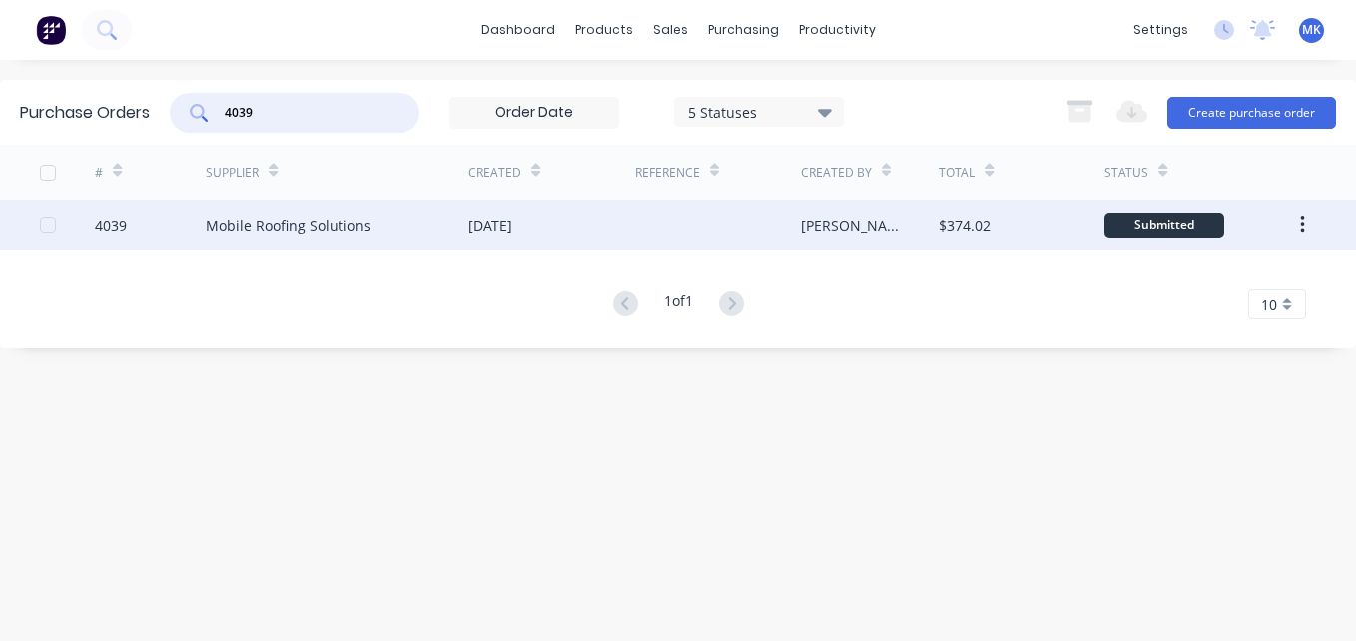
click at [396, 221] on div "Mobile Roofing Solutions" at bounding box center [337, 225] width 263 height 50
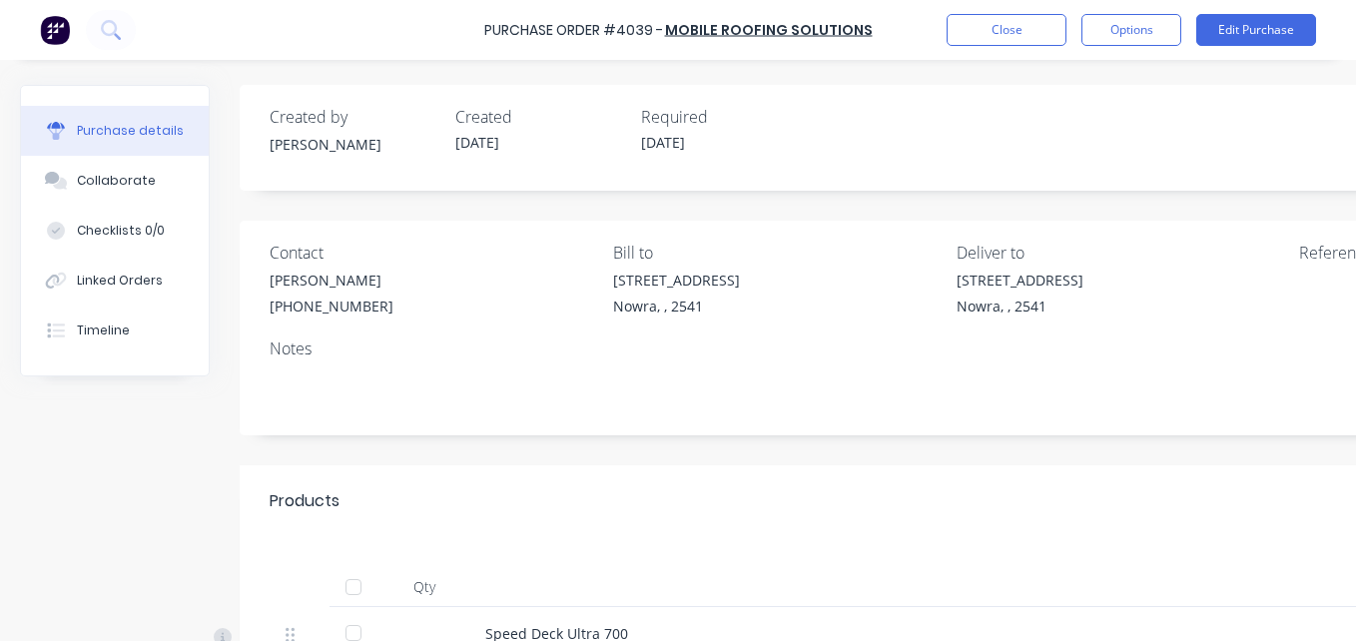
scroll to position [303, 82]
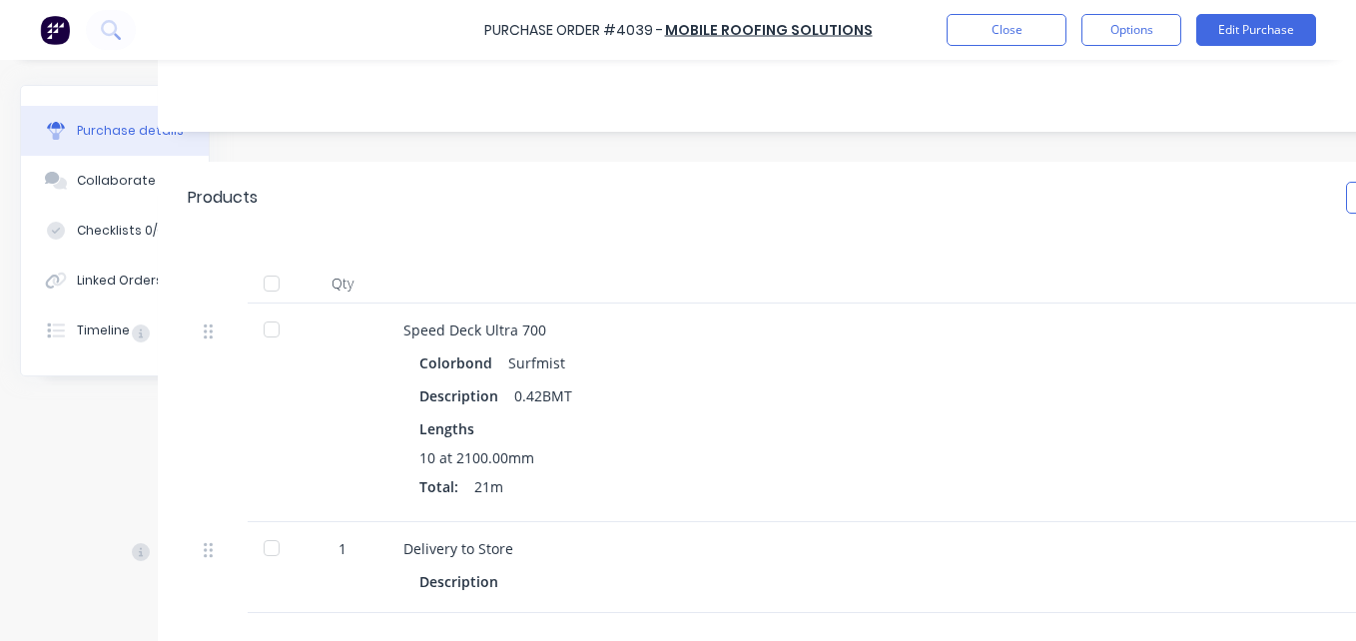
click at [277, 289] on div at bounding box center [272, 284] width 40 height 40
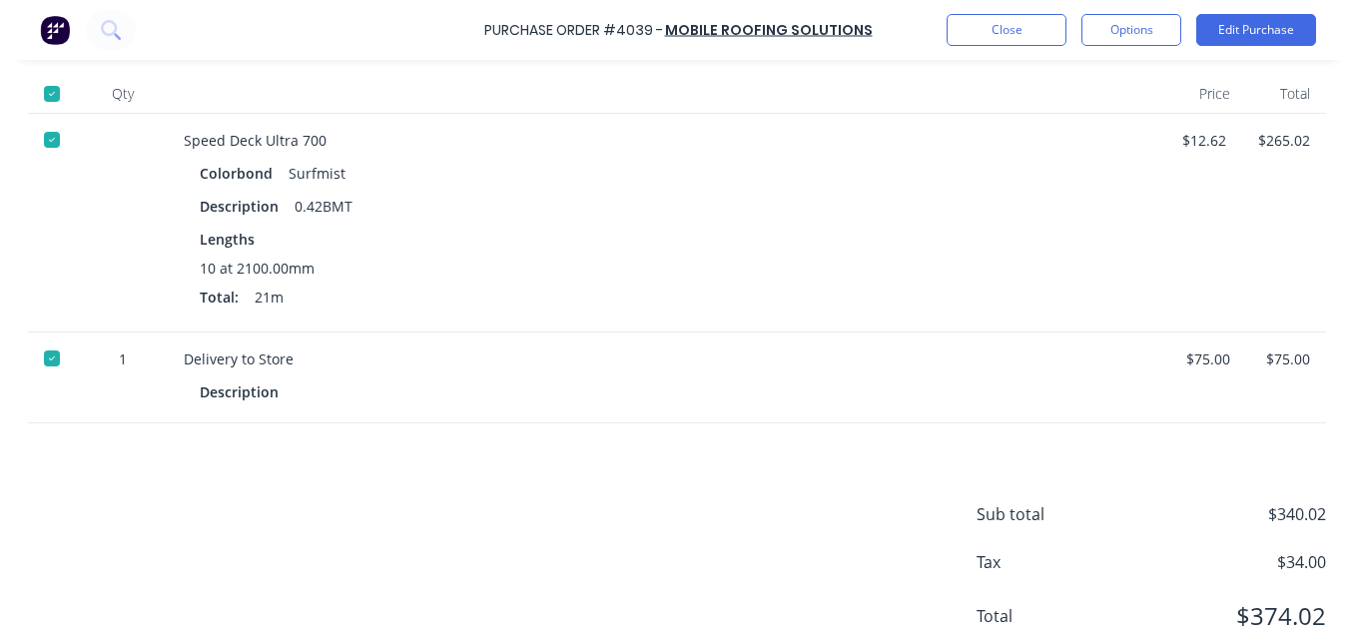
scroll to position [575, 316]
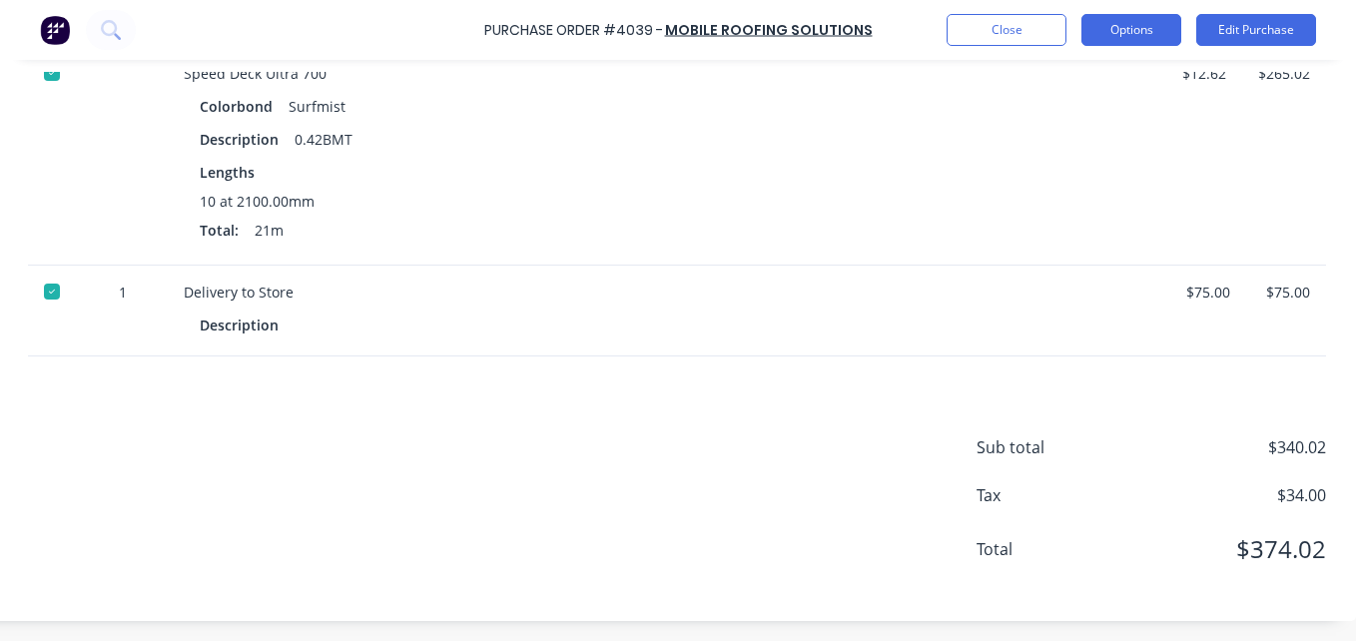
click at [1121, 42] on button "Options" at bounding box center [1131, 30] width 100 height 32
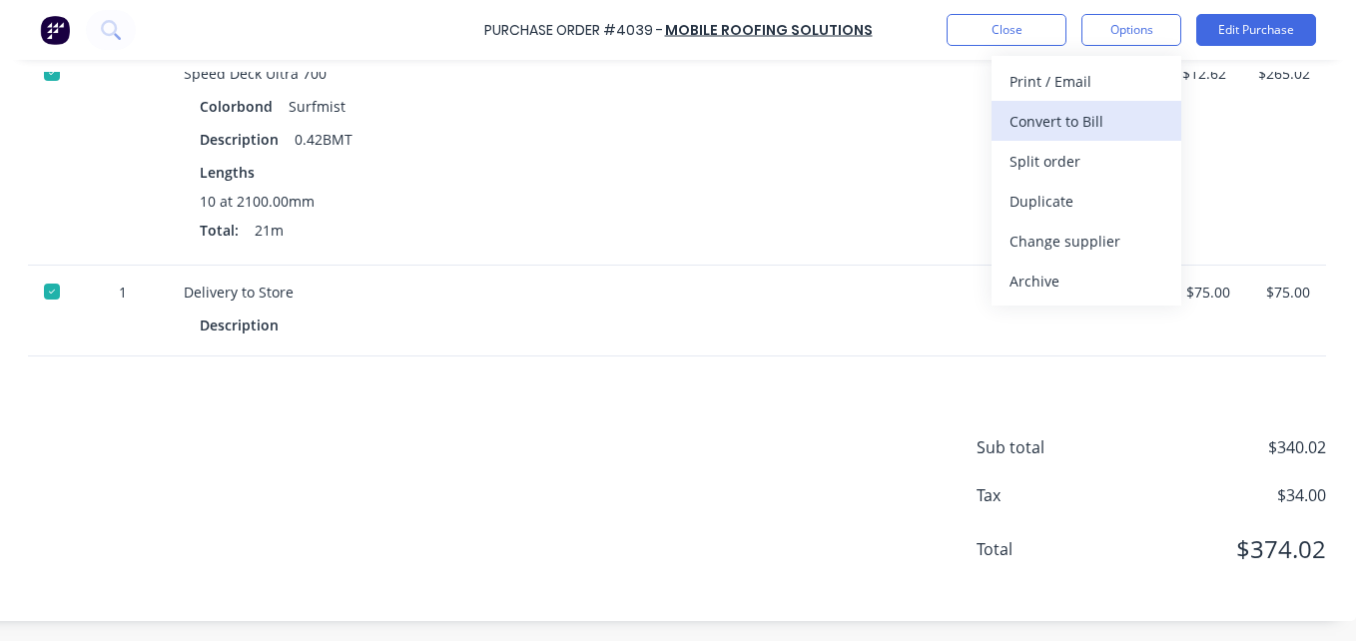
click at [1117, 113] on div "Convert to Bill" at bounding box center [1086, 121] width 154 height 29
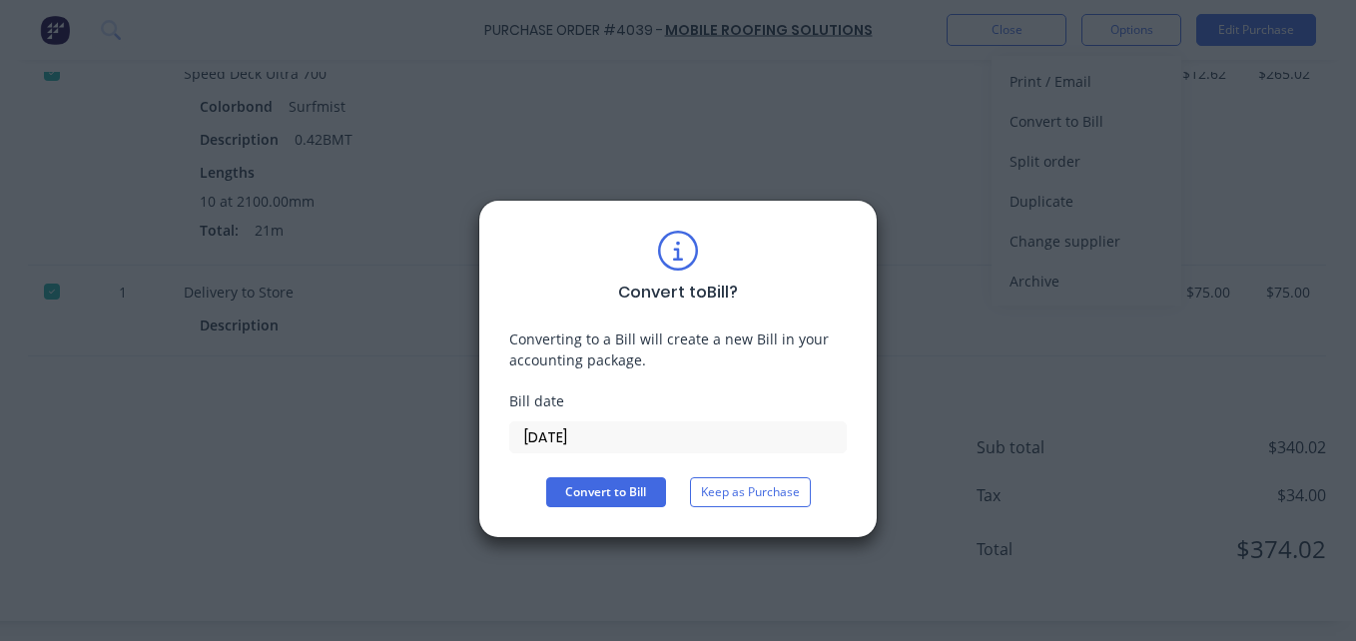
click at [620, 507] on div "Convert to Bill ? Converting to a Bill will create a new Bill in your accountin…" at bounding box center [677, 369] width 399 height 338
click at [596, 485] on button "Convert to Bill" at bounding box center [606, 492] width 120 height 30
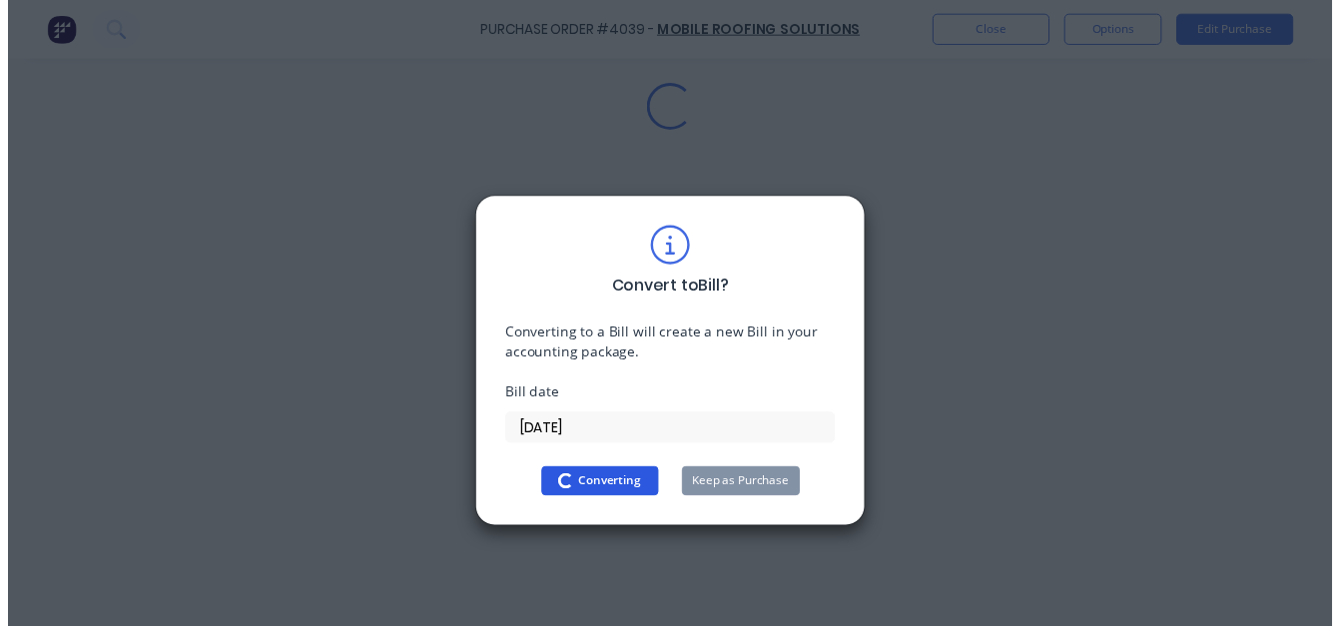
scroll to position [0, 0]
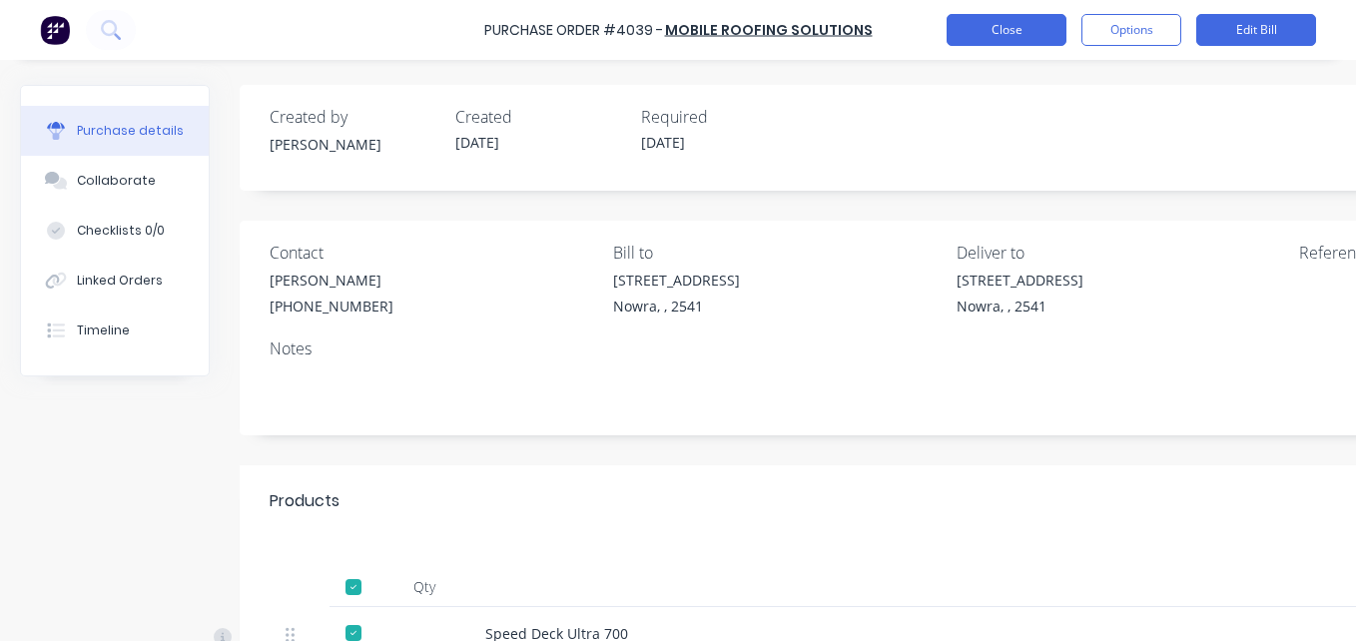
click at [1004, 27] on button "Close" at bounding box center [1006, 30] width 120 height 32
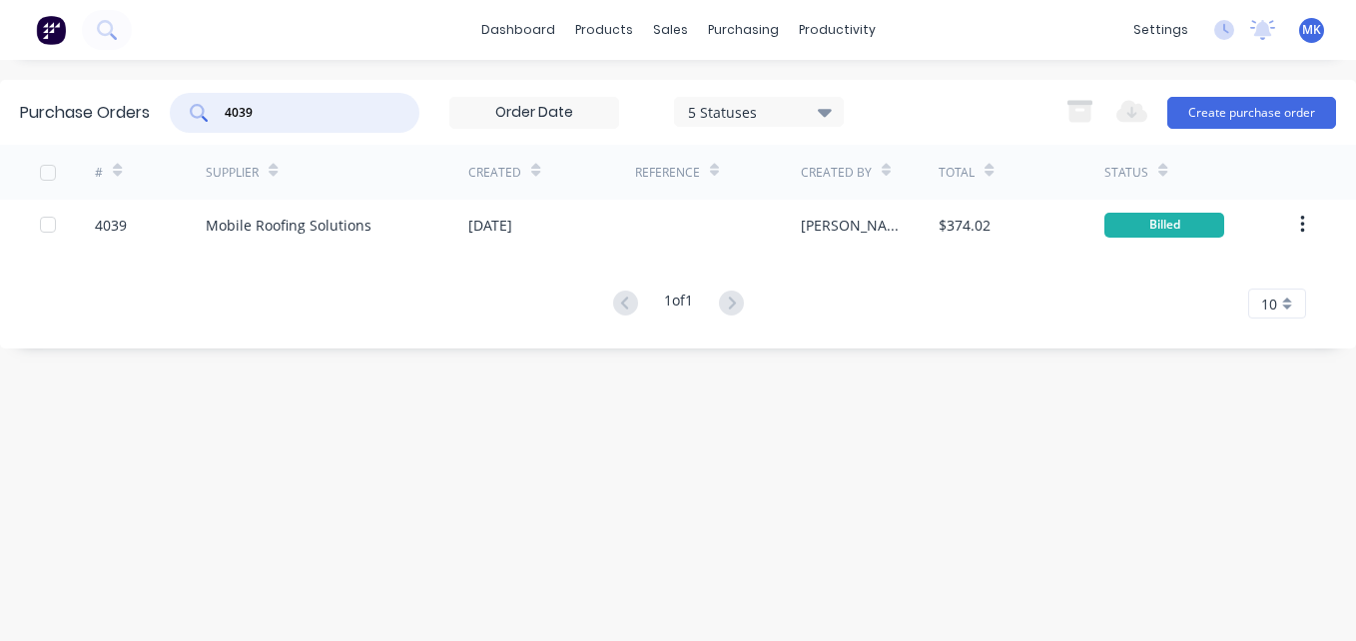
click at [341, 113] on input "4039" at bounding box center [306, 113] width 166 height 20
type input "mobil"
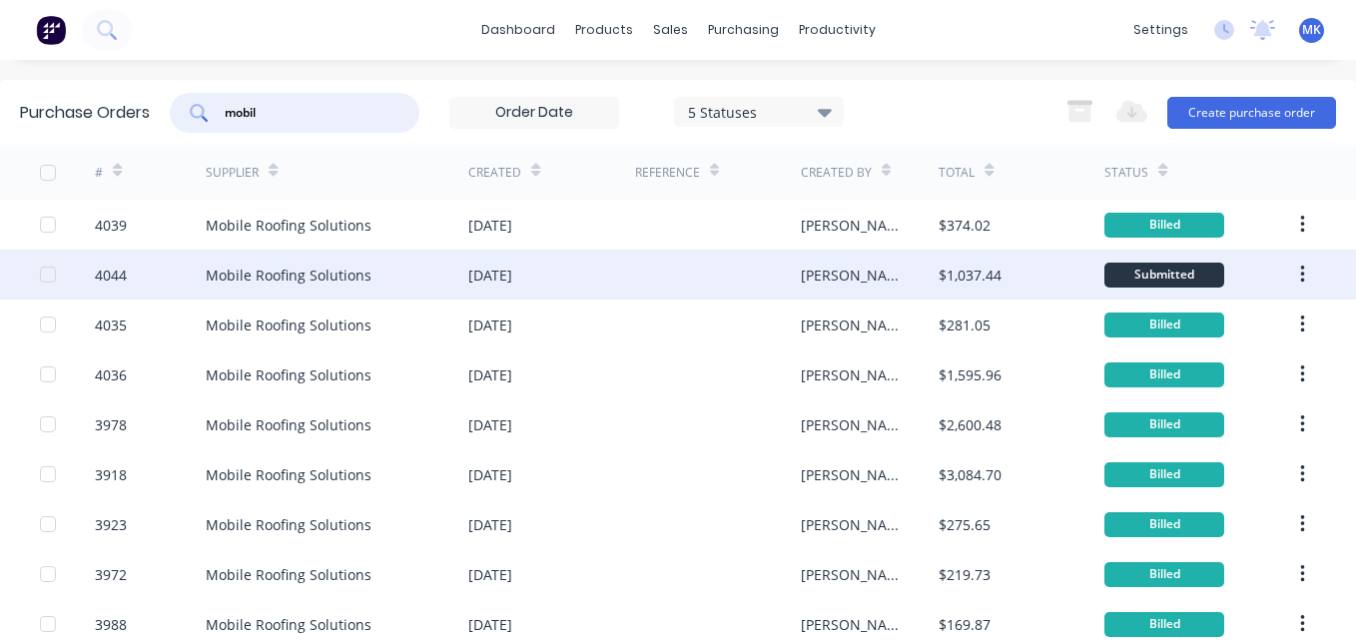
click at [382, 269] on div "Mobile Roofing Solutions" at bounding box center [337, 275] width 263 height 50
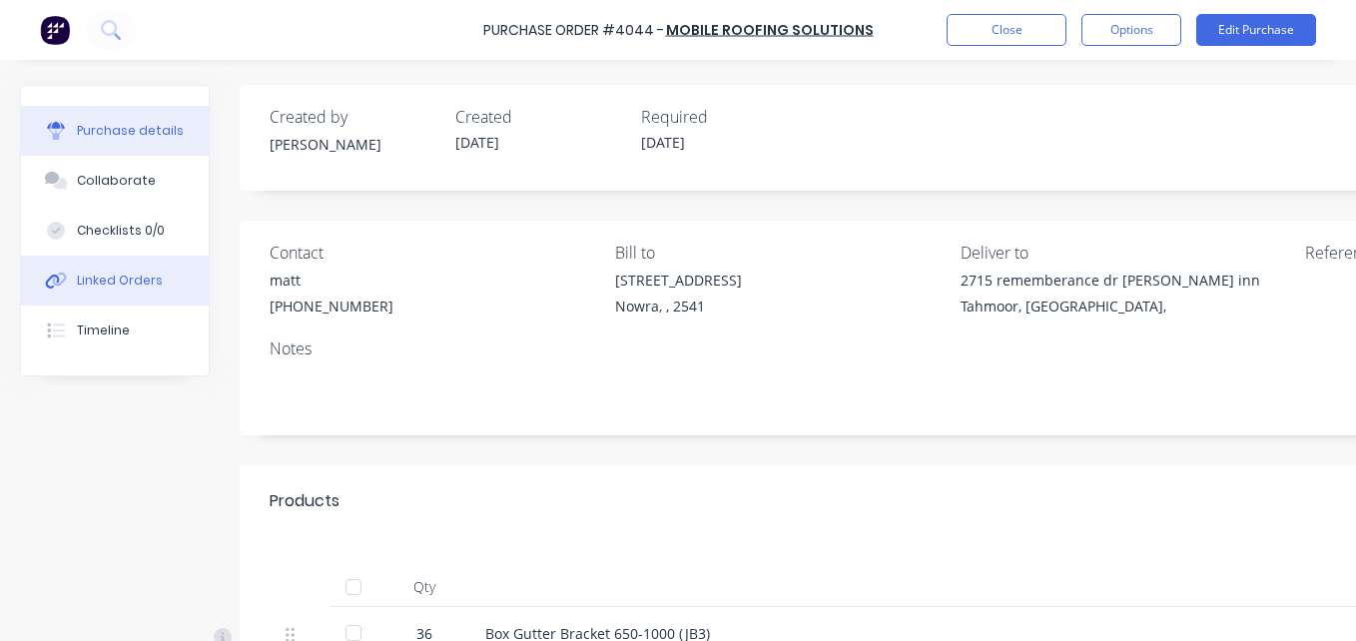
click at [129, 299] on button "Linked Orders" at bounding box center [115, 281] width 188 height 50
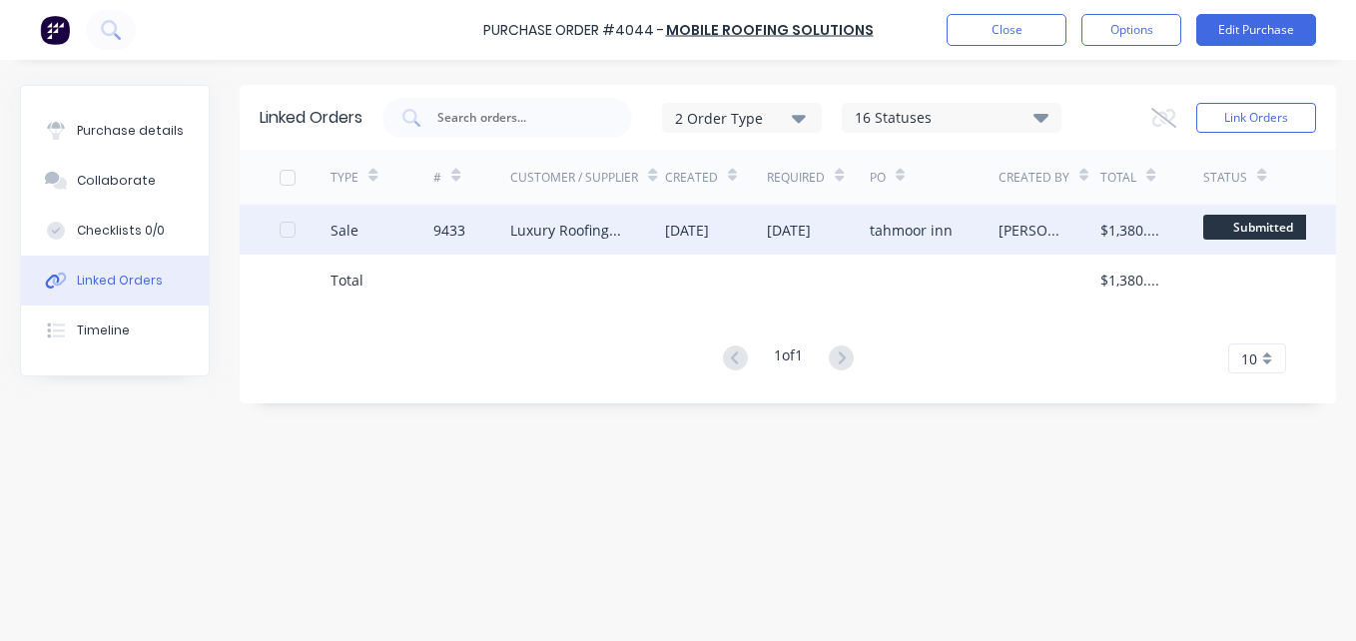
click at [631, 234] on div "Luxury Roofing Pty Ltd" at bounding box center [587, 230] width 154 height 50
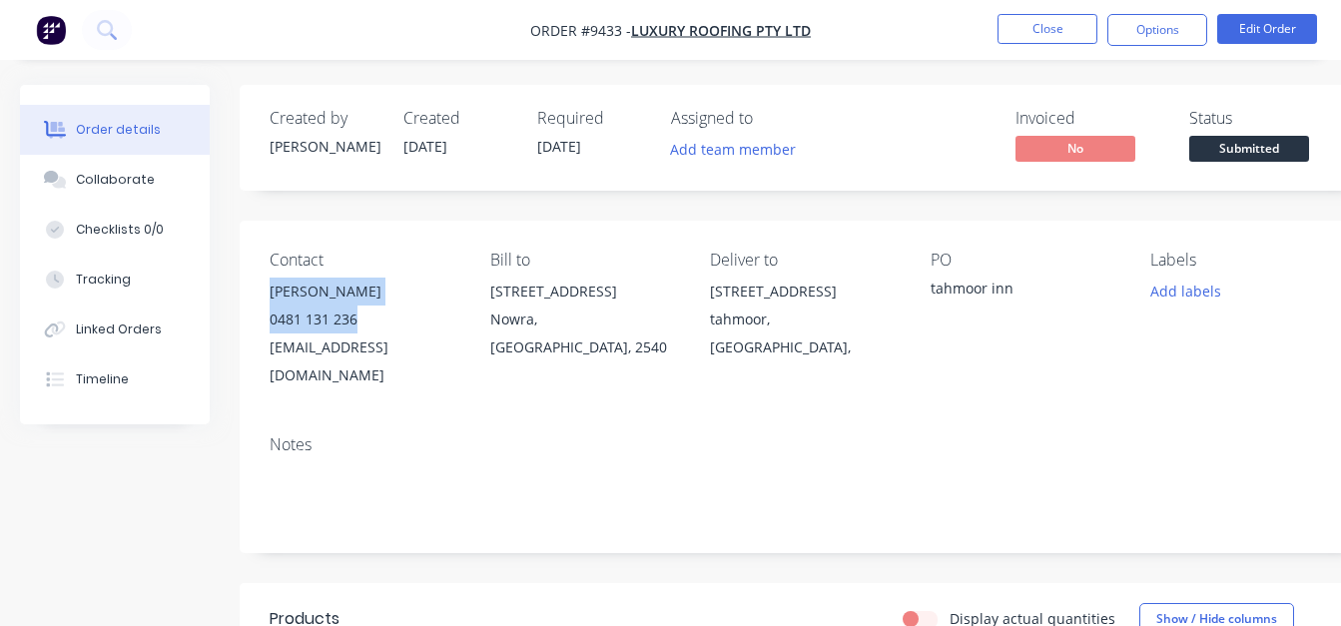
drag, startPoint x: 367, startPoint y: 317, endPoint x: 248, endPoint y: 293, distance: 122.2
click at [248, 293] on div "Contact [PERSON_NAME] [PHONE_NUMBER] [EMAIL_ADDRESS][DOMAIN_NAME] Bill to [STRE…" at bounding box center [804, 320] width 1129 height 199
copy div "[PERSON_NAME] 0481 131 236"
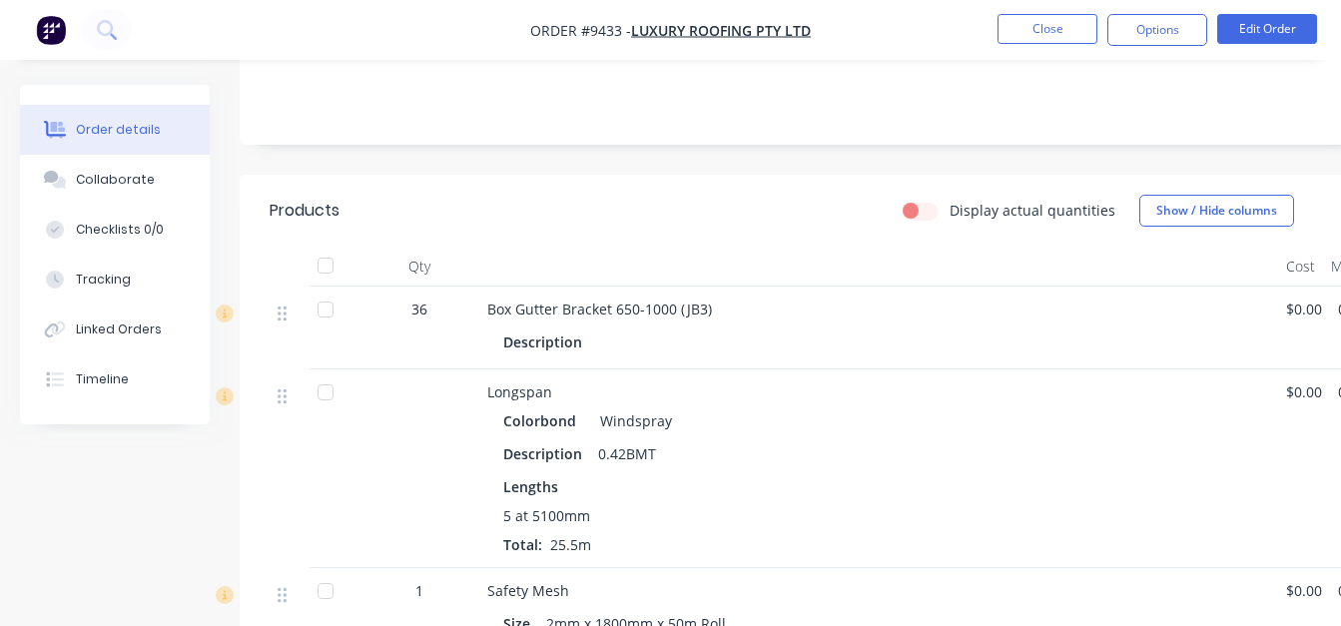
scroll to position [409, 0]
